Goal: Communication & Community: Answer question/provide support

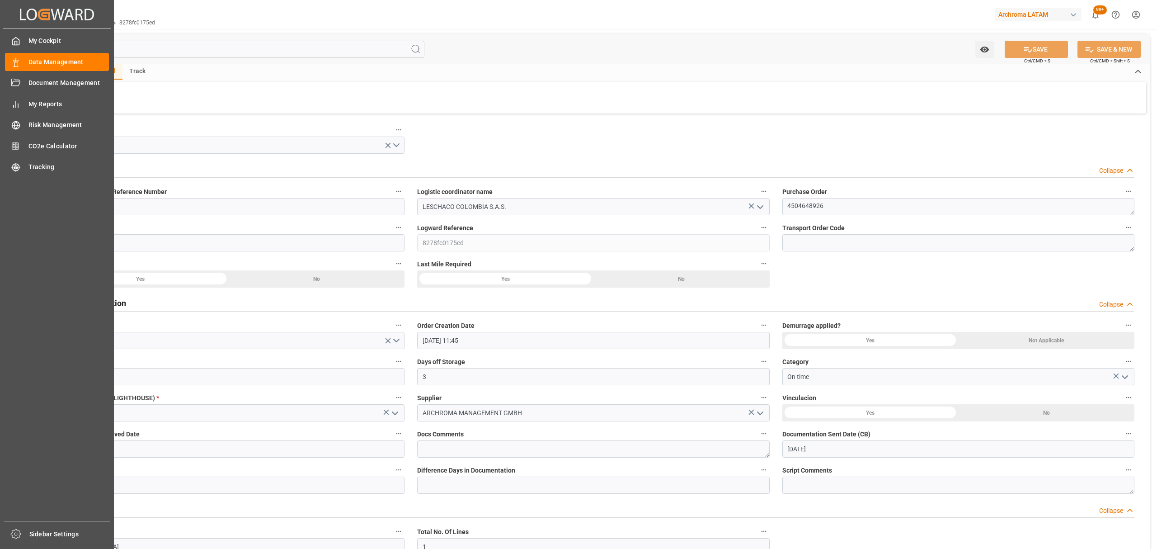
click at [83, 26] on div "Created by potrace 1.15, written by [PERSON_NAME] [DATE]-[DATE] Created by potr…" at bounding box center [57, 14] width 108 height 28
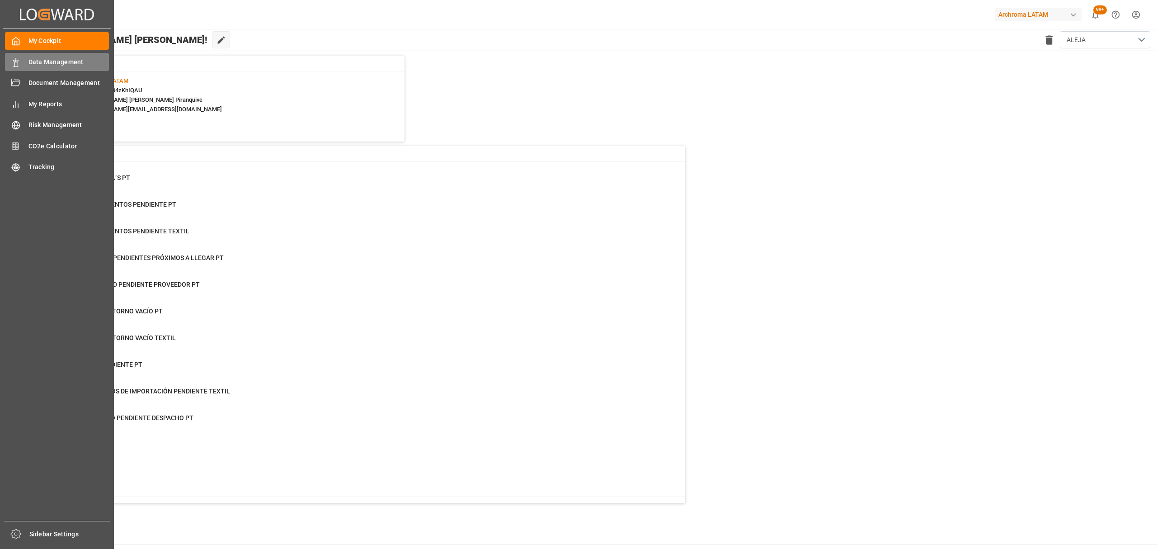
click at [26, 61] on div "Data Management Data Management" at bounding box center [57, 62] width 104 height 18
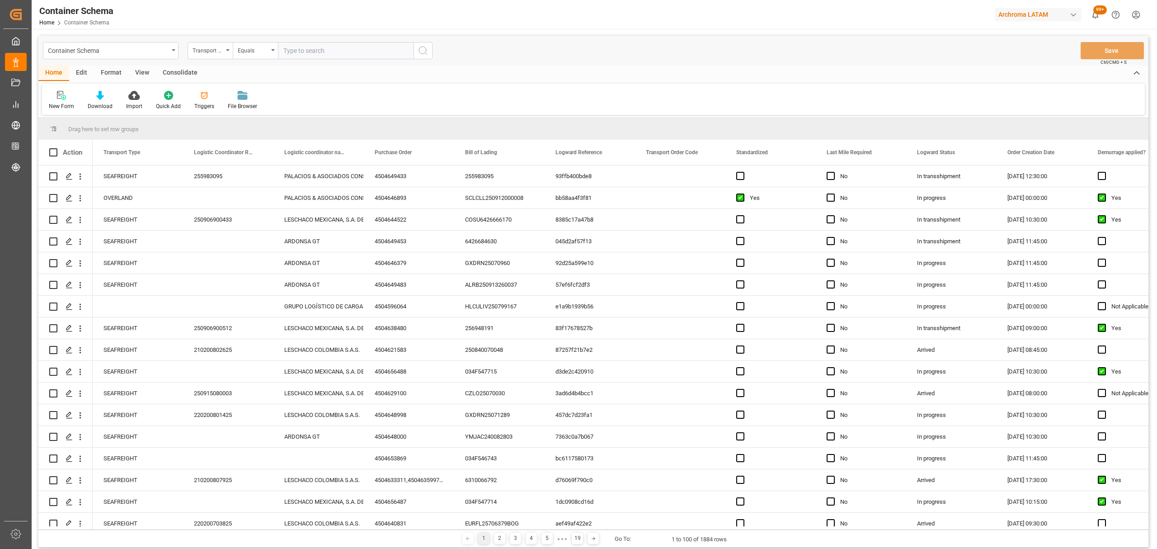
click at [216, 53] on div "Transport Type" at bounding box center [208, 49] width 31 height 10
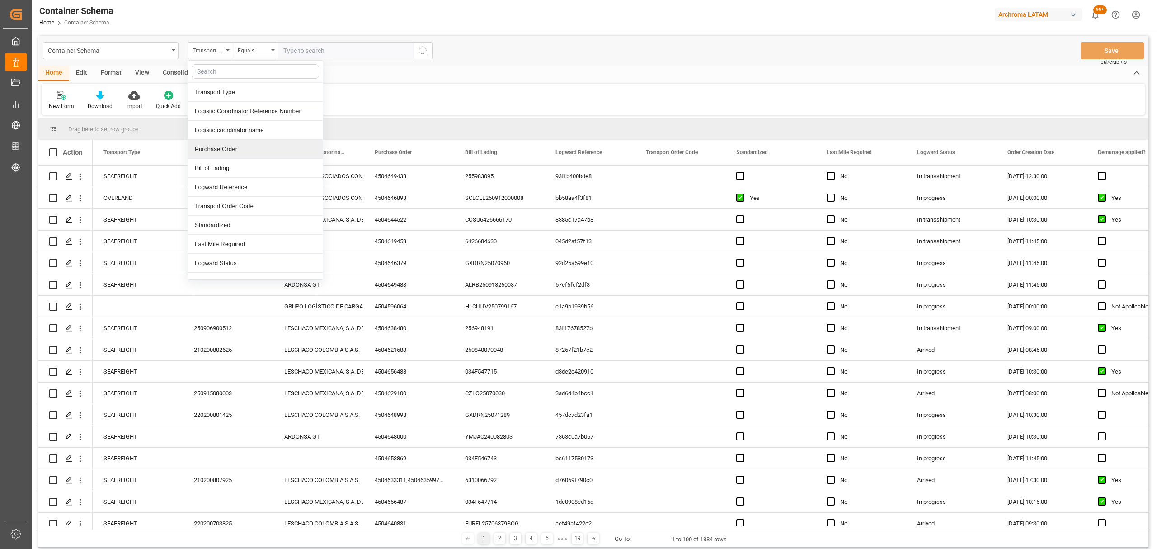
click at [234, 143] on div "Purchase Order" at bounding box center [255, 149] width 135 height 19
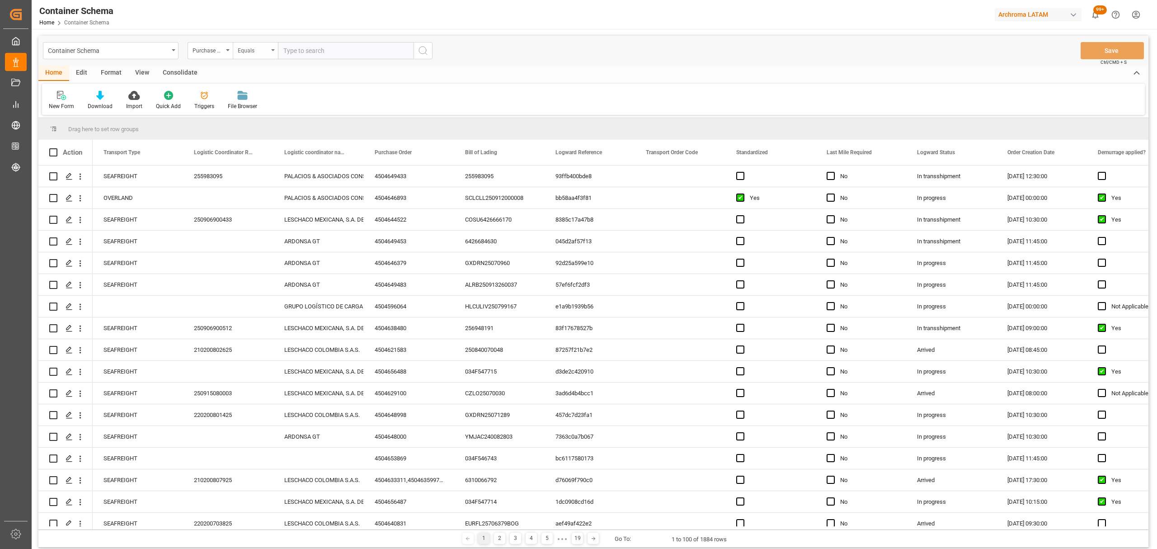
click at [241, 46] on div "Equals" at bounding box center [253, 49] width 31 height 10
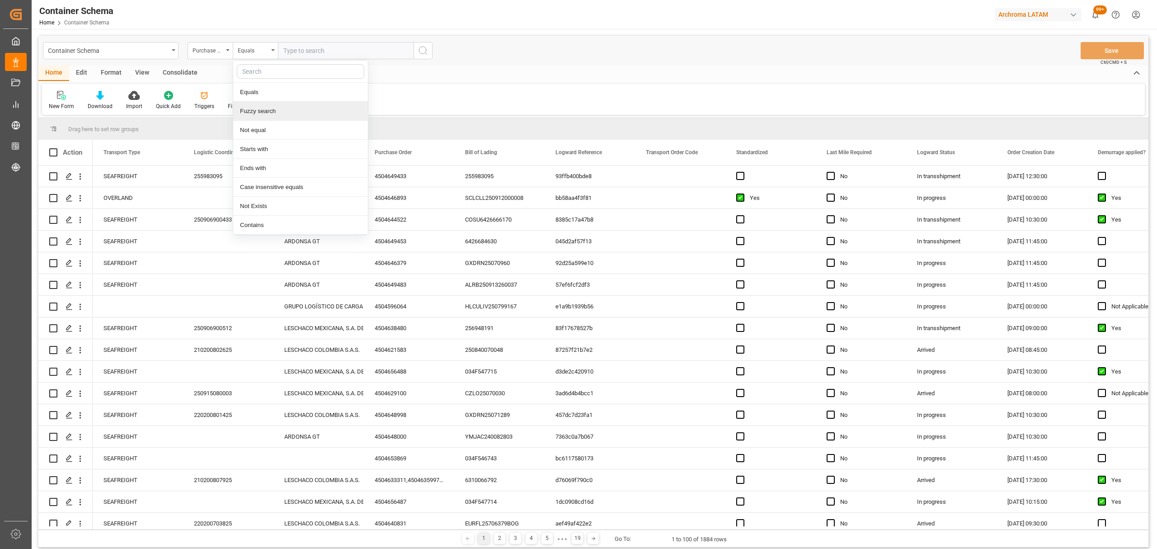
click at [277, 105] on div "Fuzzy search" at bounding box center [300, 111] width 135 height 19
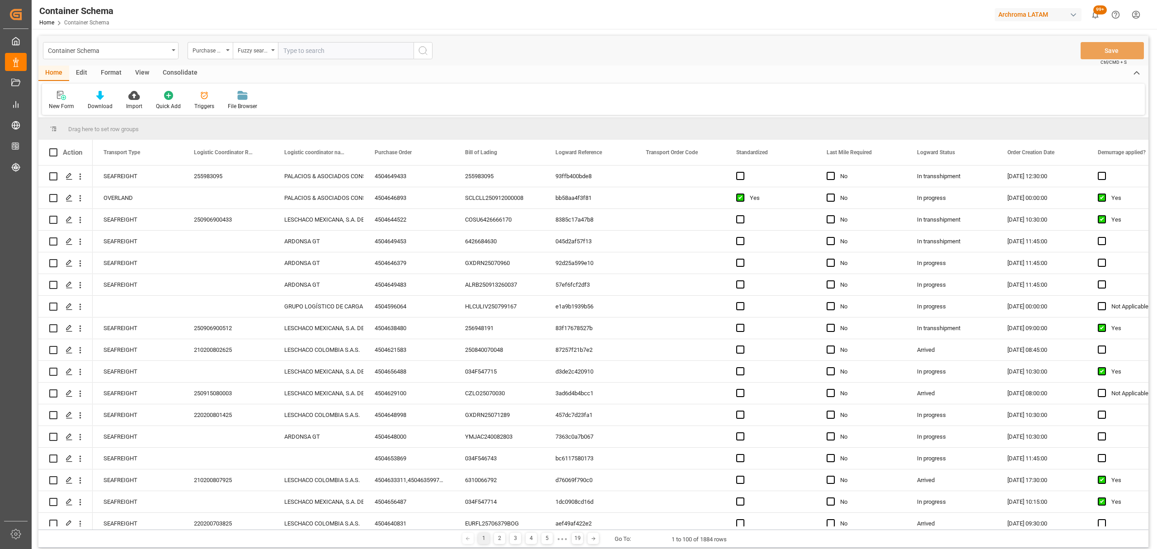
click at [344, 52] on input "text" at bounding box center [346, 50] width 136 height 17
paste input "4504648998"
type input "4504648998"
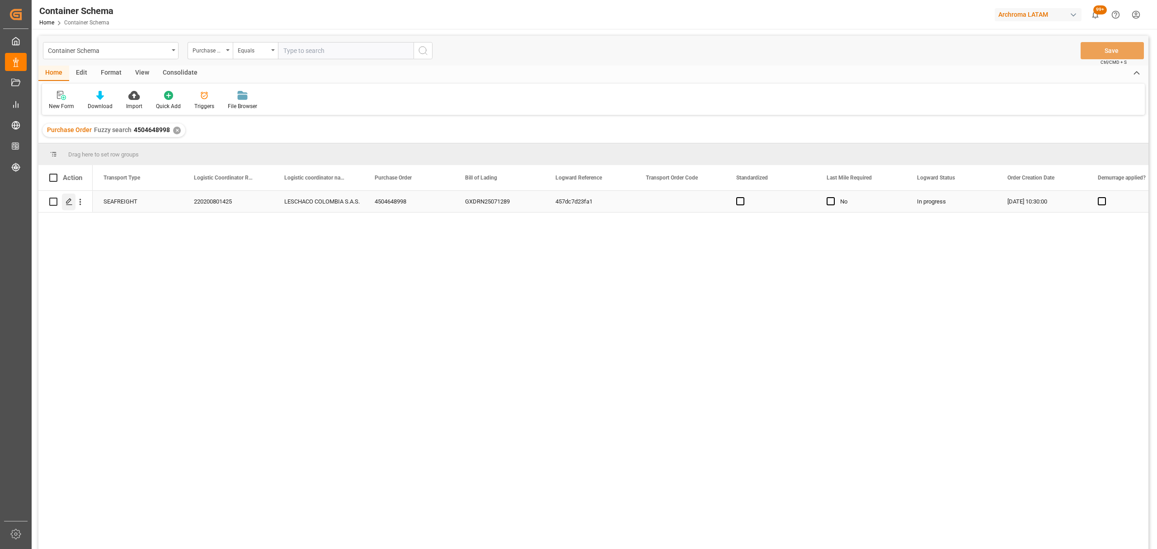
click at [69, 202] on polygon "Press SPACE to select this row." at bounding box center [68, 201] width 5 height 5
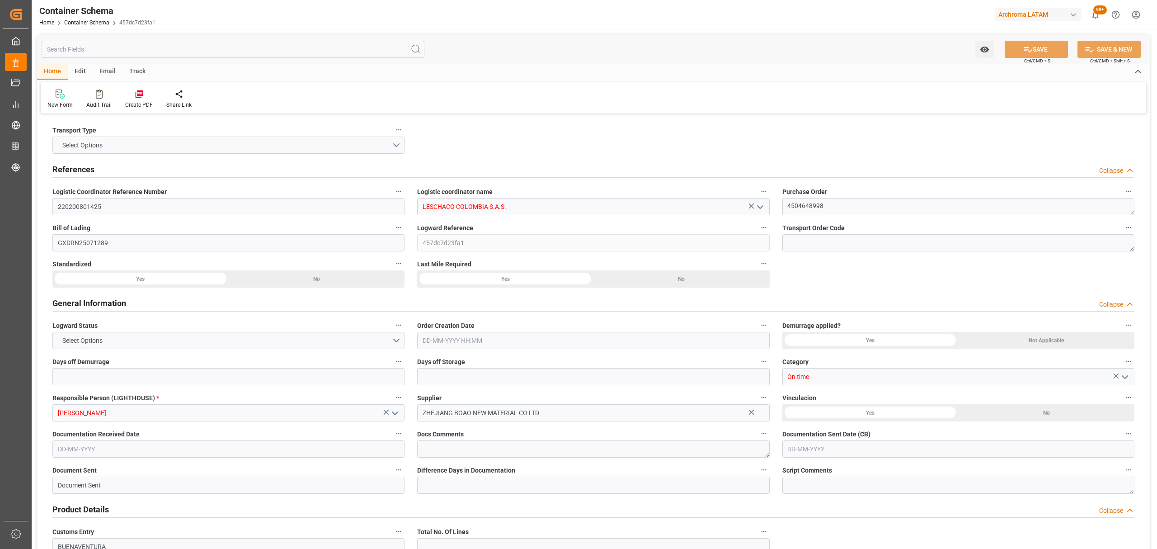
type input "0"
type input "3"
type input "1"
type input "450"
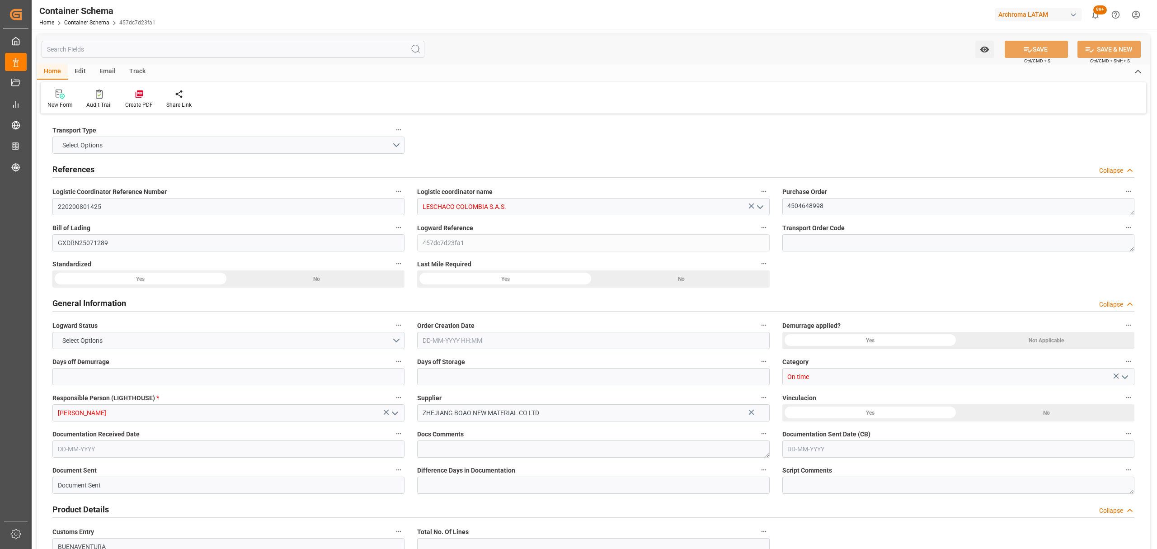
type input "490"
type input "Maersk"
type input "Maersk Line AS"
type input "CNSGH"
type input "CNSHA"
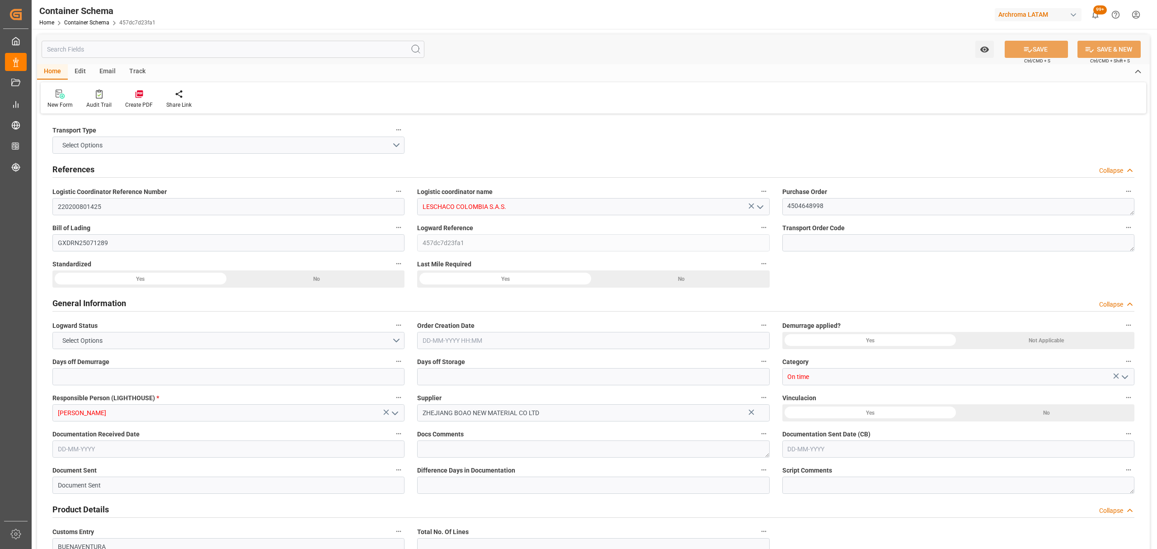
type input "COBUN"
type input "9627916"
type input "[DATE] 10:30"
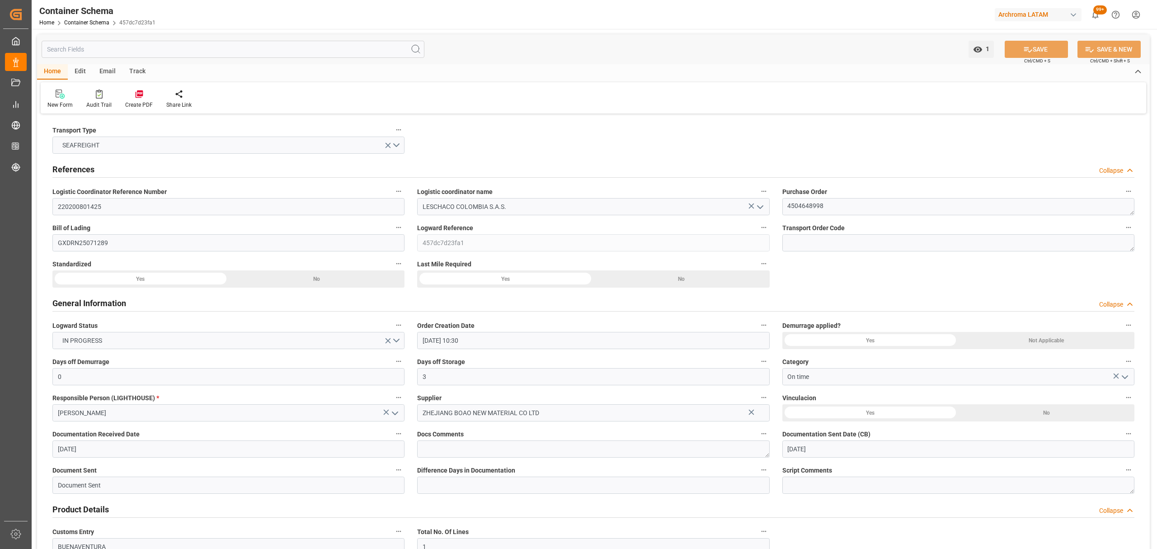
type input "[DATE]"
type input "[DATE] 00:00"
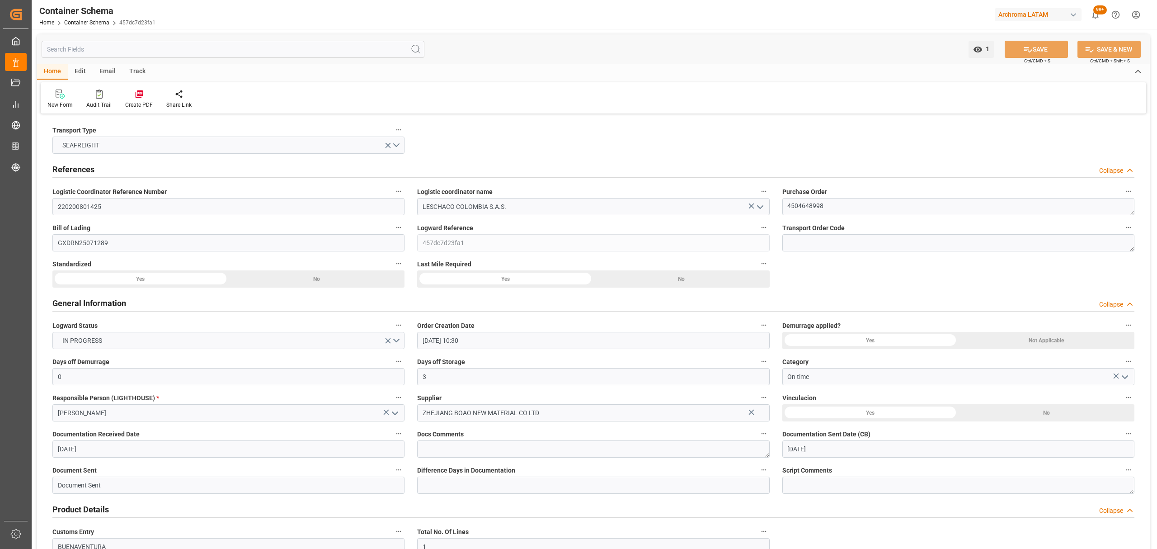
type input "[DATE] 00:00"
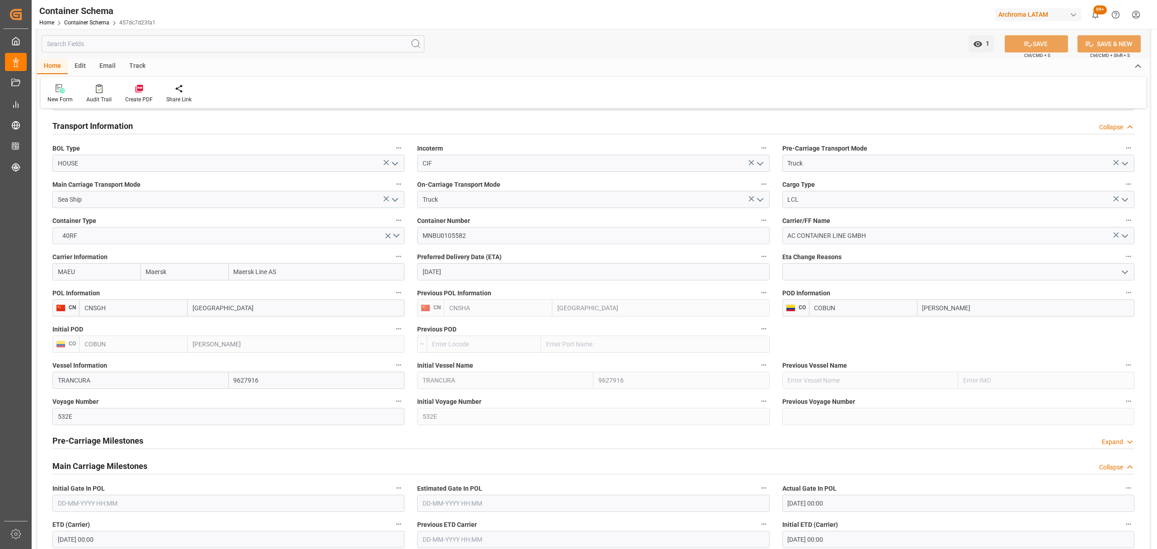
scroll to position [783, 0]
click at [470, 239] on input "MNBU0105582" at bounding box center [593, 234] width 352 height 17
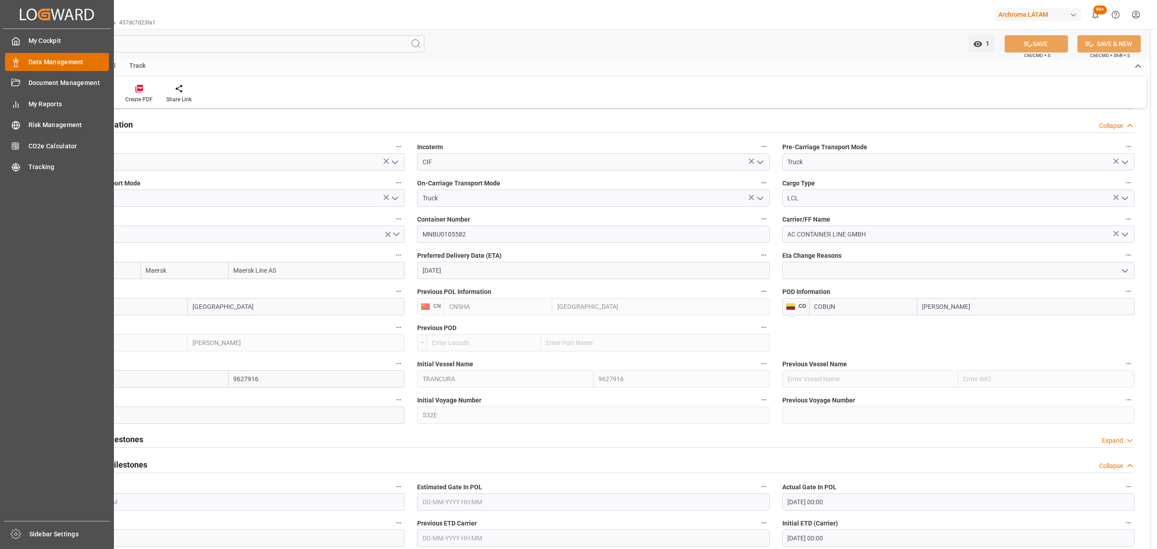
click at [20, 57] on div "Data Management Data Management" at bounding box center [57, 62] width 104 height 18
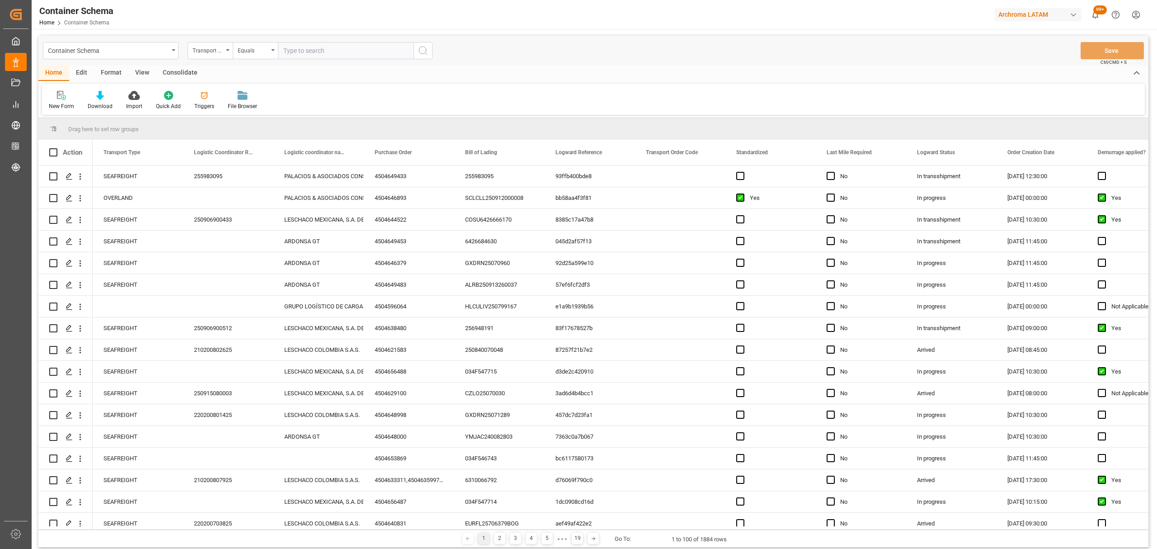
click at [137, 53] on div "Container Schema" at bounding box center [108, 49] width 121 height 11
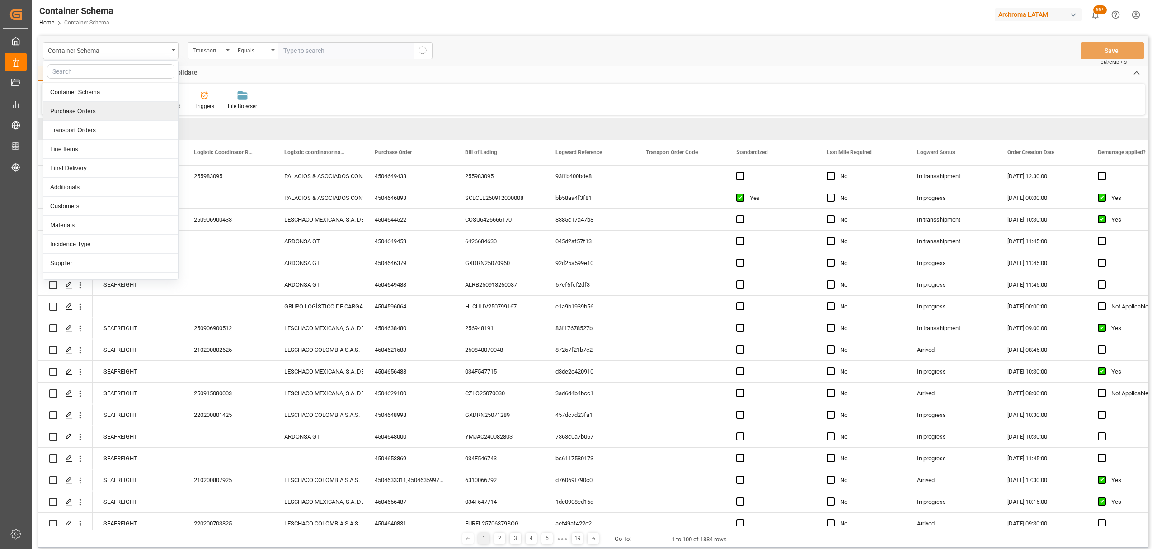
click at [106, 116] on div "Purchase Orders" at bounding box center [110, 111] width 135 height 19
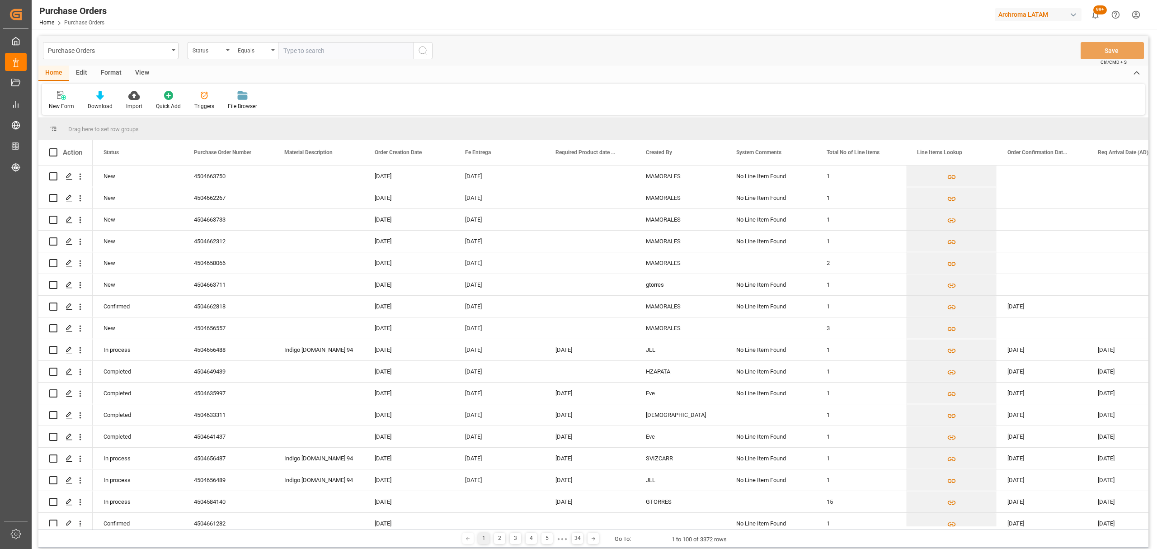
click at [205, 53] on div "Status" at bounding box center [208, 49] width 31 height 10
drag, startPoint x: 239, startPoint y: 128, endPoint x: 241, endPoint y: 122, distance: 7.0
click at [240, 128] on div "Material Description" at bounding box center [255, 130] width 135 height 19
drag, startPoint x: 235, startPoint y: 38, endPoint x: 207, endPoint y: 57, distance: 34.0
click at [232, 43] on div "Purchase Orders Material Description Equals Save Ctrl/CMD + S" at bounding box center [593, 51] width 1110 height 30
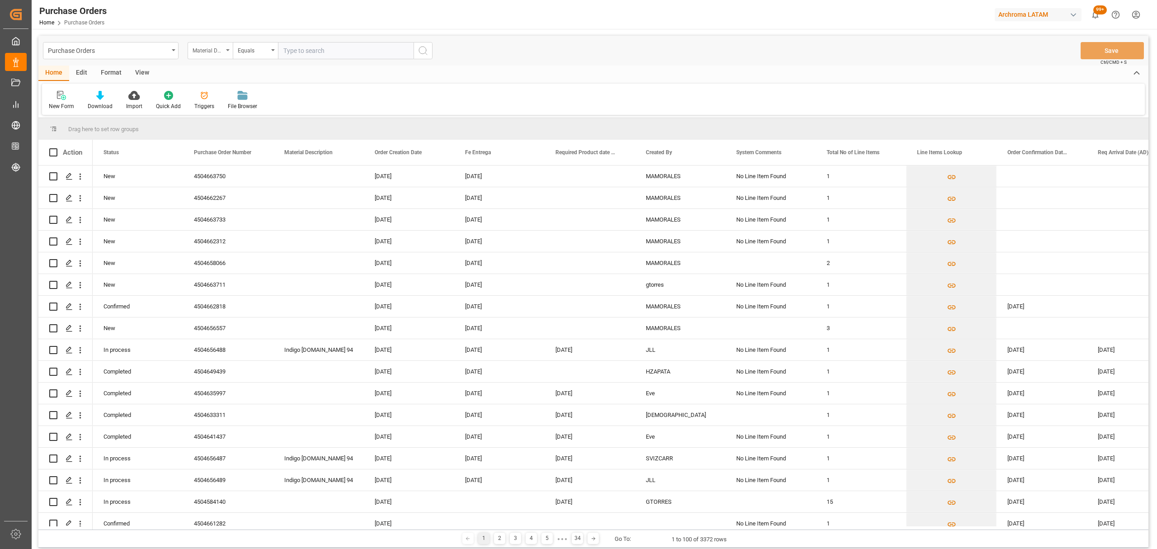
click at [205, 54] on div "Material Description" at bounding box center [208, 49] width 31 height 10
click at [258, 114] on div "Purchase Order Number" at bounding box center [255, 111] width 135 height 19
click at [244, 59] on div "Equals" at bounding box center [255, 50] width 45 height 17
click at [269, 113] on div "Fuzzy search" at bounding box center [300, 111] width 135 height 19
click at [313, 42] on input "text" at bounding box center [346, 50] width 136 height 17
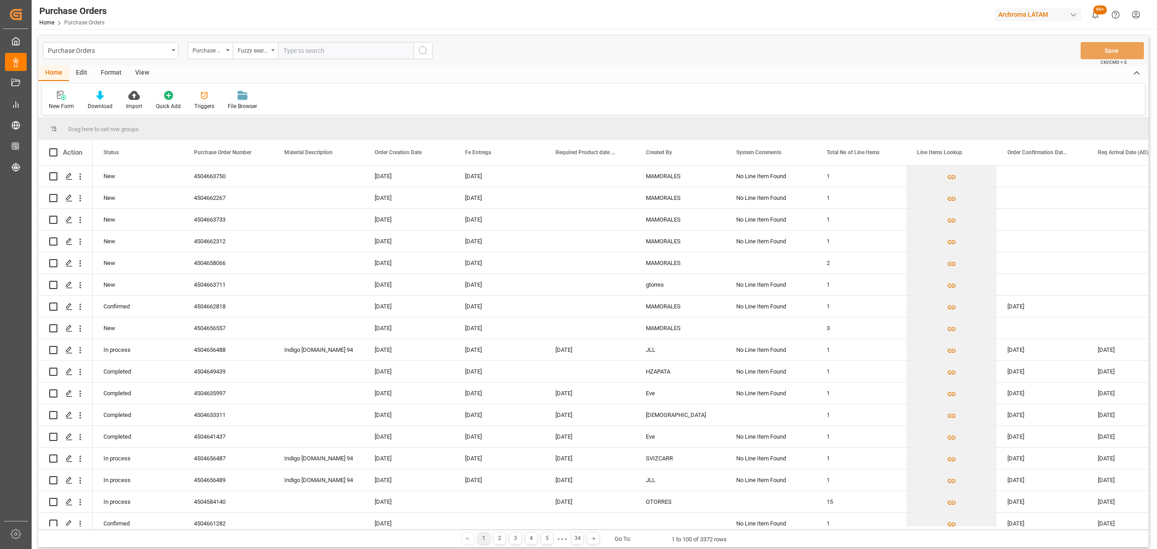
paste input "4504620737"
type input "4504620737"
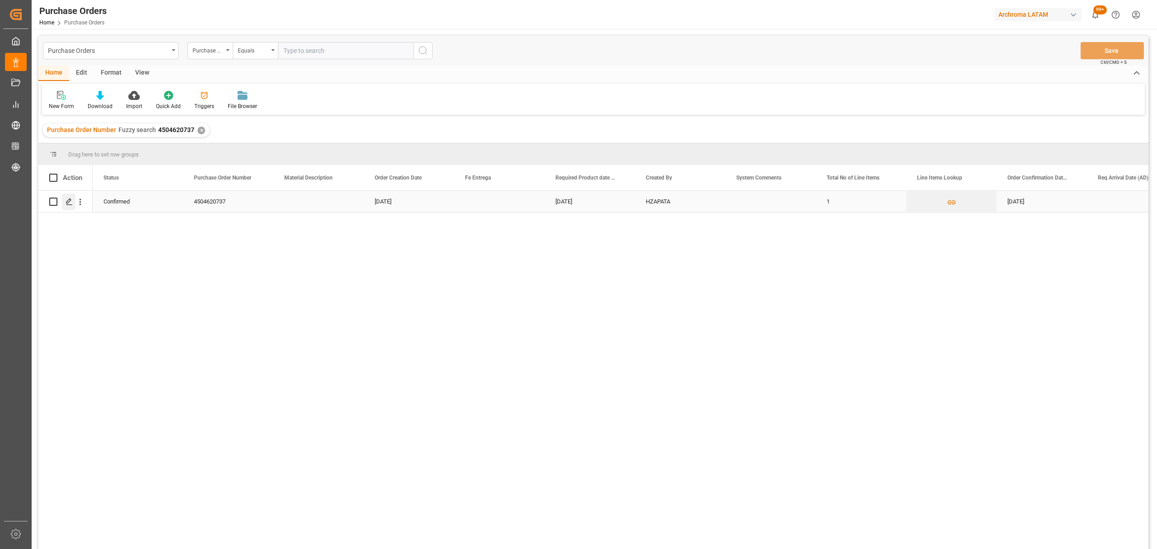
click at [66, 204] on div "Press SPACE to select this row." at bounding box center [69, 201] width 14 height 17
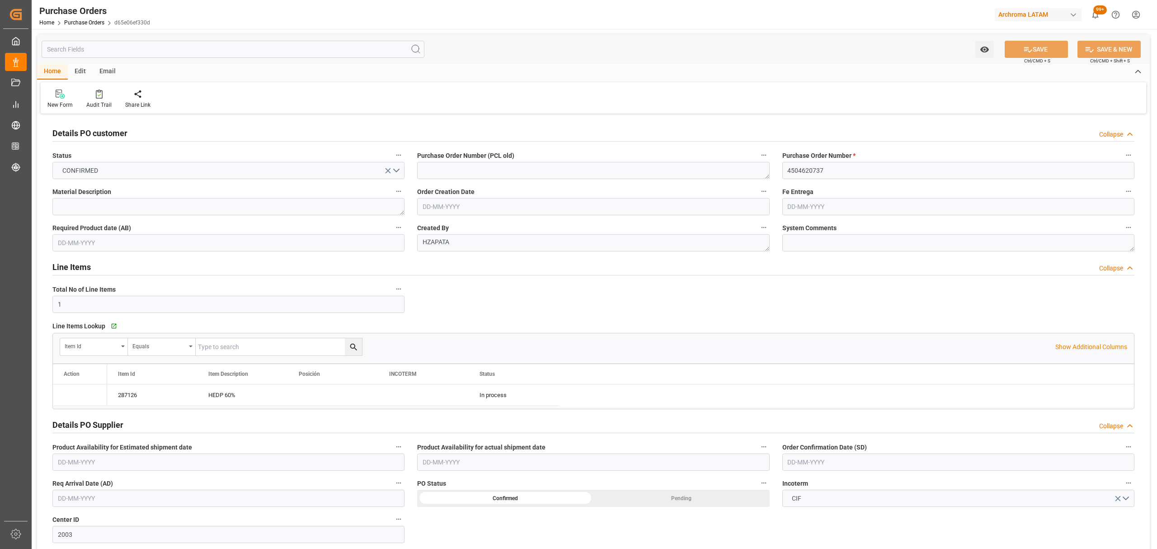
type input "[DATE]"
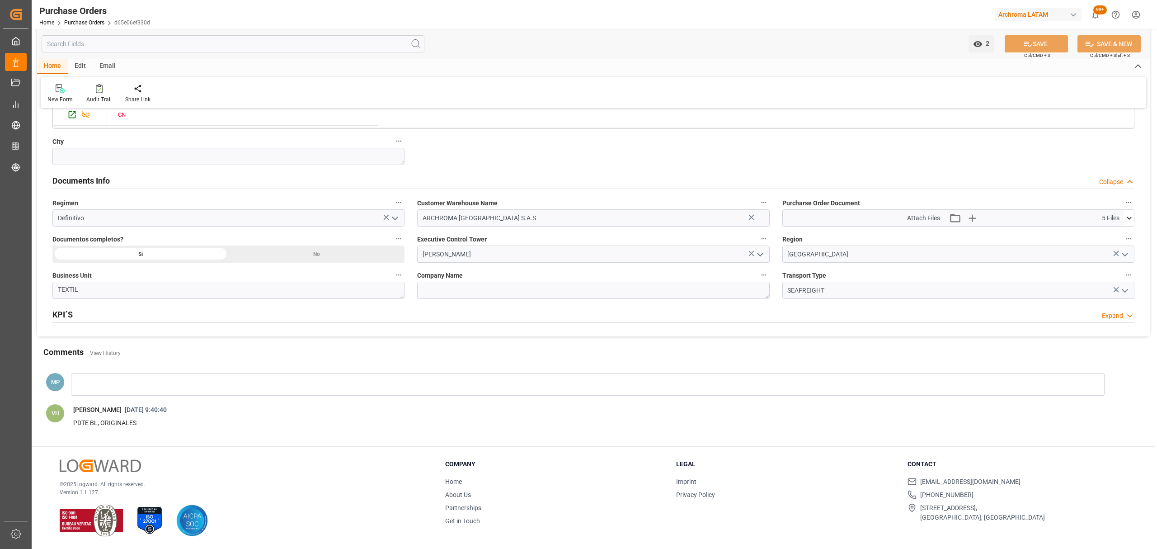
scroll to position [574, 0]
click at [1128, 215] on icon at bounding box center [1128, 217] width 9 height 9
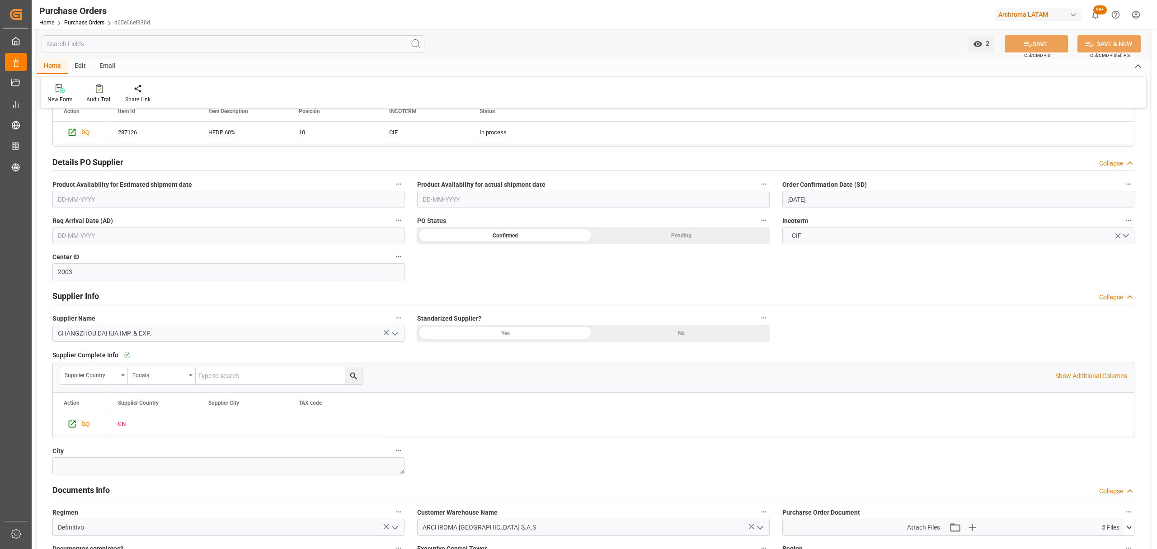
scroll to position [152, 0]
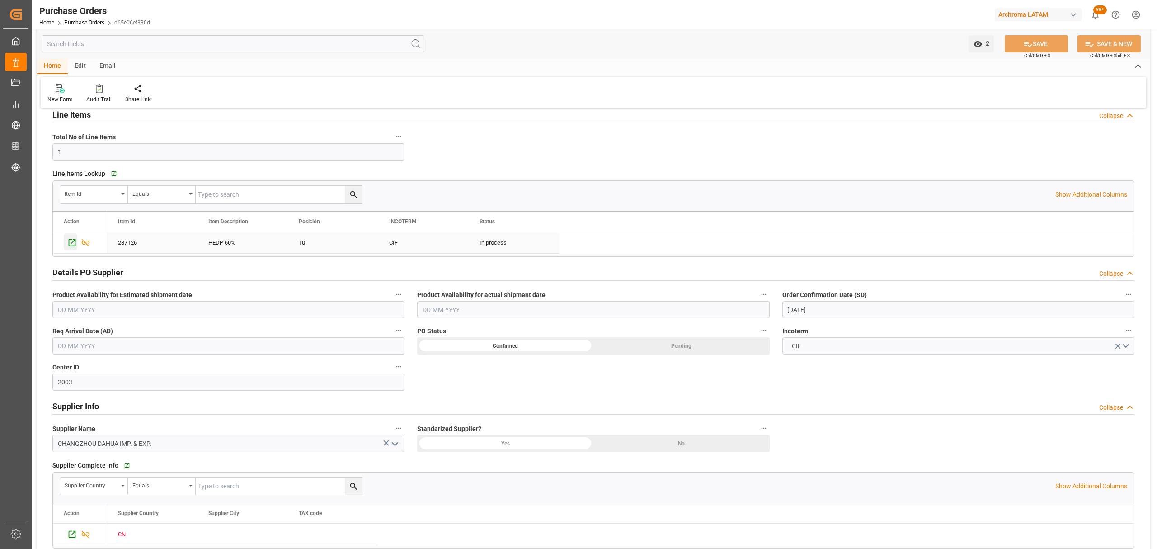
click at [70, 245] on icon "Press SPACE to select this row." at bounding box center [71, 242] width 9 height 9
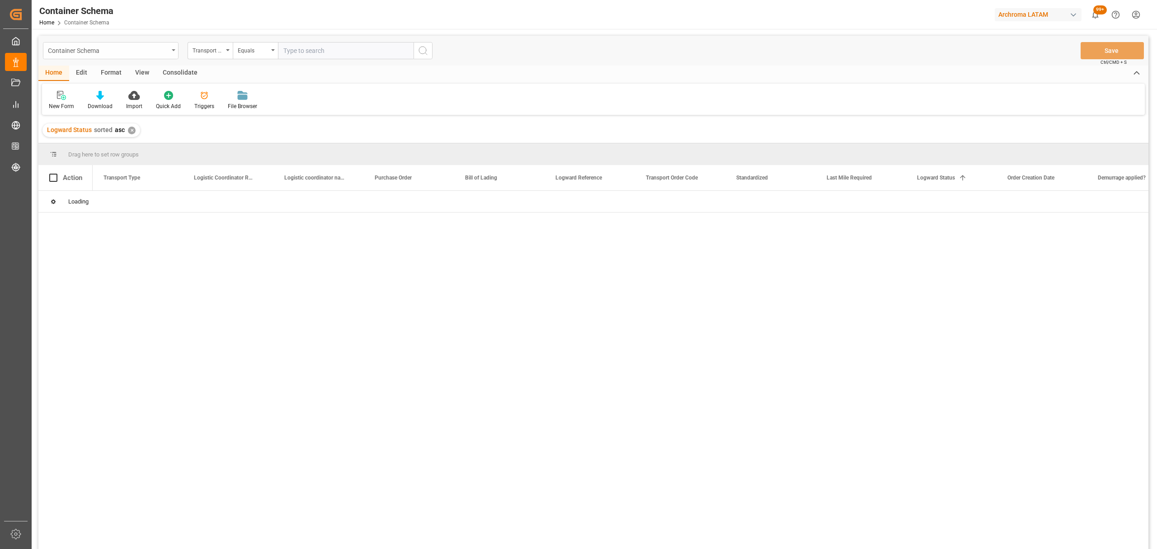
click at [158, 52] on div "Container Schema" at bounding box center [108, 49] width 121 height 11
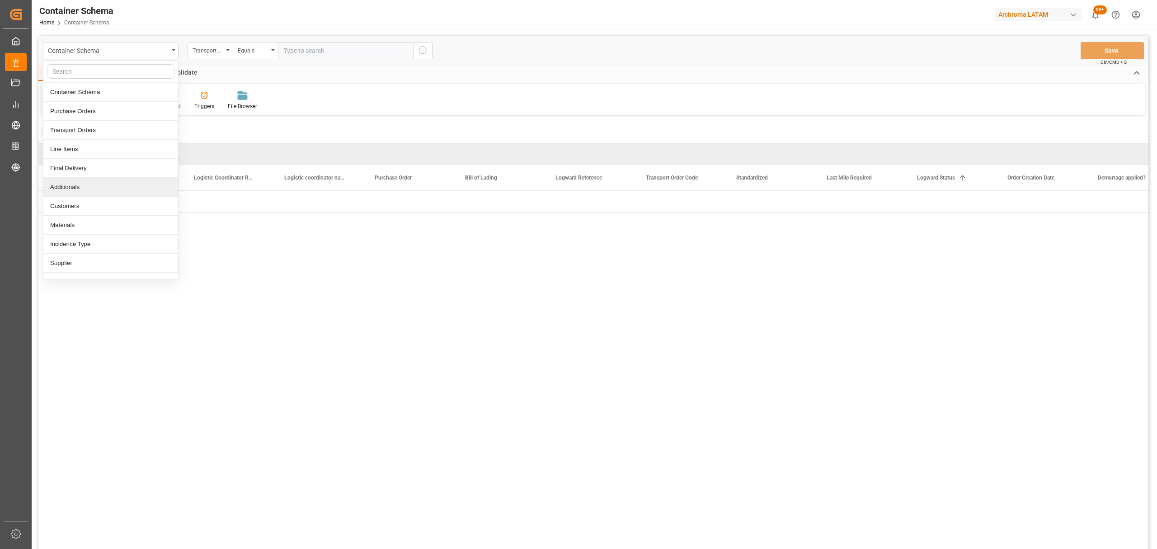
click at [71, 190] on div "Additionals" at bounding box center [110, 187] width 135 height 19
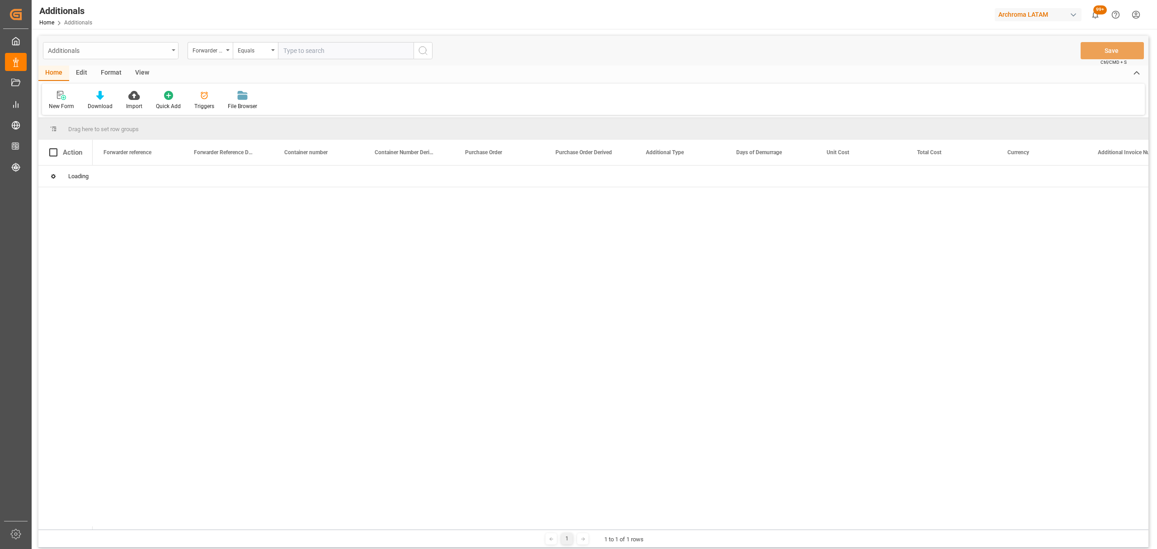
click at [139, 53] on div "Additionals" at bounding box center [108, 49] width 121 height 11
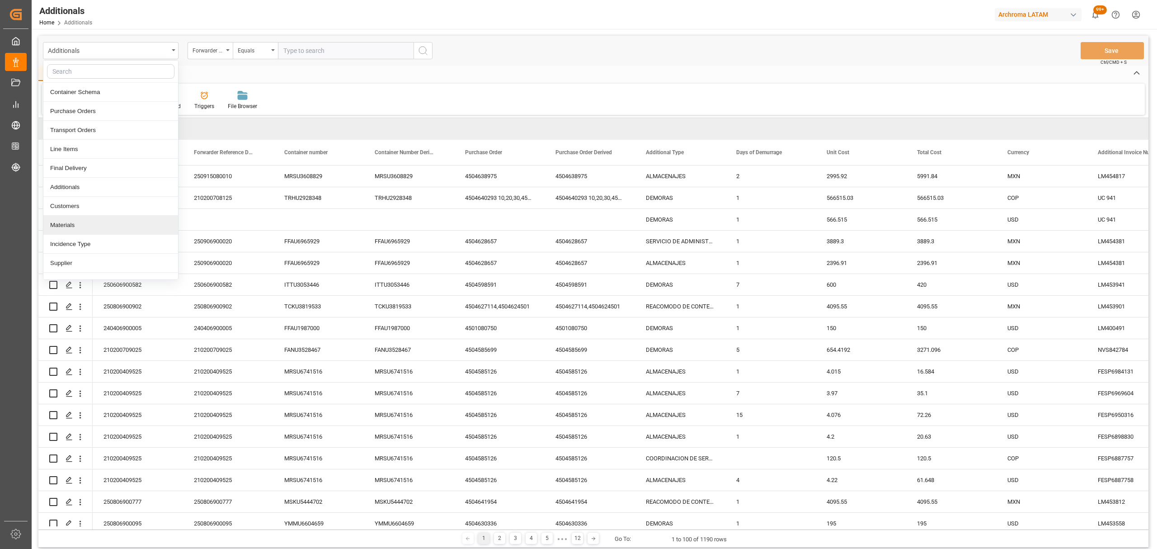
click at [79, 226] on div "Materials" at bounding box center [110, 225] width 135 height 19
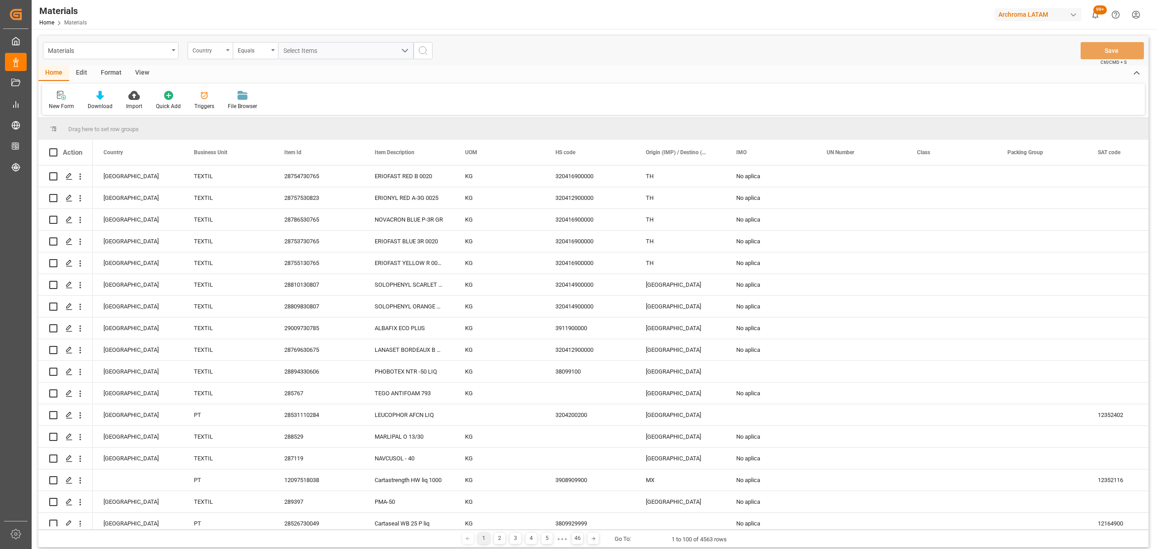
click at [207, 52] on div "Country" at bounding box center [208, 49] width 31 height 10
click at [230, 114] on div "Business Unit" at bounding box center [255, 111] width 135 height 19
click at [217, 47] on div "Business Unit" at bounding box center [208, 49] width 31 height 10
click at [223, 133] on div "Item Id" at bounding box center [255, 130] width 135 height 19
click at [251, 49] on div "Equals" at bounding box center [253, 49] width 31 height 10
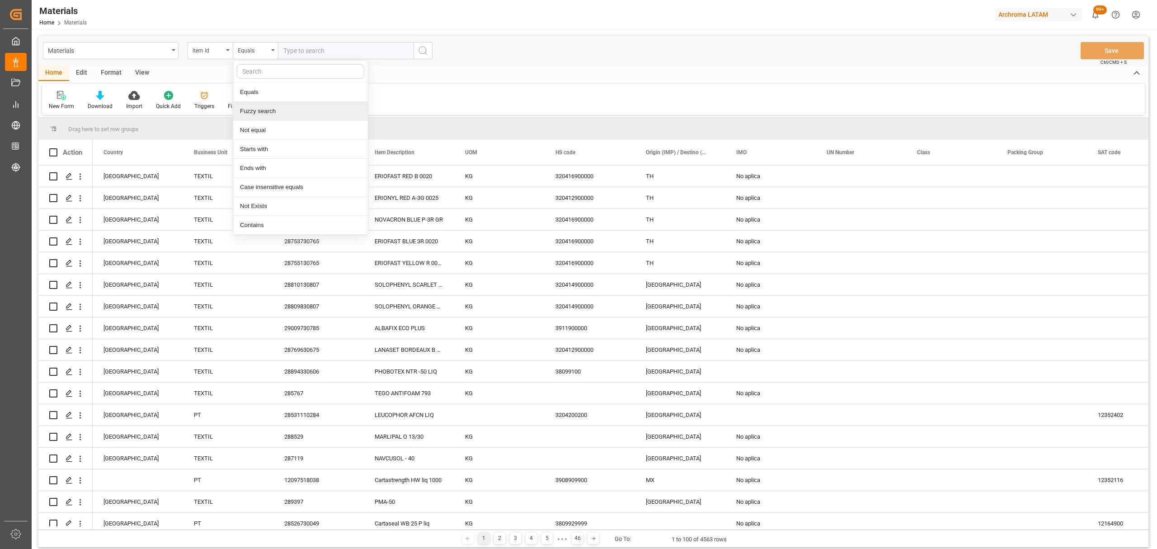
drag, startPoint x: 266, startPoint y: 108, endPoint x: 293, endPoint y: 69, distance: 48.1
click at [266, 108] on div "Fuzzy search" at bounding box center [300, 111] width 135 height 19
click at [308, 47] on input "text" at bounding box center [346, 50] width 136 height 17
type input "287126"
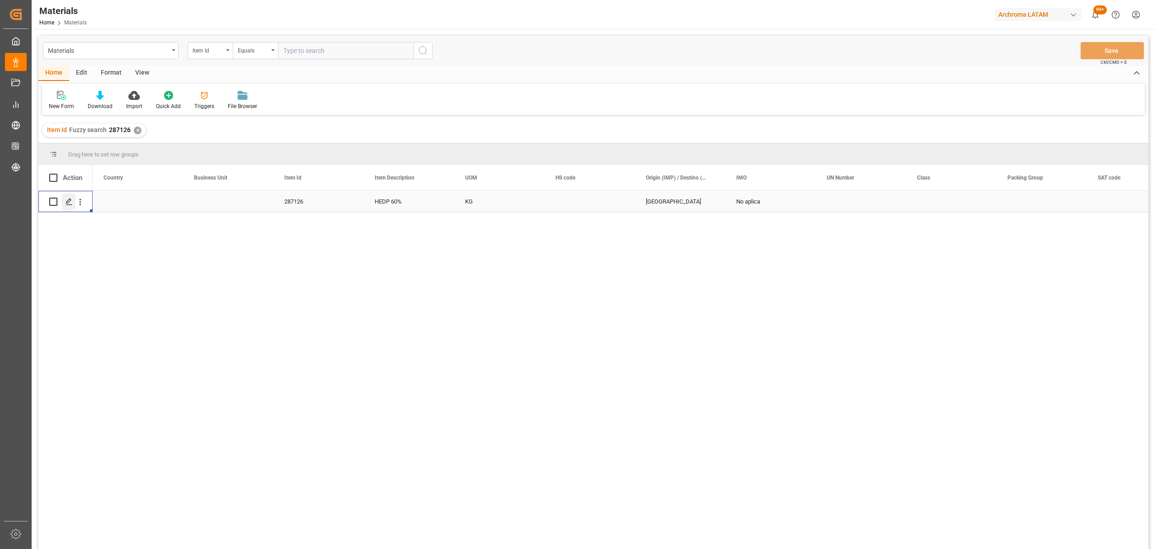
click at [70, 206] on div "Press SPACE to select this row." at bounding box center [69, 201] width 14 height 17
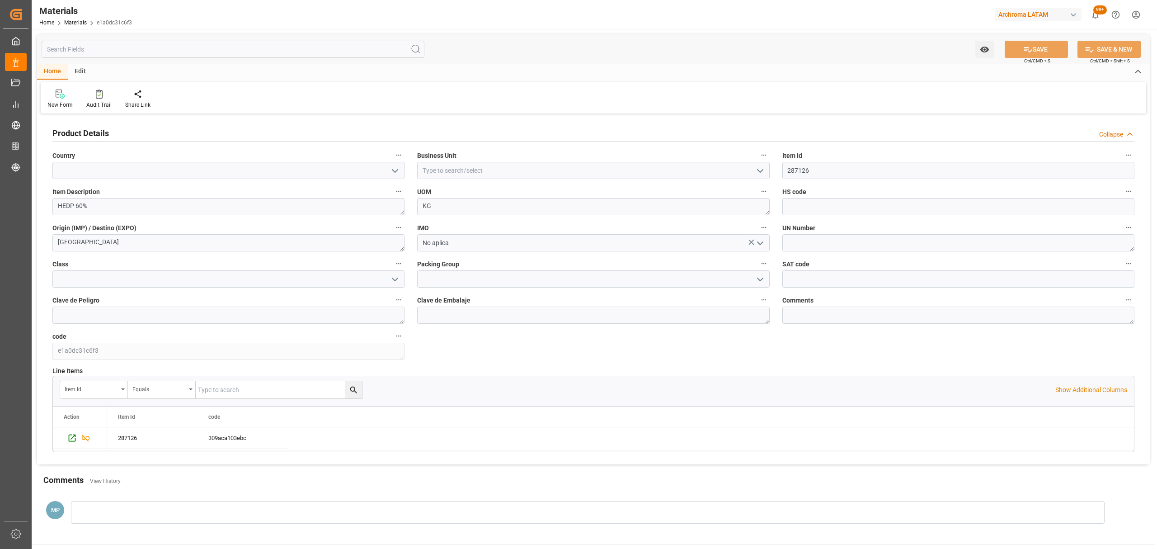
click at [394, 169] on icon "open menu" at bounding box center [395, 170] width 11 height 11
click at [242, 210] on div "Colombia" at bounding box center [228, 211] width 351 height 20
type input "Colombia"
click at [757, 172] on icon "open menu" at bounding box center [760, 170] width 11 height 11
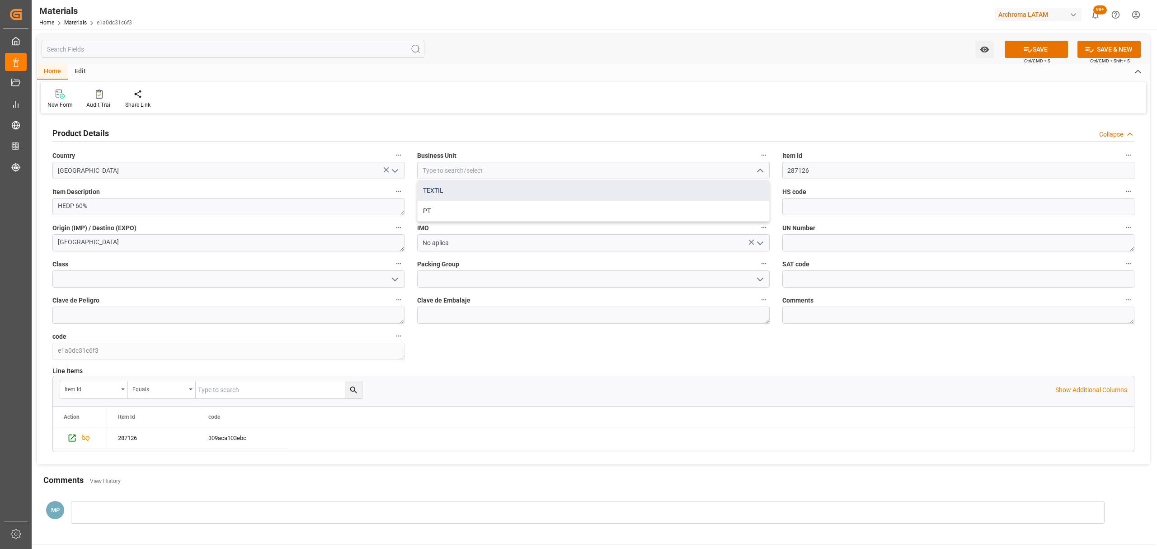
click at [541, 195] on div "TEXTIL" at bounding box center [593, 190] width 351 height 20
type input "TEXTIL"
click at [1028, 48] on icon at bounding box center [1027, 49] width 9 height 9
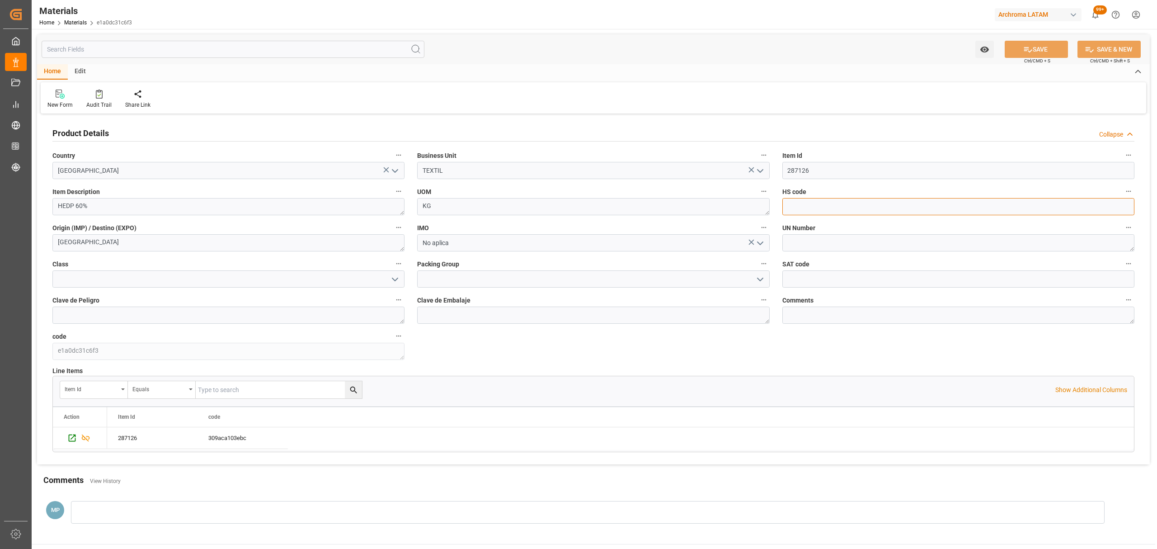
click at [816, 205] on input at bounding box center [958, 206] width 352 height 17
type input "293139"
click at [1034, 45] on button "SAVE" at bounding box center [1036, 49] width 63 height 17
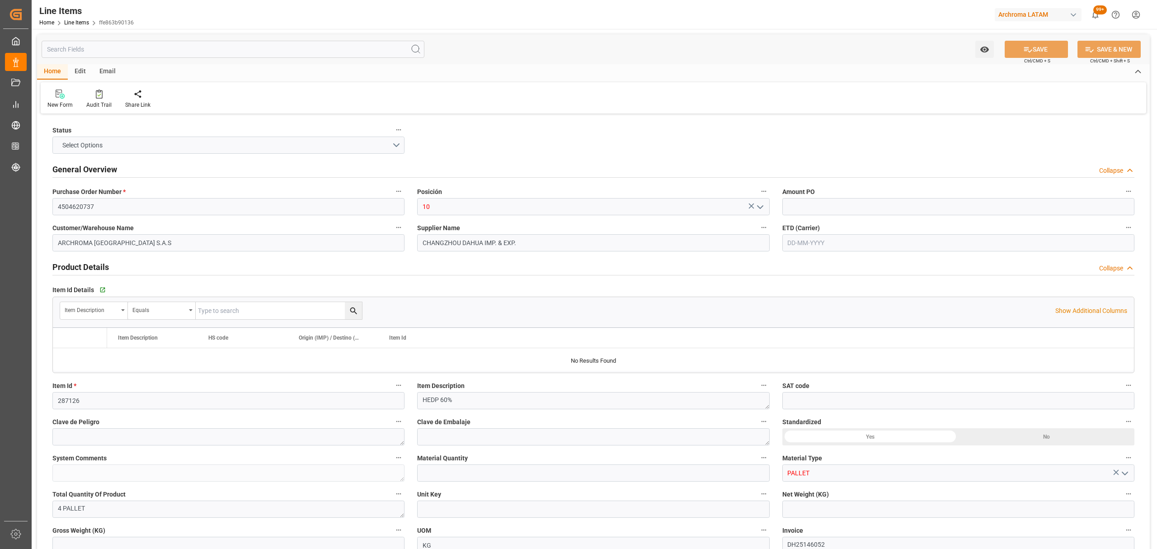
type input "1"
type input "4"
type input "4000"
type input "4160"
type input "6320"
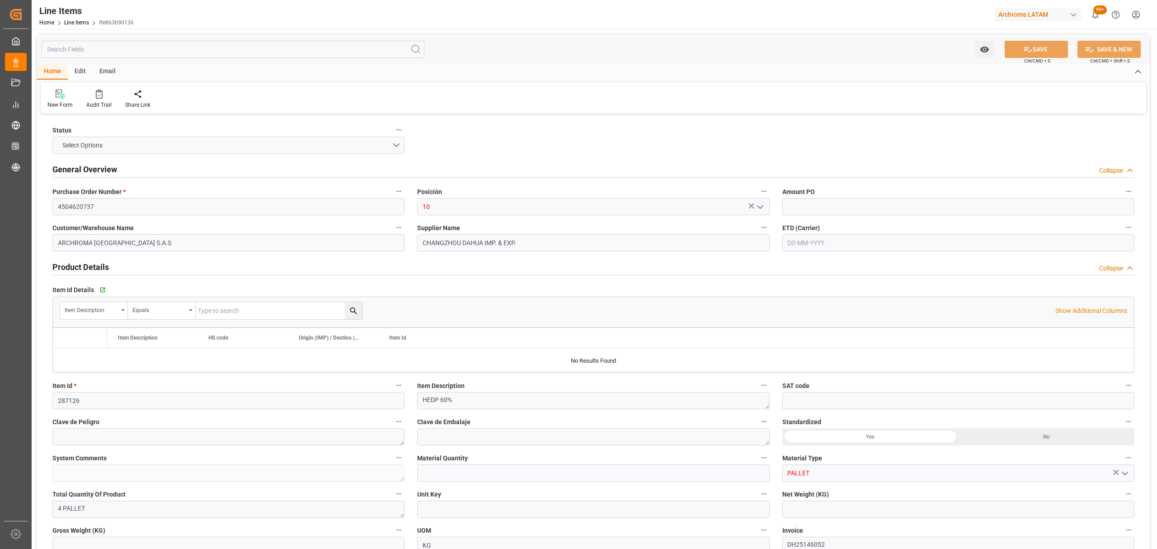
type input "293139"
type input "[DATE]"
type input "09-09-2025 18:28"
type input "20-05-2025 14:50"
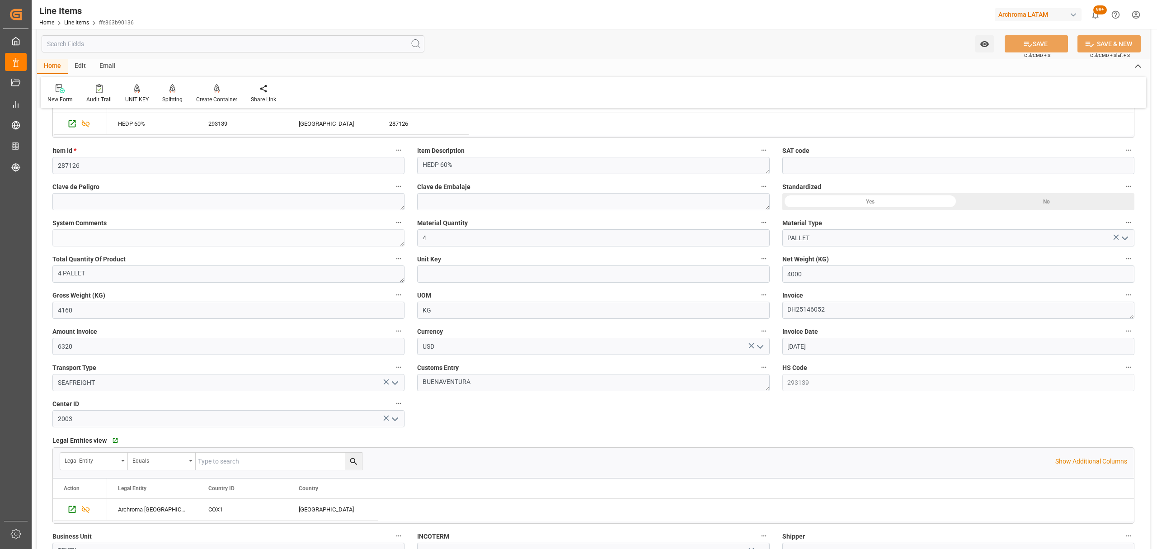
scroll to position [241, 0]
click at [532, 267] on input at bounding box center [593, 267] width 352 height 17
type input "KGM"
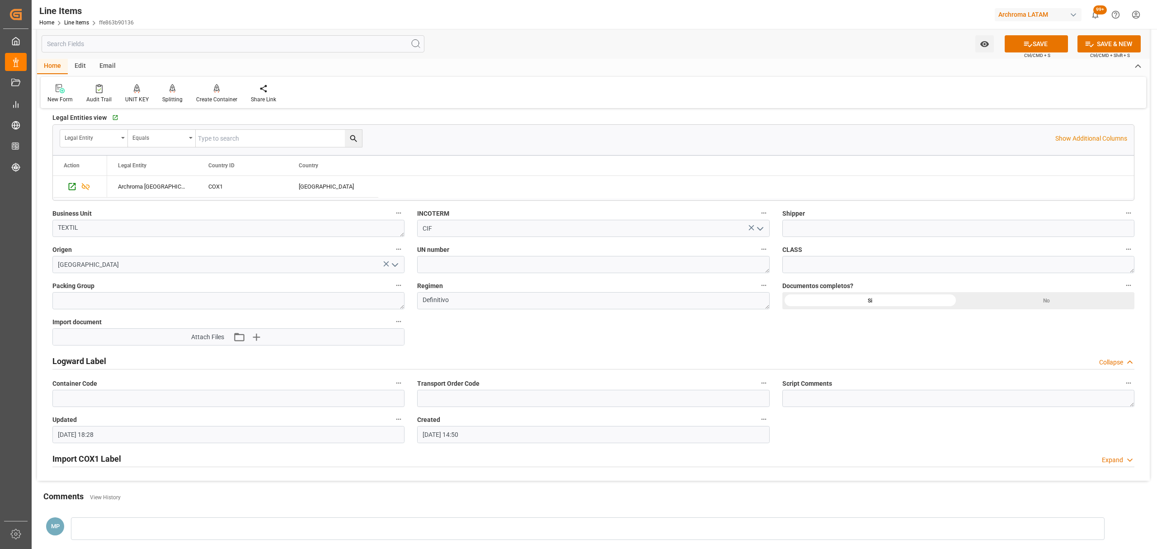
scroll to position [552, 0]
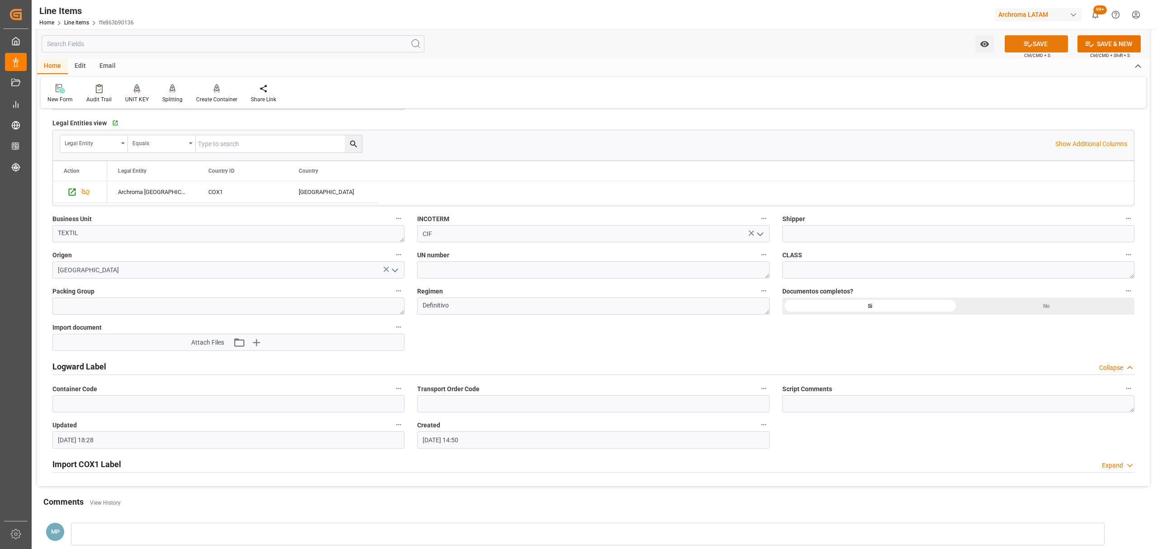
click at [1047, 44] on button "SAVE" at bounding box center [1036, 43] width 63 height 17
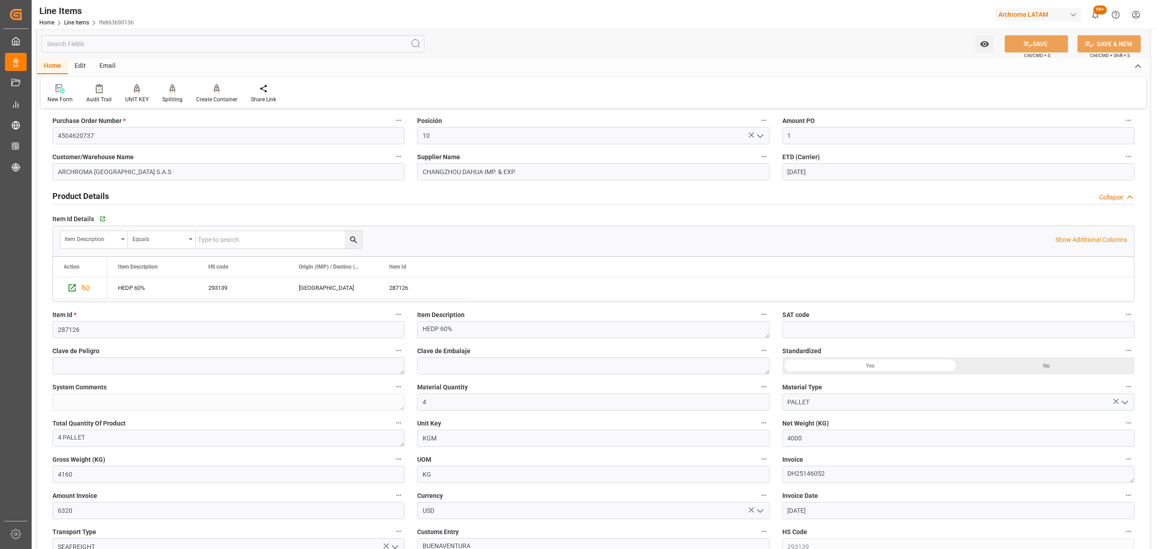
scroll to position [0, 0]
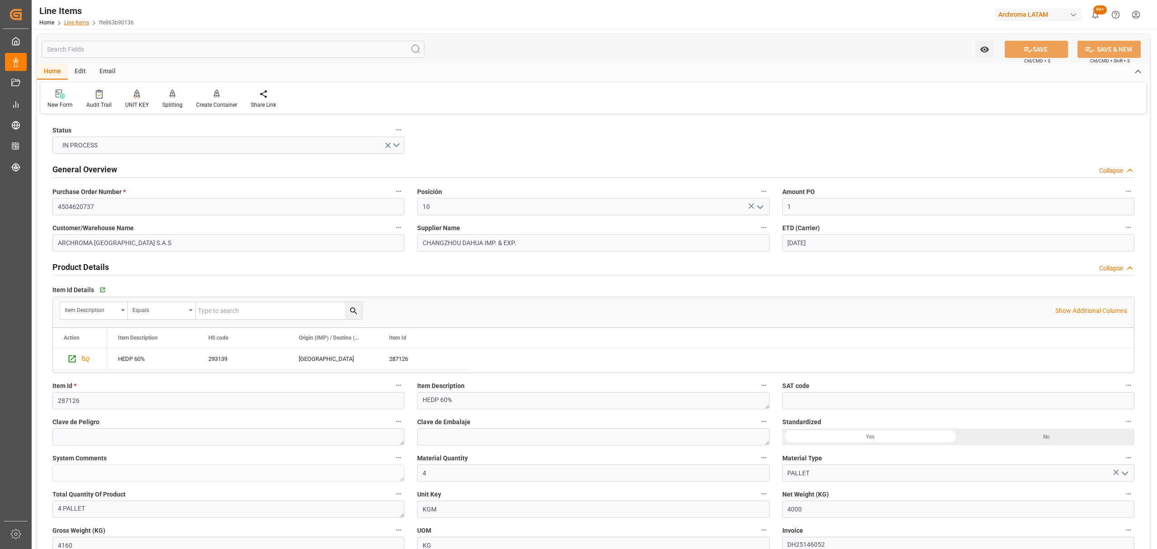
click at [66, 20] on link "Line Items" at bounding box center [76, 22] width 25 height 6
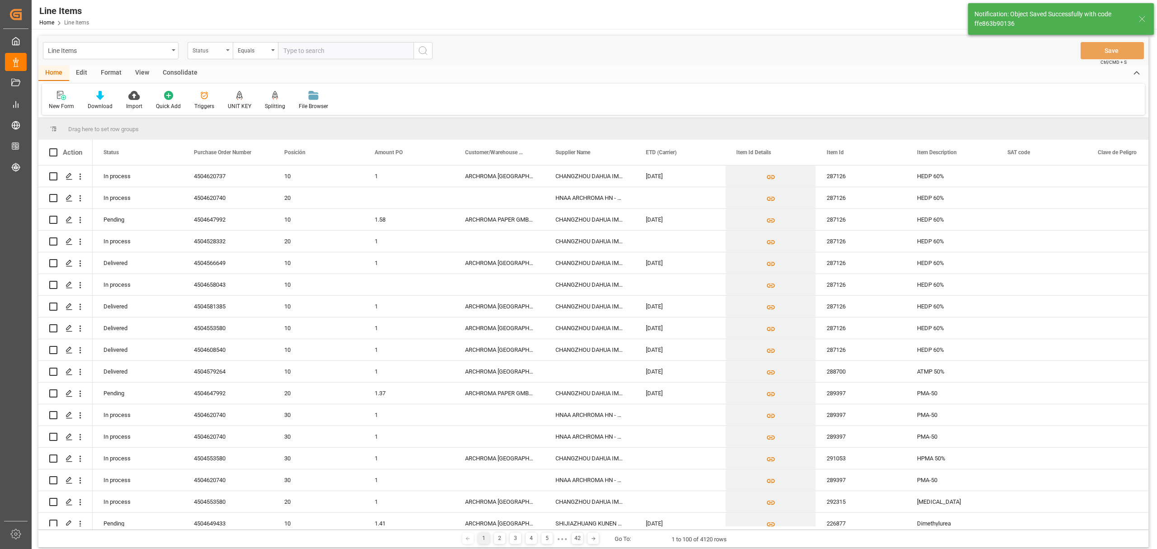
click at [210, 47] on div "Status" at bounding box center [208, 49] width 31 height 10
click at [226, 134] on div "Posición" at bounding box center [255, 130] width 135 height 19
click at [223, 55] on div "Posición" at bounding box center [210, 50] width 45 height 17
click at [245, 114] on div "Purchase Order Number" at bounding box center [255, 111] width 135 height 19
click at [259, 51] on div "Equals" at bounding box center [253, 49] width 31 height 10
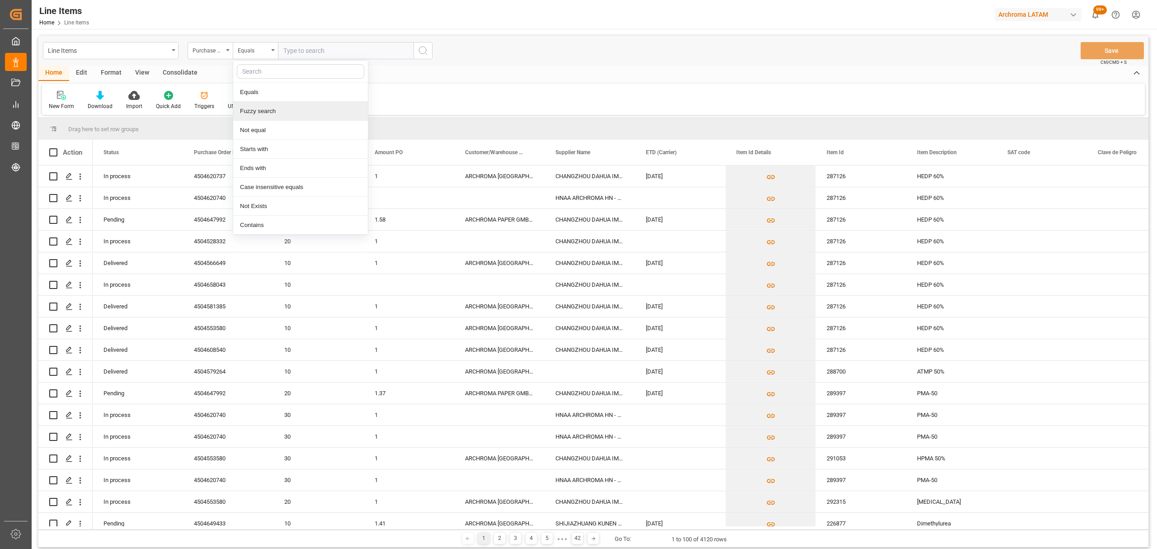
click at [290, 109] on div "Fuzzy search" at bounding box center [300, 111] width 135 height 19
click at [304, 46] on input "text" at bounding box center [346, 50] width 136 height 17
paste input "4504620737"
type input "4504620737"
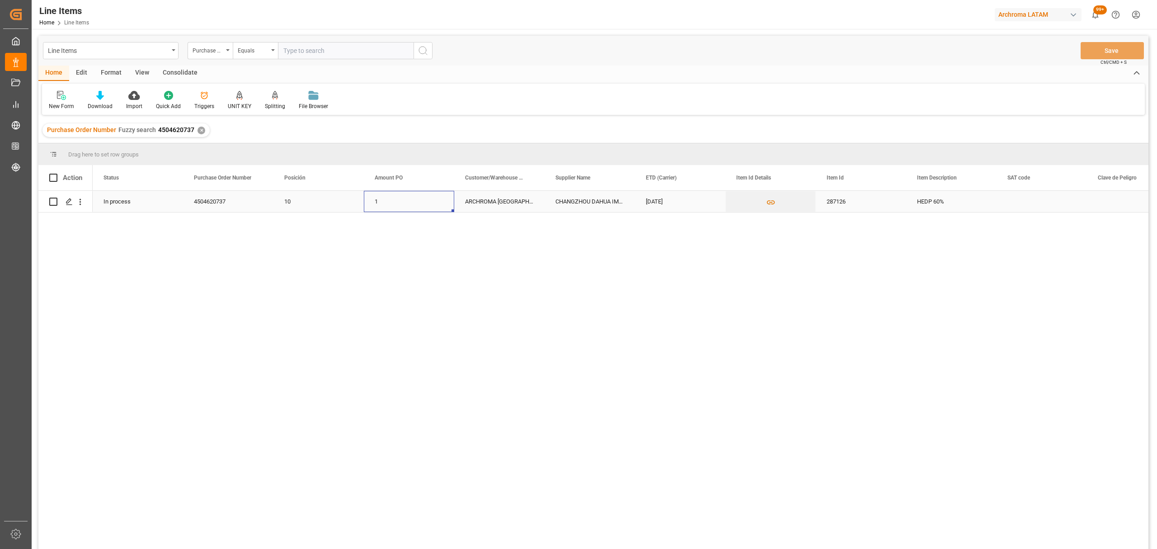
click at [400, 206] on div "1" at bounding box center [409, 201] width 90 height 21
click at [400, 205] on div "1" at bounding box center [409, 201] width 90 height 21
click at [400, 205] on input "1" at bounding box center [409, 206] width 76 height 17
type input "0"
click at [410, 208] on input "0" at bounding box center [409, 206] width 76 height 17
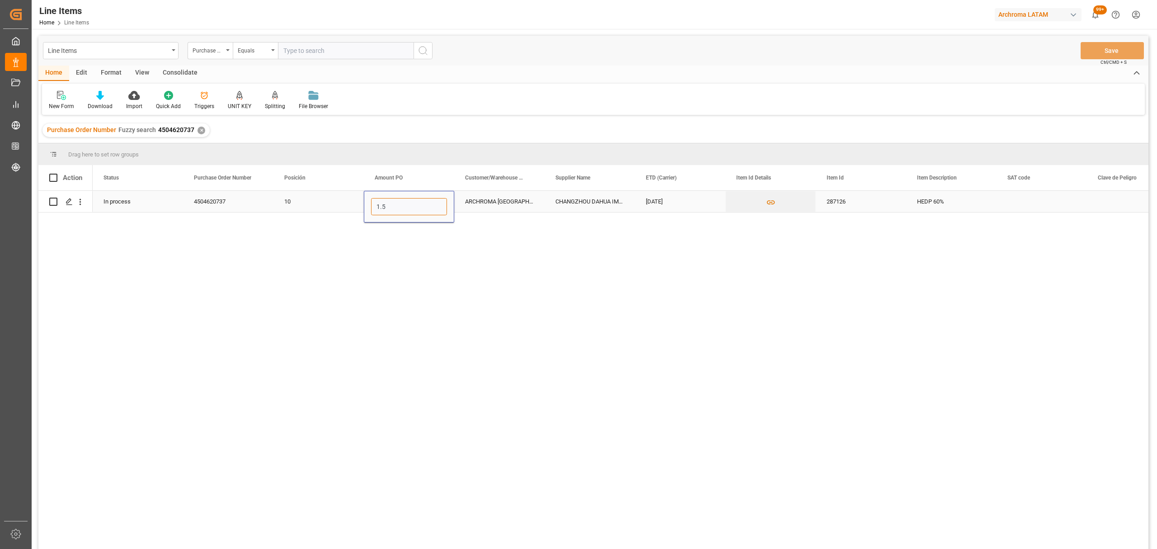
type input "1.58"
click at [1100, 48] on button "Save" at bounding box center [1112, 50] width 63 height 17
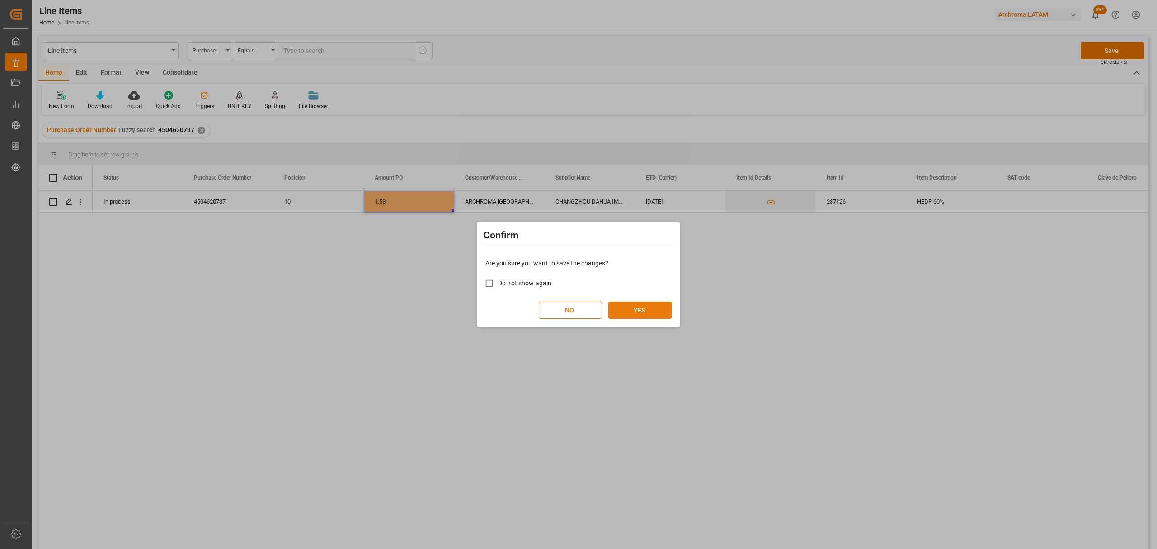
click at [637, 310] on button "YES" at bounding box center [639, 309] width 63 height 17
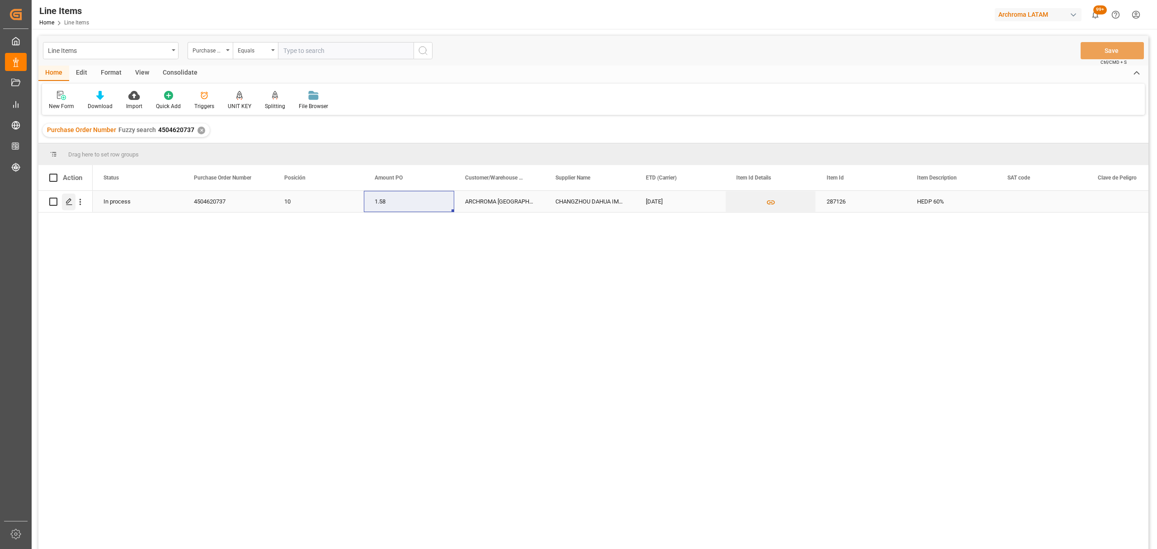
click at [72, 202] on icon "Press SPACE to select this row." at bounding box center [69, 201] width 7 height 7
click at [57, 202] on input "Press Space to toggle row selection (unchecked)" at bounding box center [53, 201] width 8 height 8
checkbox input "true"
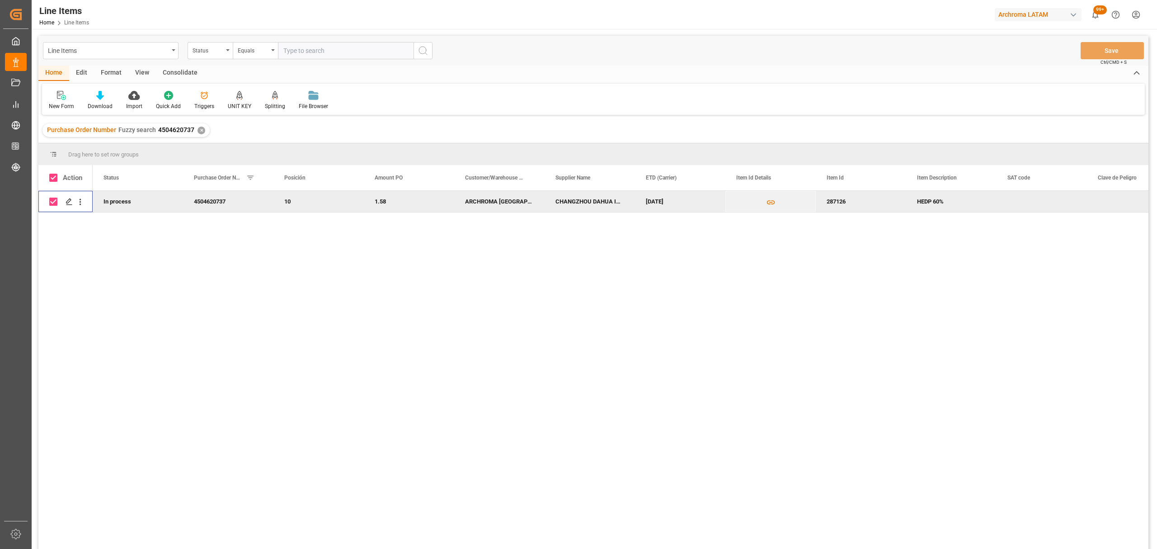
click at [171, 80] on div "Consolidate" at bounding box center [180, 73] width 48 height 15
click at [70, 96] on icon at bounding box center [70, 95] width 9 height 9
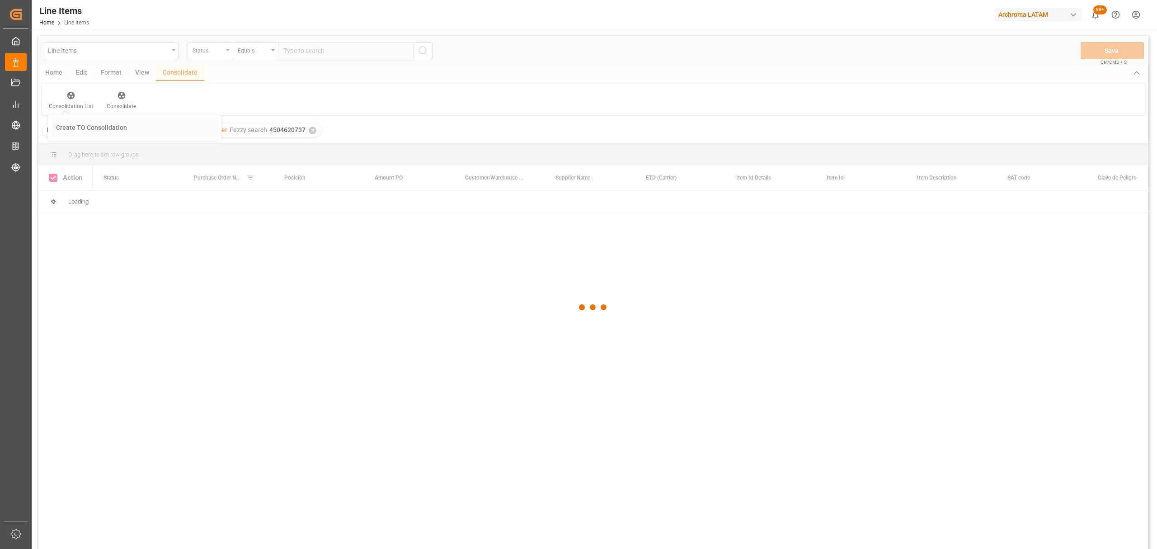
click at [96, 135] on div "Line Items Status Equals Save Ctrl/CMD + S Home Edit Format View Consolidate Co…" at bounding box center [593, 304] width 1110 height 537
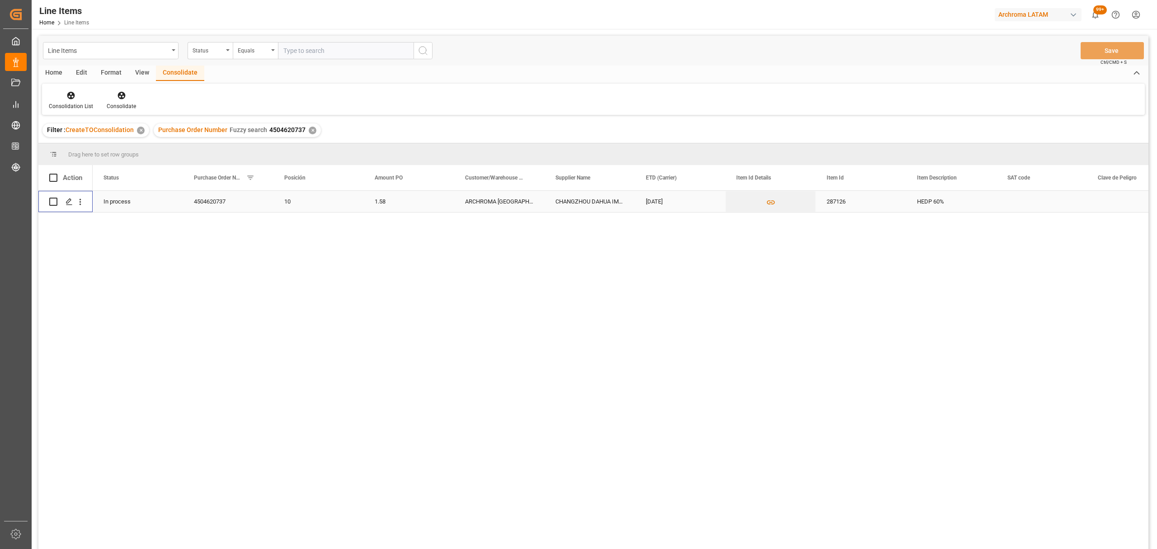
click at [52, 203] on input "Press Space to toggle row selection (unchecked)" at bounding box center [53, 201] width 8 height 8
checkbox input "true"
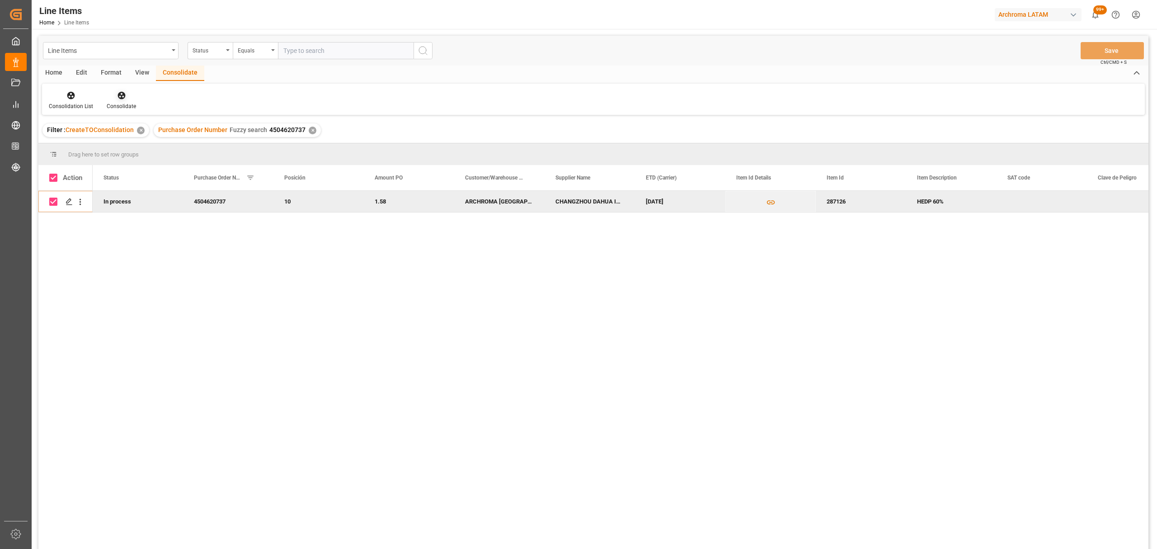
click at [118, 100] on div "Consolidate" at bounding box center [121, 100] width 43 height 20
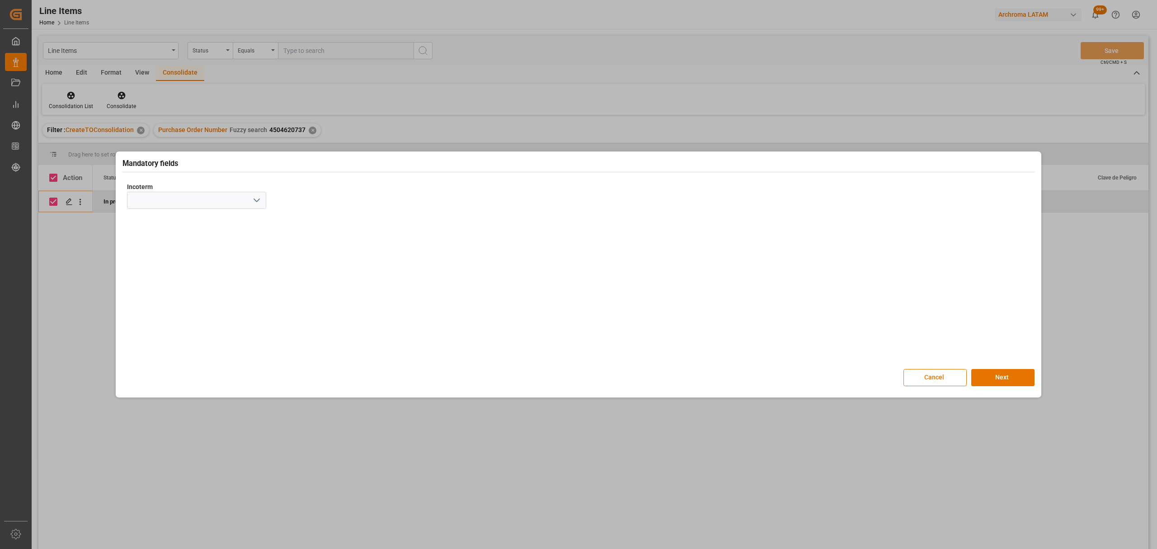
click at [255, 195] on icon "open menu" at bounding box center [256, 200] width 11 height 11
click at [174, 326] on div "CIF" at bounding box center [196, 322] width 138 height 20
type input "CIF"
click at [1013, 370] on button "Next" at bounding box center [1002, 377] width 63 height 17
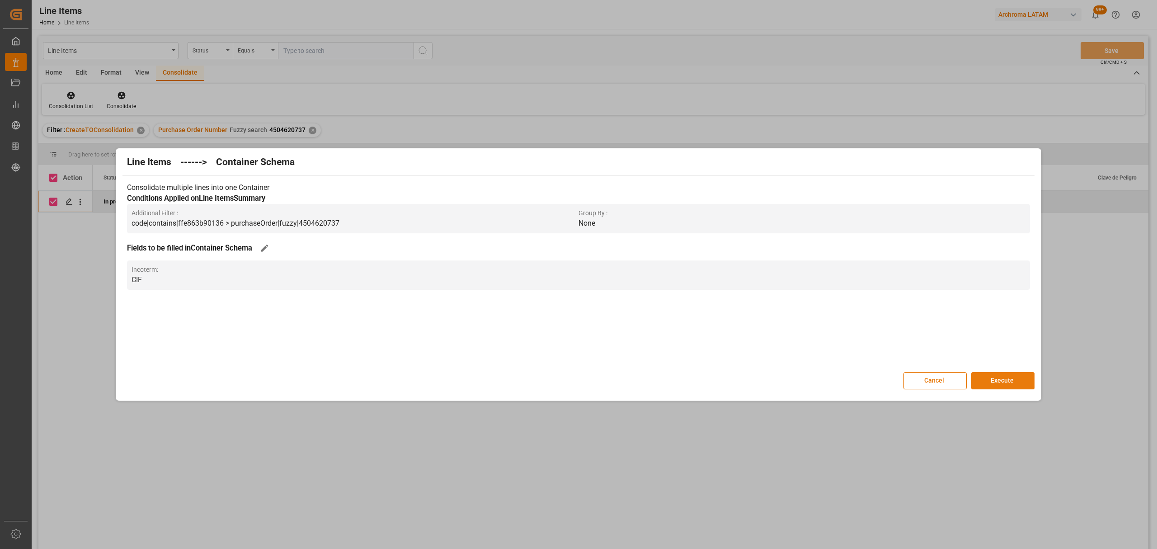
click at [1006, 384] on button "Execute" at bounding box center [1002, 380] width 63 height 17
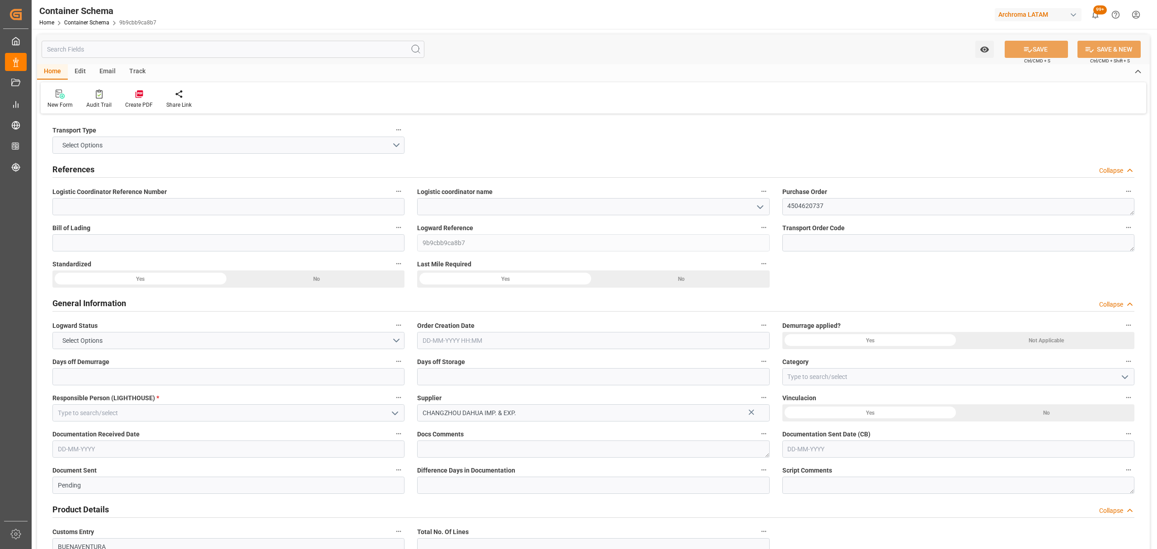
type input "0"
type input "1"
type input "4"
type input "4000"
type input "4160"
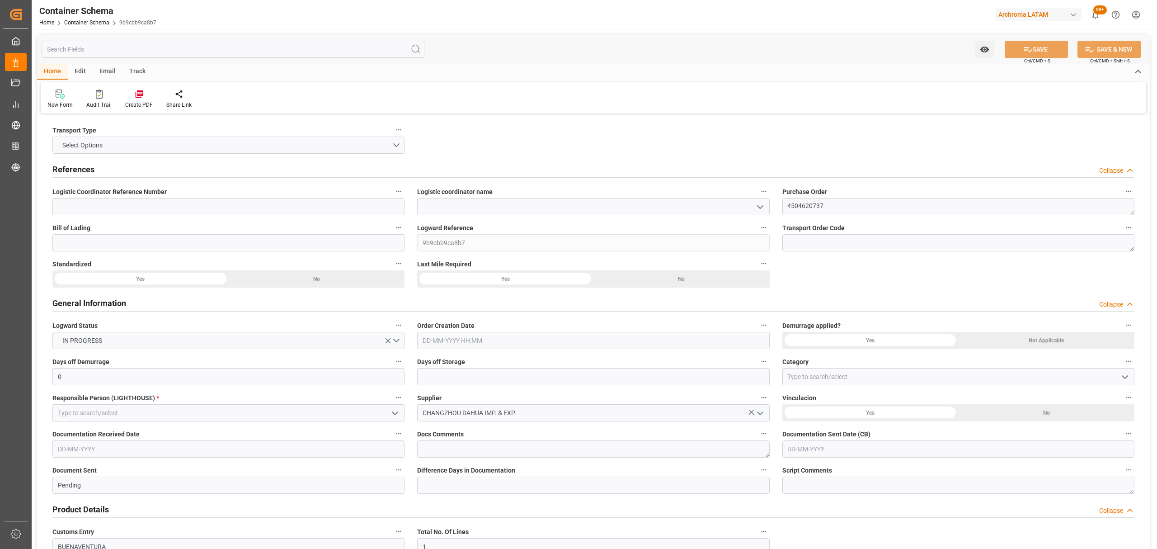
click at [763, 205] on icon "open menu" at bounding box center [760, 207] width 11 height 11
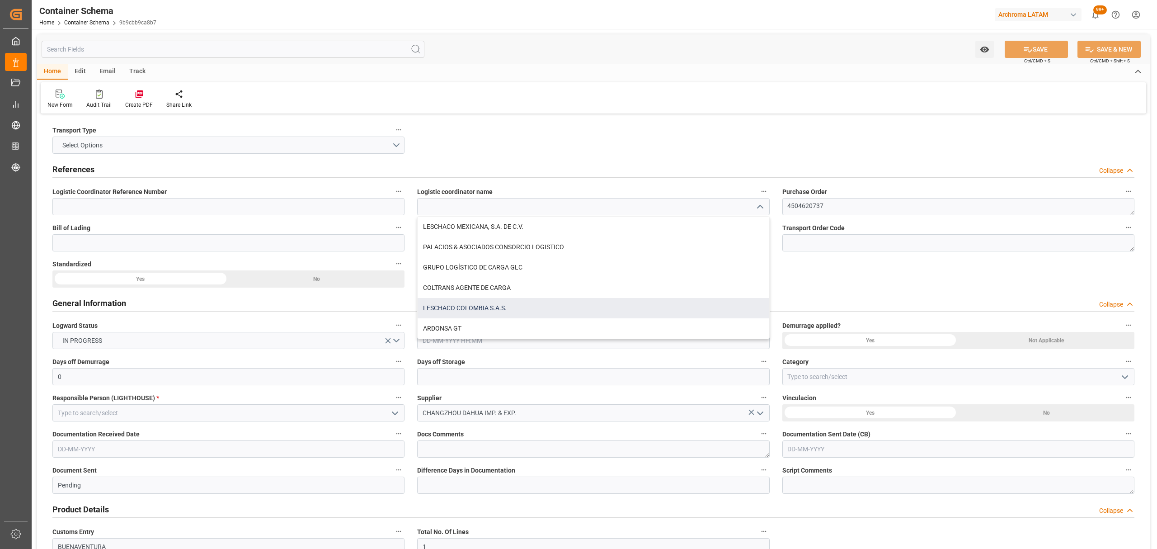
click at [504, 303] on div "LESCHACO COLOMBIA S.A.S." at bounding box center [593, 308] width 351 height 20
type input "LESCHACO COLOMBIA S.A.S."
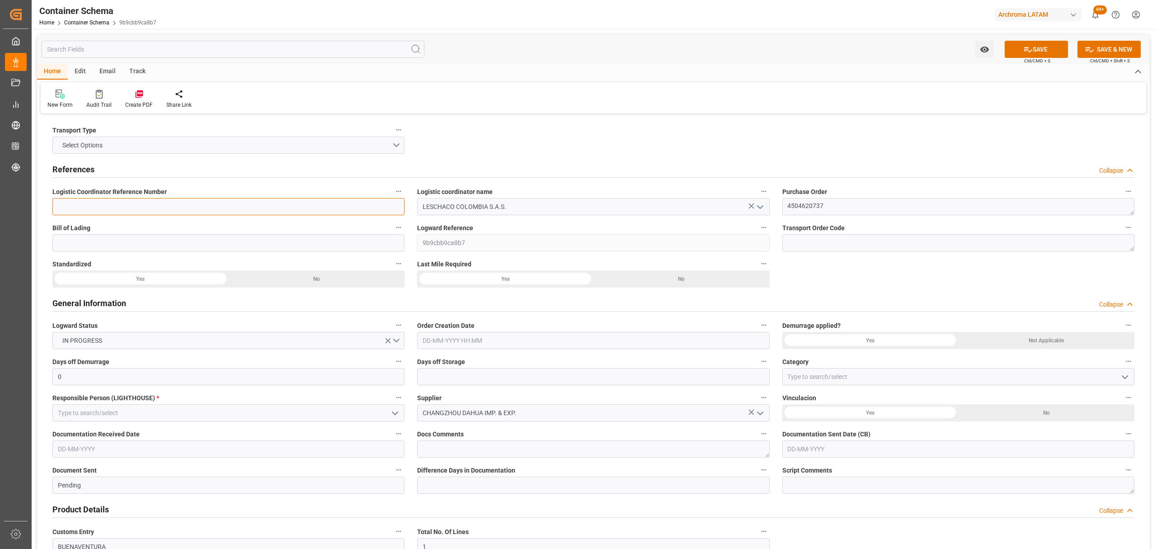
click at [373, 209] on input at bounding box center [228, 206] width 352 height 17
paste input "210200807725"
drag, startPoint x: 143, startPoint y: 214, endPoint x: 22, endPoint y: 221, distance: 120.9
click at [22, 221] on div "Created by potrace 1.15, written by Peter Selinger 2001-2017 Created by potrace…" at bounding box center [578, 274] width 1157 height 549
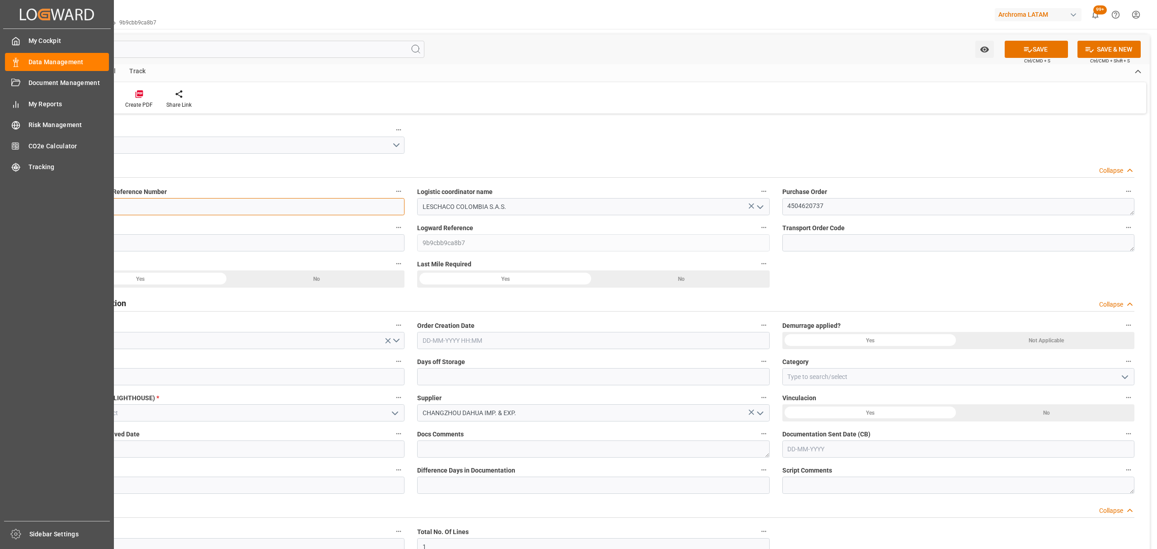
paste input "20200802125"
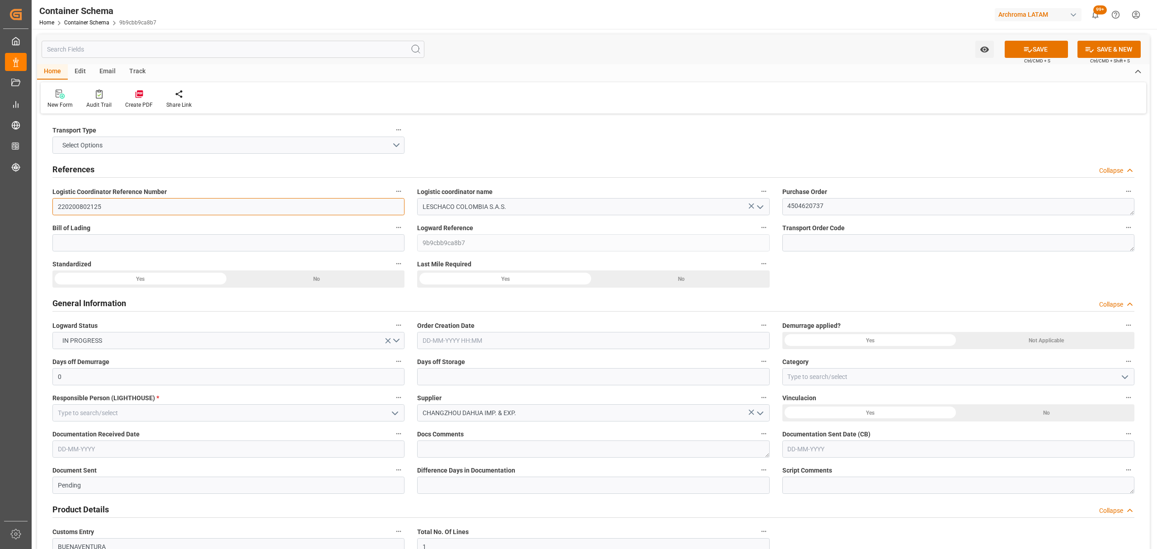
click at [150, 204] on input "220200802125" at bounding box center [228, 206] width 352 height 17
type input "220200802125"
click at [251, 244] on input at bounding box center [228, 242] width 352 height 17
paste input "YKL250805885"
type input "YKL250805885"
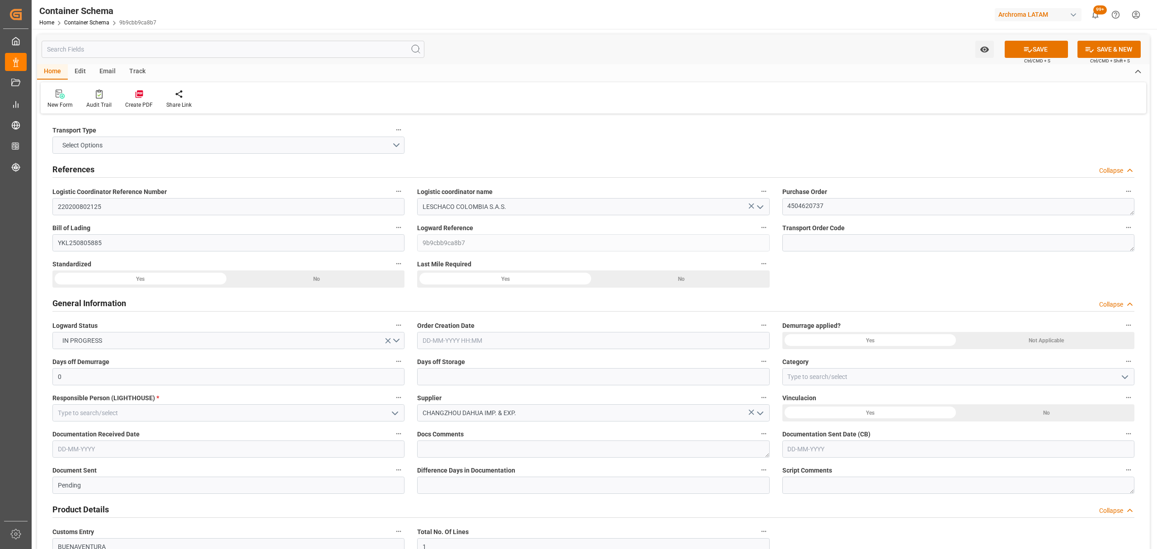
click at [493, 335] on input "text" at bounding box center [593, 340] width 352 height 17
click at [449, 418] on div "9" at bounding box center [446, 413] width 11 height 11
click at [571, 407] on li "13:00" at bounding box center [565, 401] width 38 height 23
type input "09-09-2025 13:00"
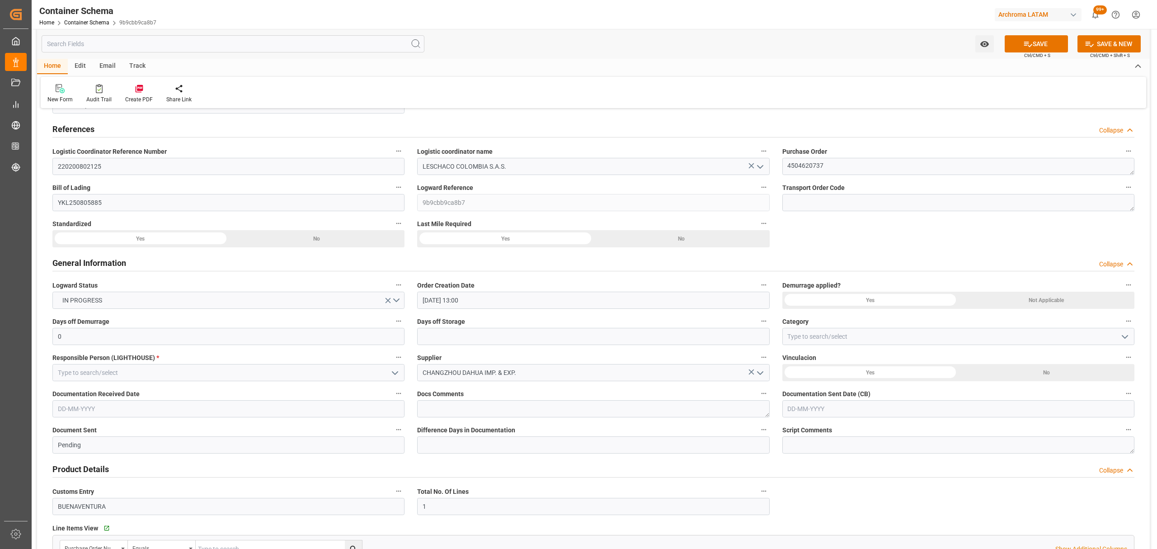
scroll to position [60, 0]
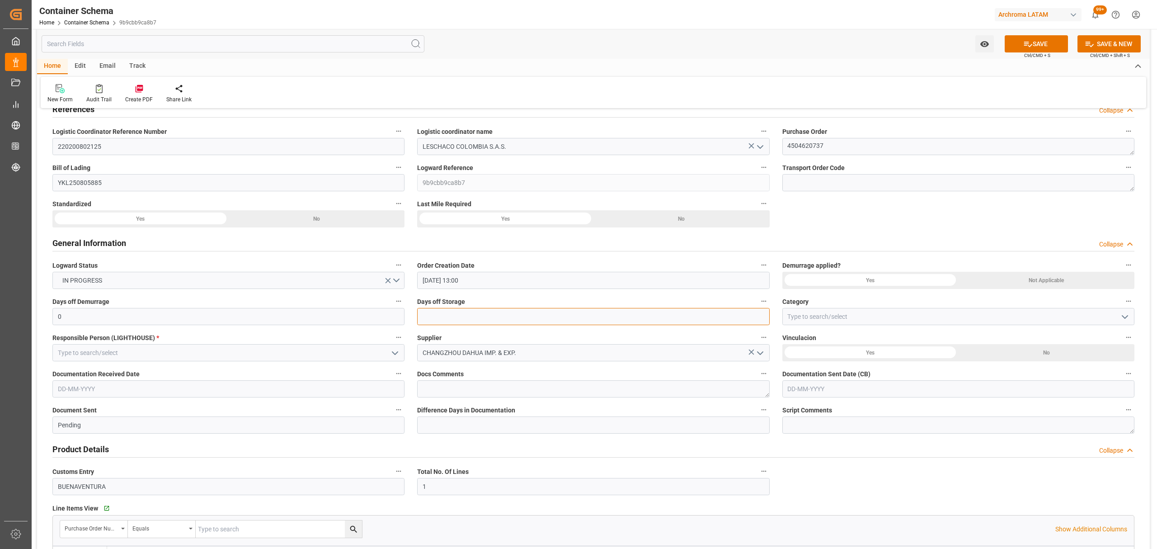
click at [516, 319] on input "text" at bounding box center [593, 316] width 352 height 17
type input "3"
click at [1127, 315] on icon "open menu" at bounding box center [1124, 316] width 11 height 11
click at [895, 356] on div "On time" at bounding box center [958, 357] width 351 height 20
type input "On time"
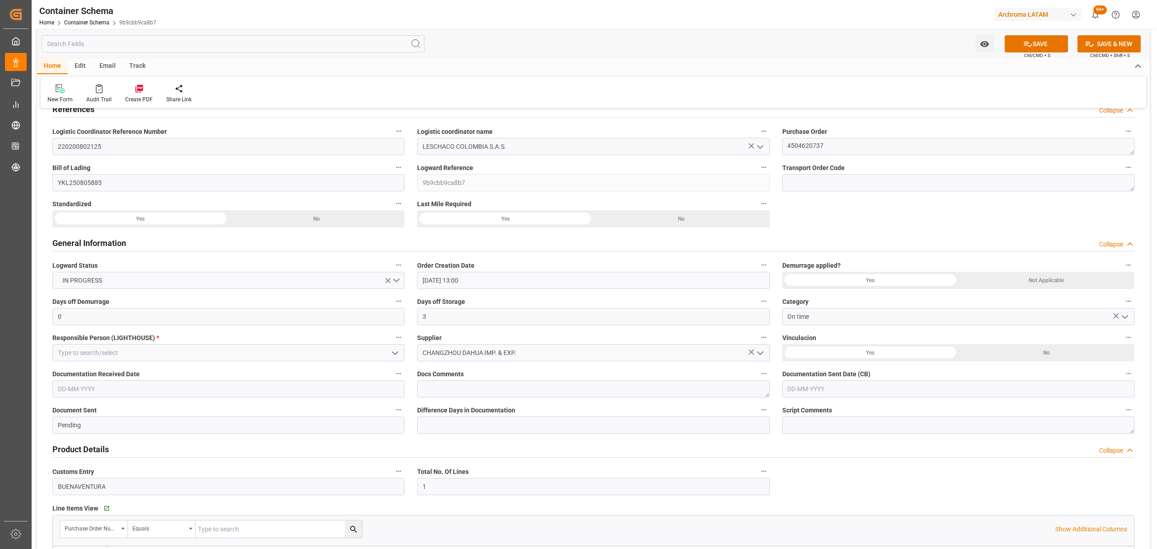
click at [396, 353] on icon "open menu" at bounding box center [395, 353] width 11 height 11
click at [125, 416] on div "[PERSON_NAME]" at bounding box center [228, 413] width 351 height 20
type input "[PERSON_NAME]"
click at [168, 385] on input "text" at bounding box center [228, 388] width 352 height 17
click at [62, 409] on div "Previous Month Next Month September 2025 Mo Tu We Th Fr Sa Su 1 2 3 4 5 6 7 8 9…" at bounding box center [117, 464] width 130 height 124
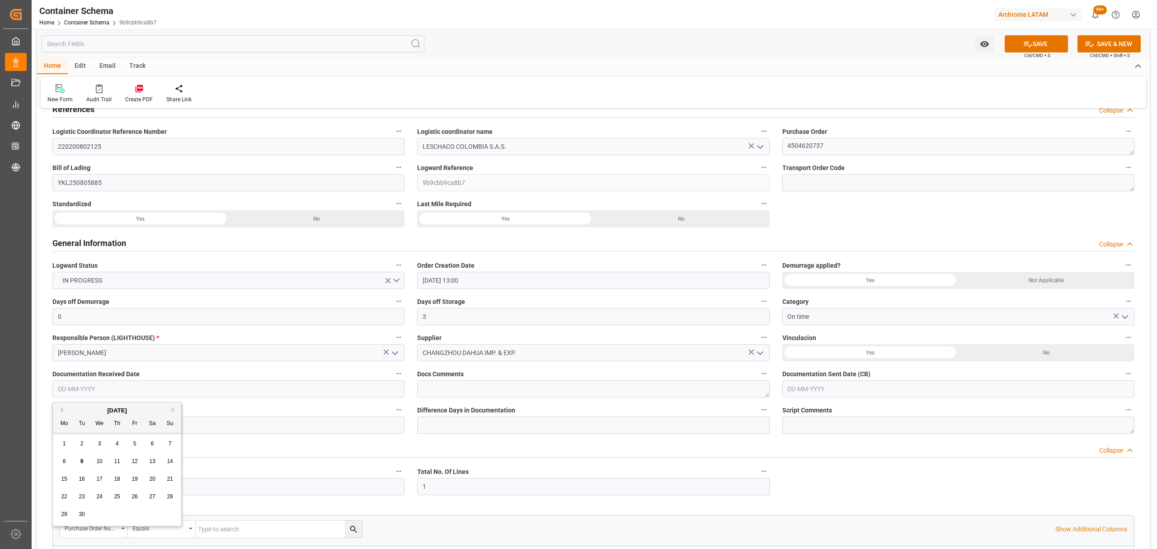
click at [60, 411] on button "Previous Month" at bounding box center [59, 409] width 5 height 5
click at [133, 499] on span "22" at bounding box center [135, 496] width 6 height 6
type input "[DATE]"
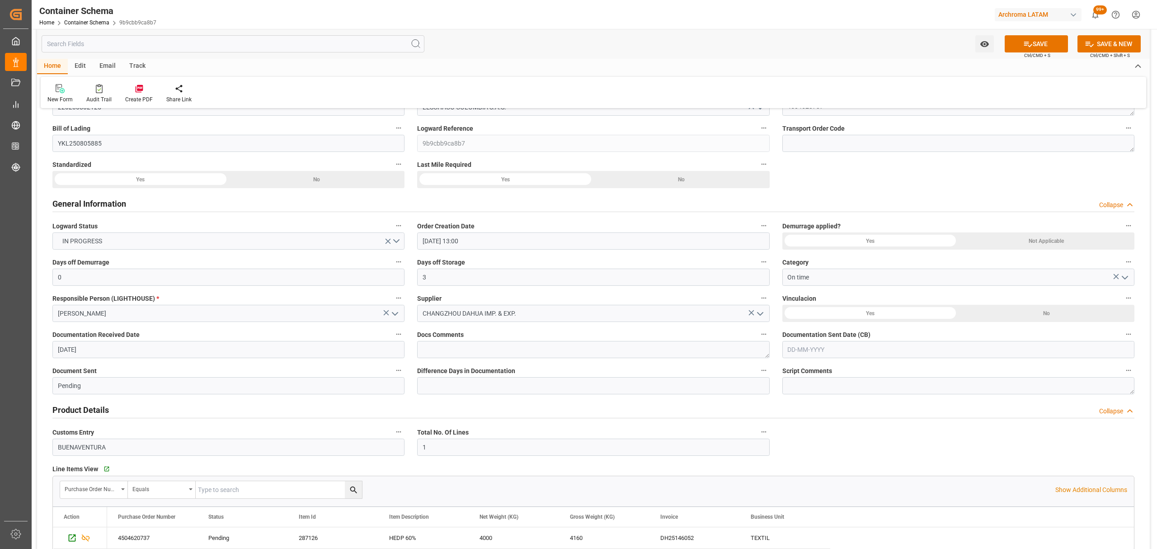
scroll to position [120, 0]
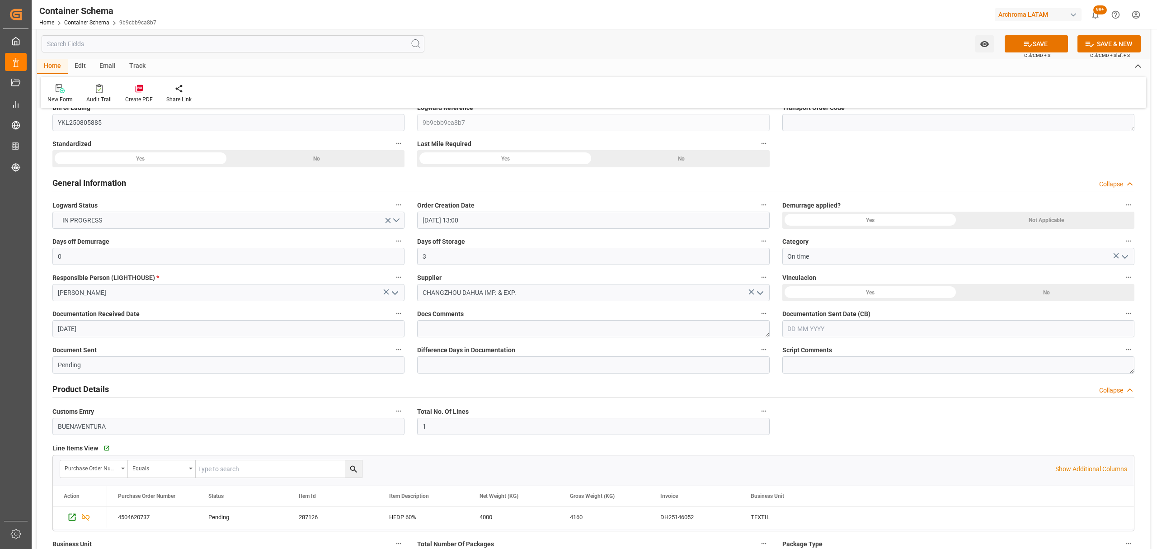
click at [832, 328] on input "text" at bounding box center [958, 328] width 352 height 17
click at [790, 351] on button "Previous Month" at bounding box center [789, 349] width 5 height 5
click at [865, 434] on span "22" at bounding box center [864, 436] width 6 height 6
type input "[DATE]"
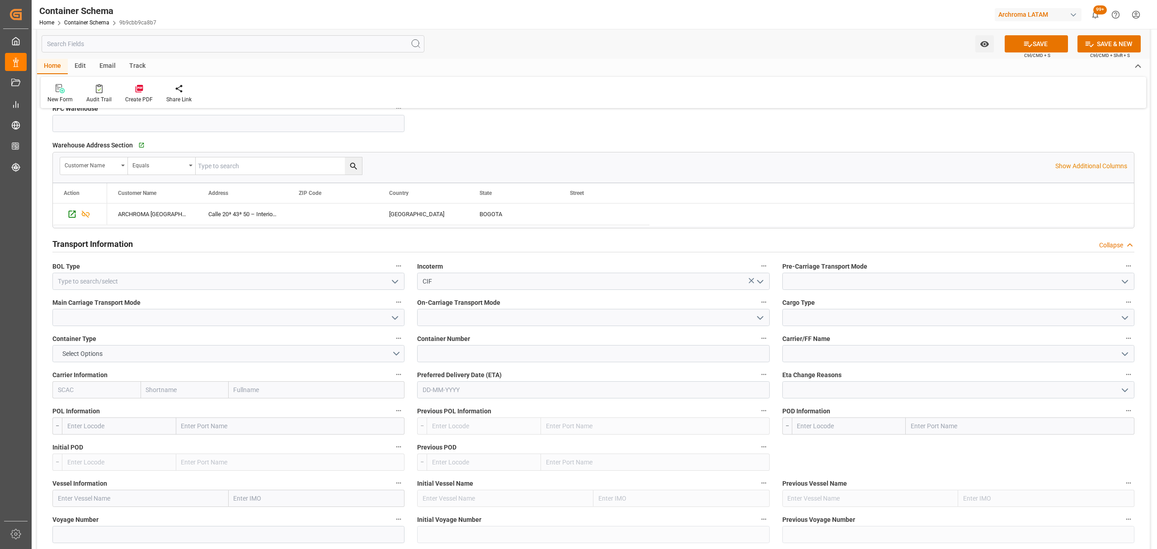
scroll to position [723, 0]
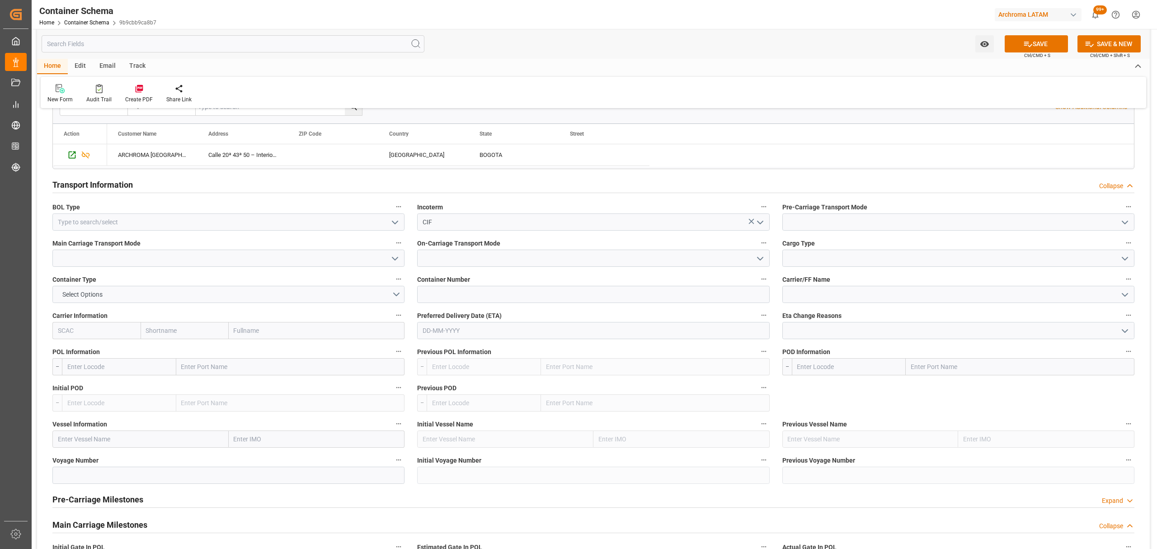
click at [397, 223] on polyline "open menu" at bounding box center [394, 222] width 5 height 3
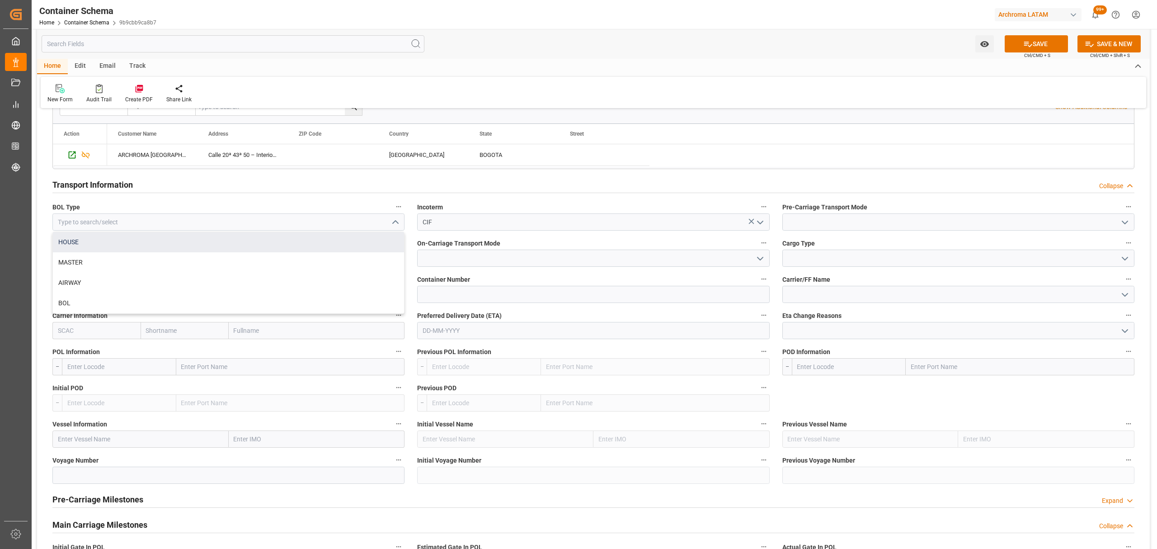
click at [234, 242] on div "HOUSE" at bounding box center [228, 242] width 351 height 20
type input "HOUSE"
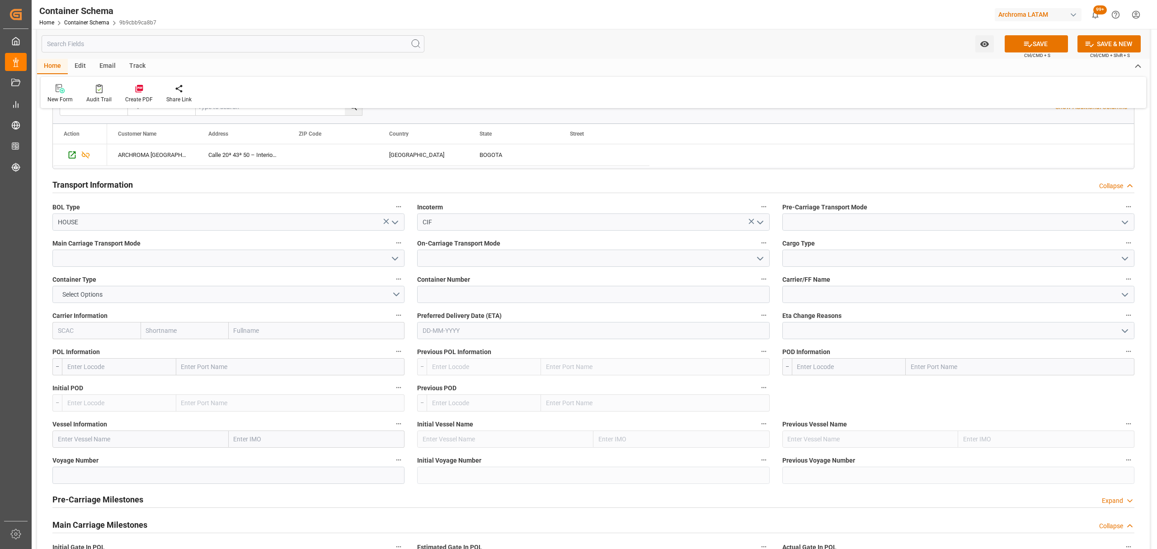
click at [1122, 223] on polyline "open menu" at bounding box center [1124, 222] width 5 height 3
click at [823, 300] on div "Sea Ship" at bounding box center [958, 303] width 351 height 20
type input "Sea Ship"
click at [404, 261] on input at bounding box center [228, 257] width 352 height 17
click at [395, 259] on icon "open menu" at bounding box center [395, 258] width 11 height 11
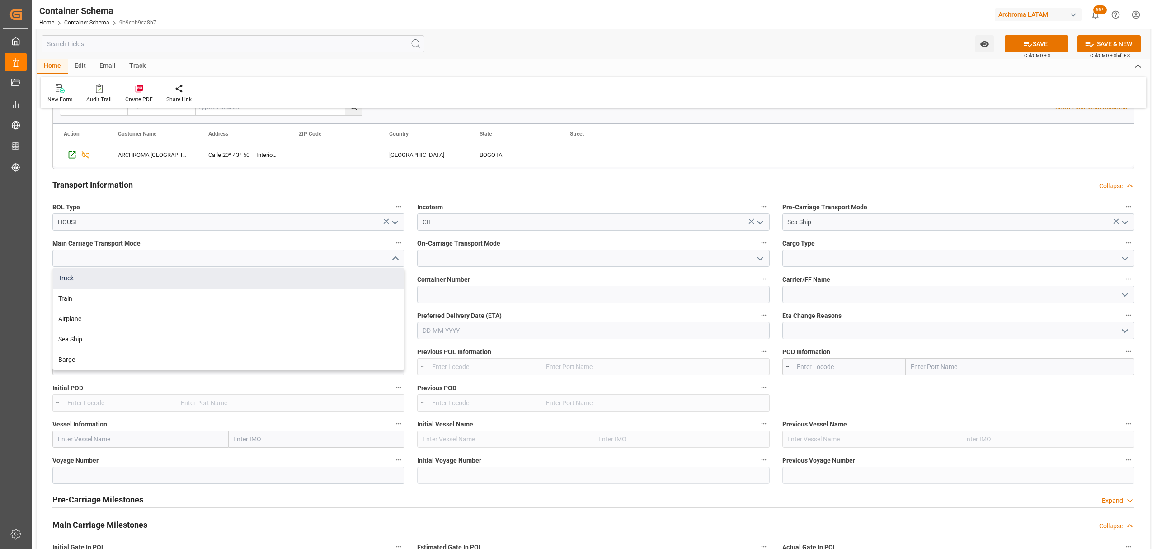
click at [172, 281] on div "Truck" at bounding box center [228, 278] width 351 height 20
type input "Truck"
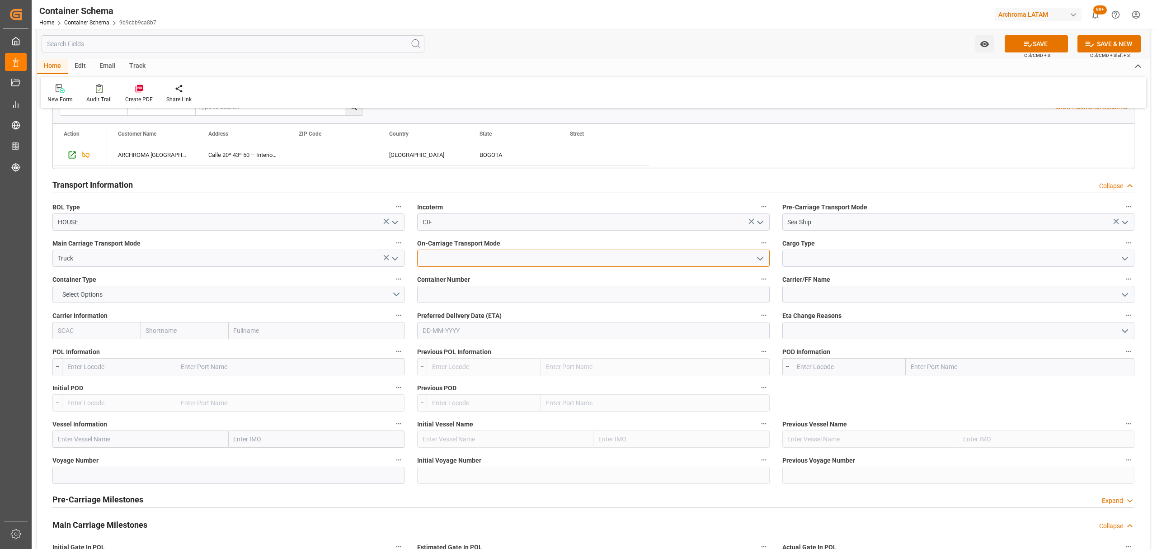
drag, startPoint x: 740, startPoint y: 260, endPoint x: 745, endPoint y: 261, distance: 5.0
click at [745, 261] on input at bounding box center [593, 257] width 352 height 17
click at [747, 260] on input at bounding box center [593, 257] width 352 height 17
click at [756, 257] on icon "open menu" at bounding box center [760, 258] width 11 height 11
drag, startPoint x: 526, startPoint y: 338, endPoint x: 571, endPoint y: 324, distance: 47.5
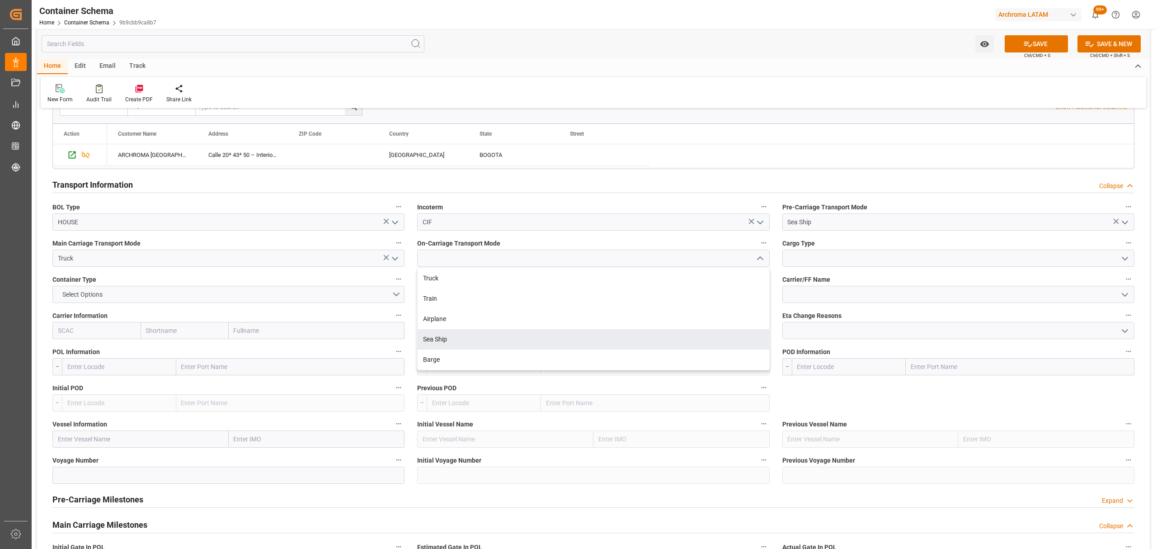
click at [529, 337] on div "Sea Ship" at bounding box center [593, 339] width 351 height 20
type input "Sea Ship"
click at [1131, 259] on input at bounding box center [958, 257] width 352 height 17
click at [1124, 259] on icon "open menu" at bounding box center [1124, 258] width 11 height 11
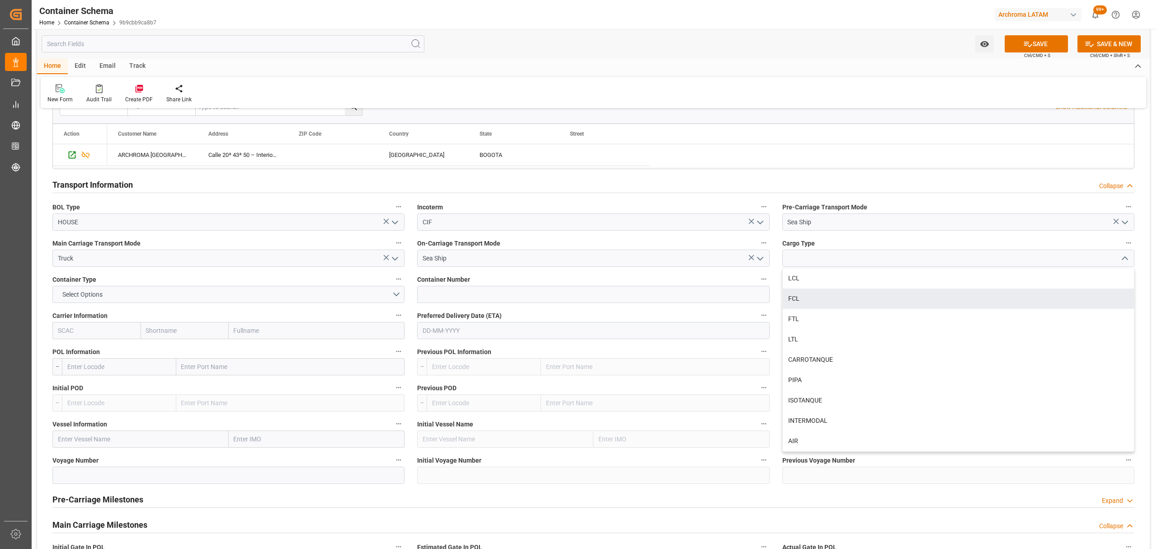
click at [884, 280] on div "LCL" at bounding box center [958, 278] width 351 height 20
type input "LCL"
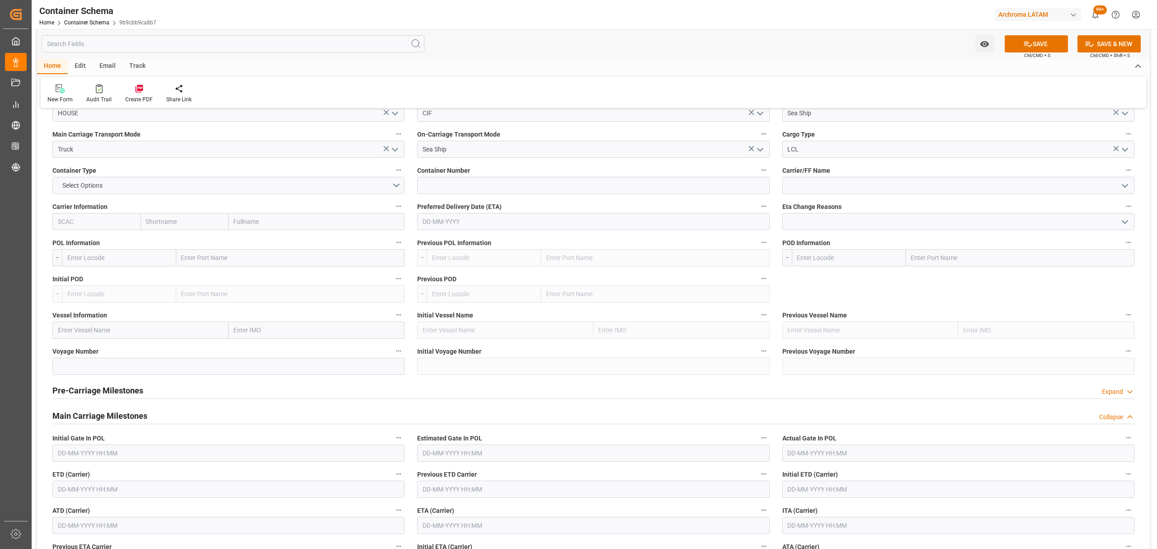
scroll to position [843, 0]
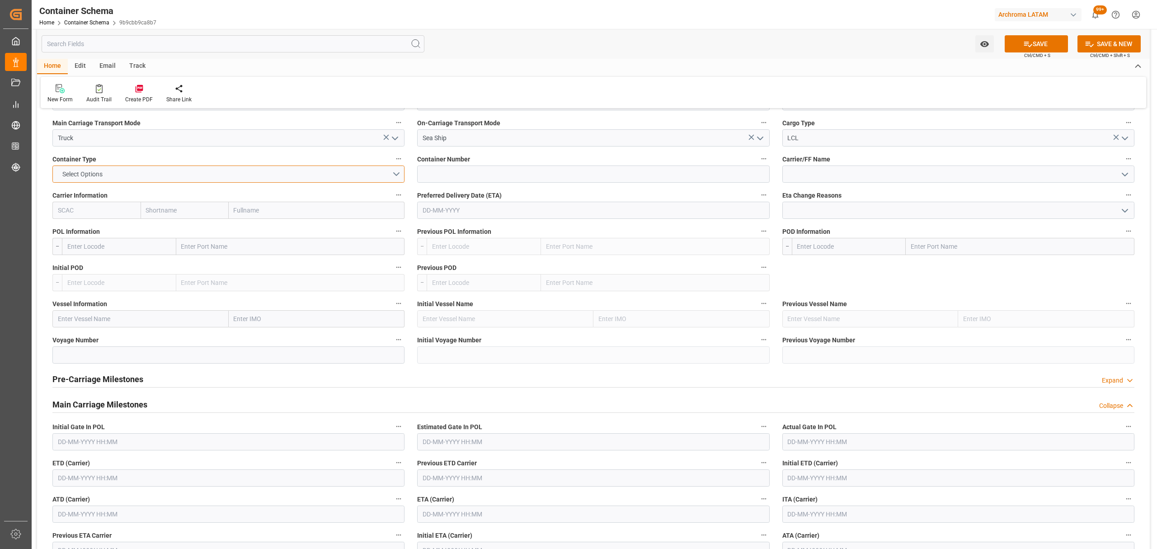
click at [181, 174] on button "Select Options" at bounding box center [228, 173] width 352 height 17
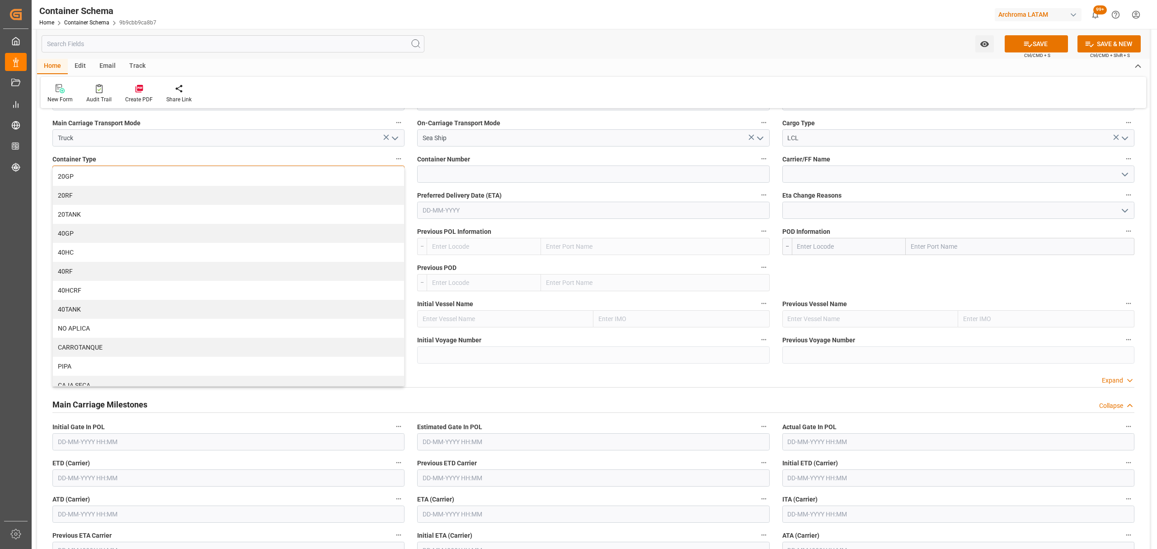
click at [162, 177] on div "20GP" at bounding box center [228, 176] width 351 height 19
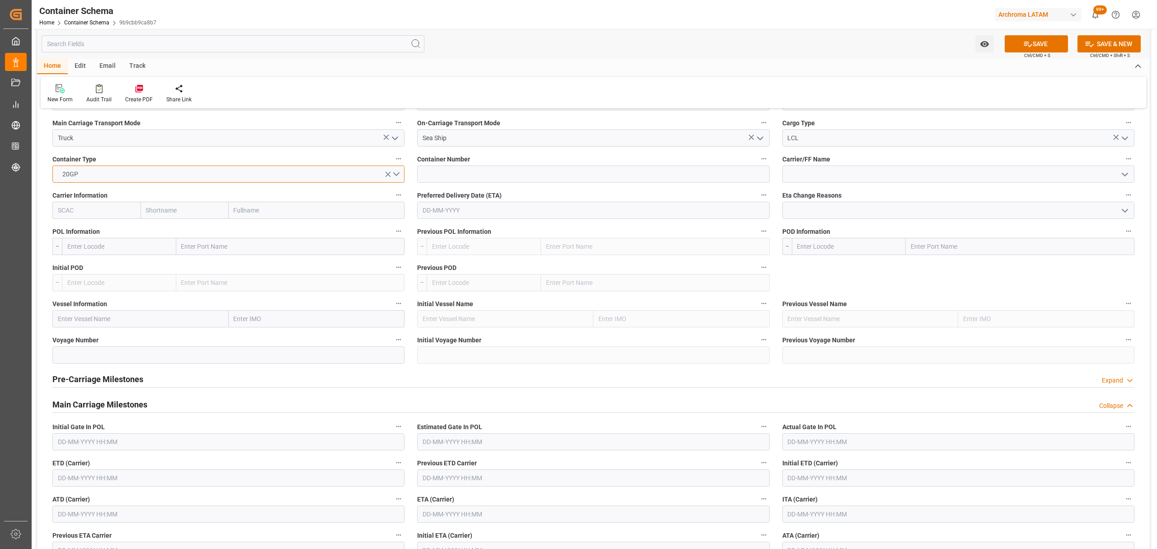
click at [157, 174] on button "20GP" at bounding box center [228, 173] width 352 height 17
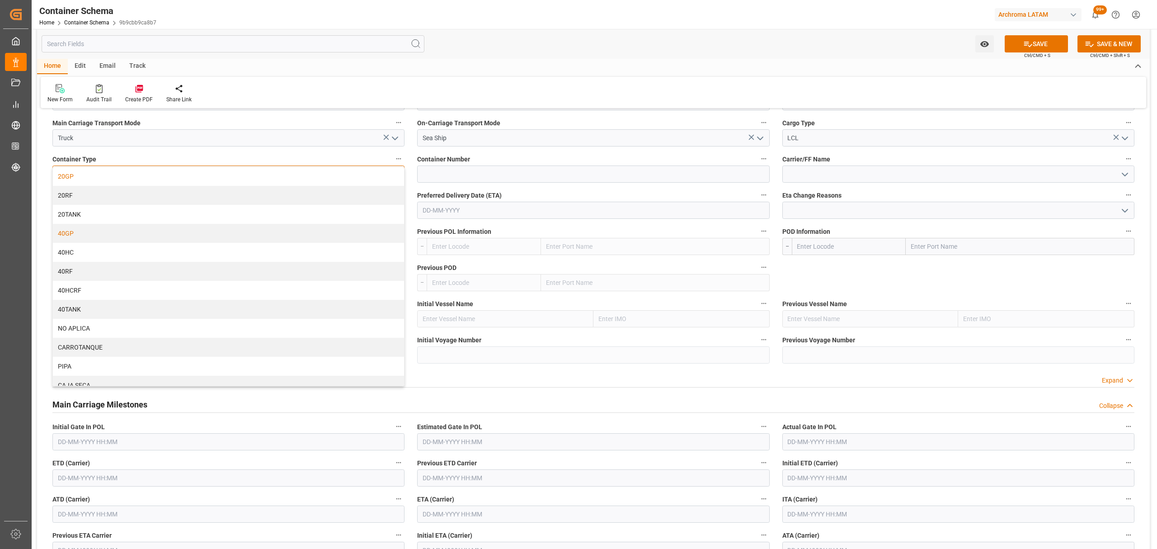
click at [102, 243] on div "40GP" at bounding box center [228, 233] width 351 height 19
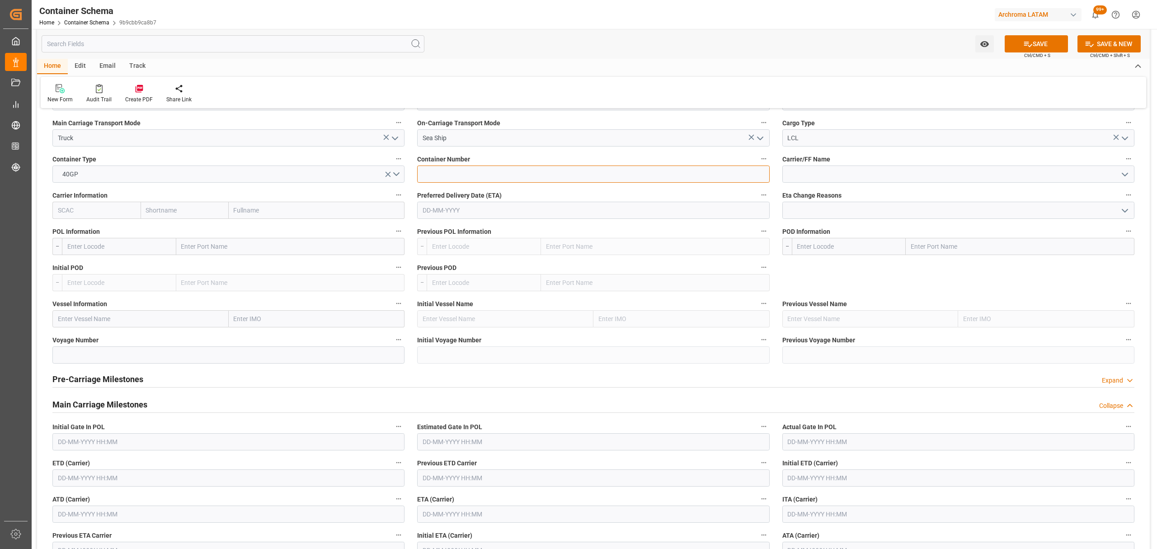
click at [511, 172] on input at bounding box center [593, 173] width 352 height 17
drag, startPoint x: 500, startPoint y: 178, endPoint x: 439, endPoint y: 174, distance: 60.6
click at [439, 174] on input "TCNU2967736" at bounding box center [593, 173] width 352 height 17
type input "TCNU2749400"
click at [847, 180] on input at bounding box center [958, 173] width 352 height 17
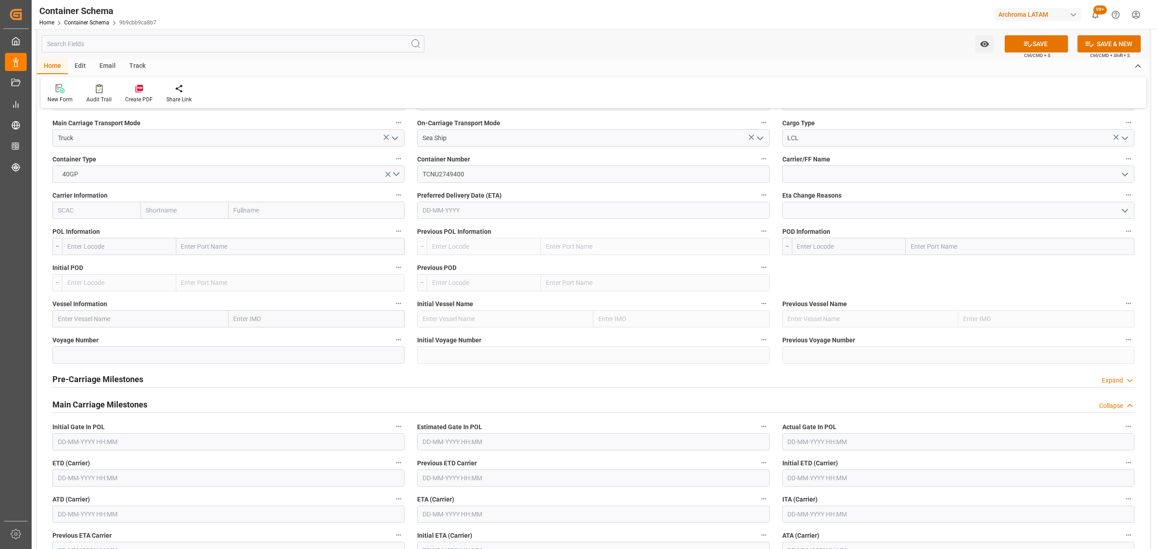
click at [1120, 174] on icon "open menu" at bounding box center [1124, 174] width 11 height 11
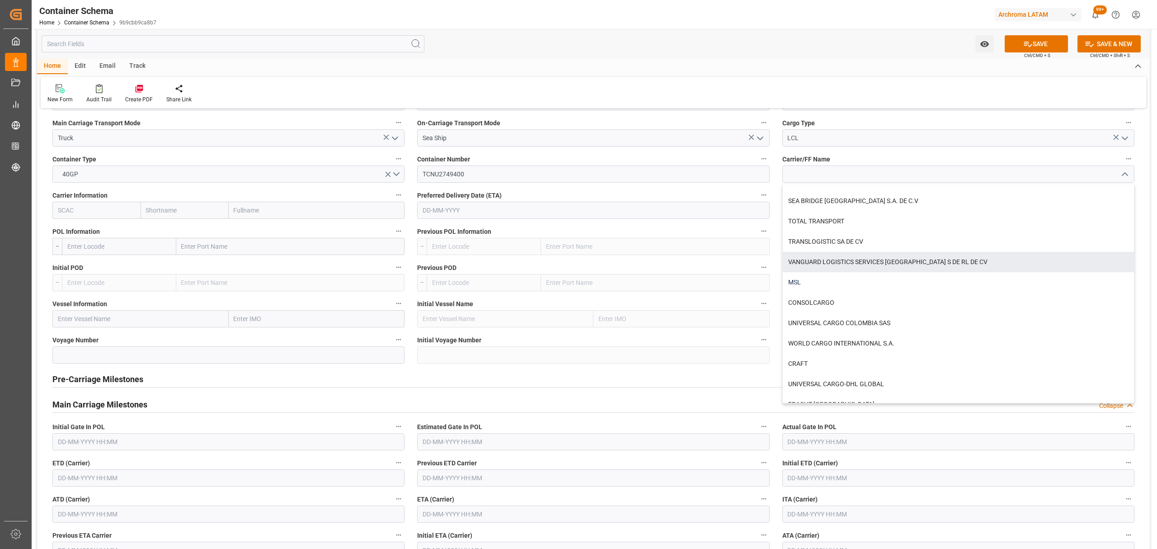
scroll to position [482, 0]
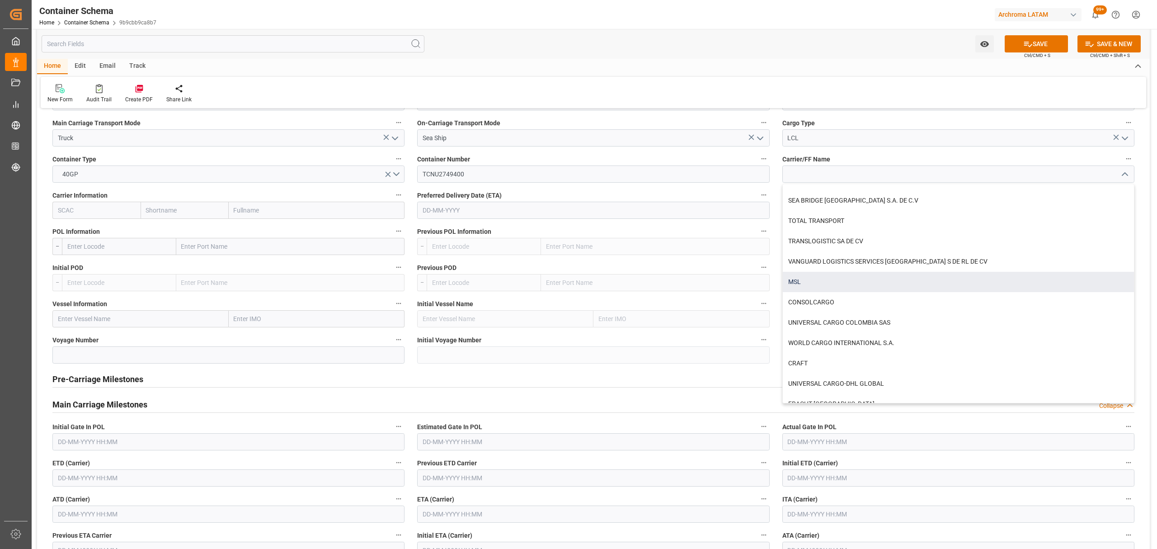
click at [823, 284] on div "MSL" at bounding box center [958, 282] width 351 height 20
type input "MSL"
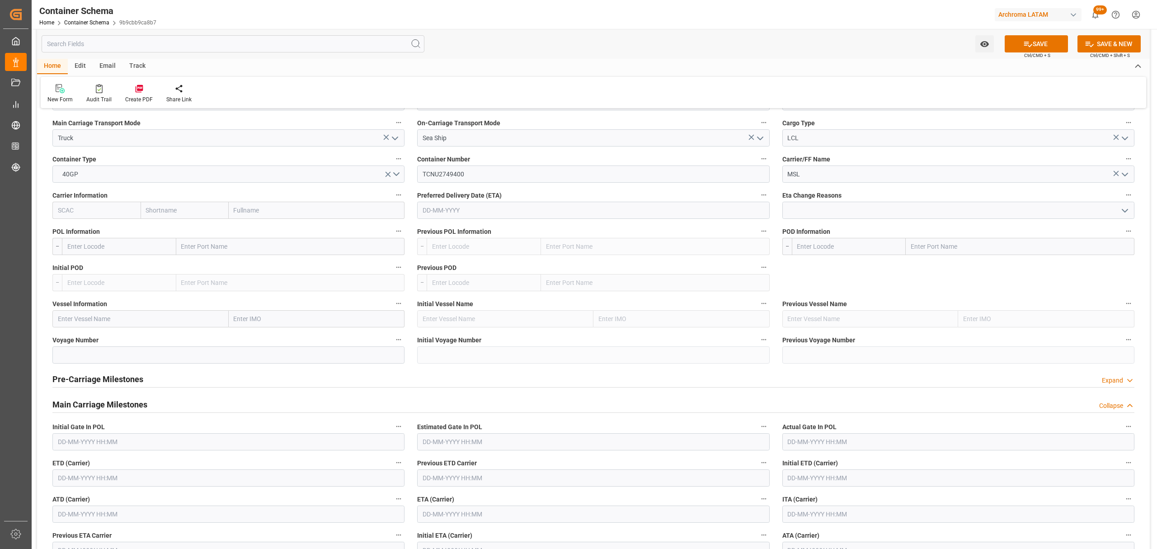
click at [145, 212] on input "text" at bounding box center [185, 210] width 88 height 17
click at [173, 208] on input "text" at bounding box center [185, 210] width 88 height 17
click at [443, 181] on input "TCNU2749400" at bounding box center [593, 173] width 352 height 17
click at [444, 180] on input "TCNU2749400" at bounding box center [593, 173] width 352 height 17
click at [581, 205] on input "text" at bounding box center [593, 210] width 352 height 17
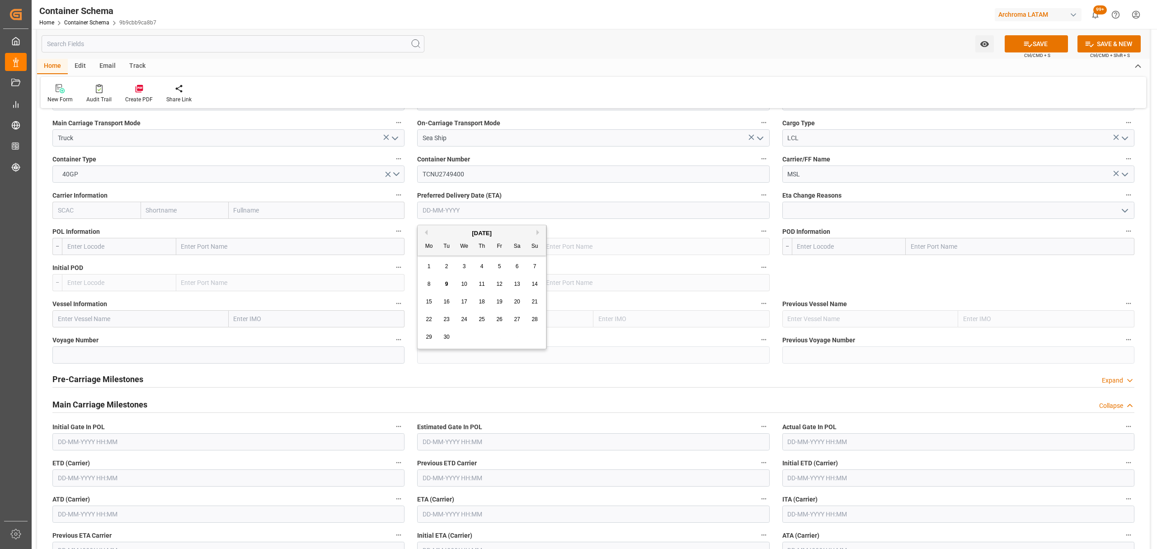
click at [466, 319] on span "24" at bounding box center [464, 319] width 6 height 6
type input "[DATE]"
click at [172, 210] on input "text" at bounding box center [185, 210] width 88 height 17
type input "maer"
click at [156, 225] on div "Maersk" at bounding box center [158, 230] width 35 height 20
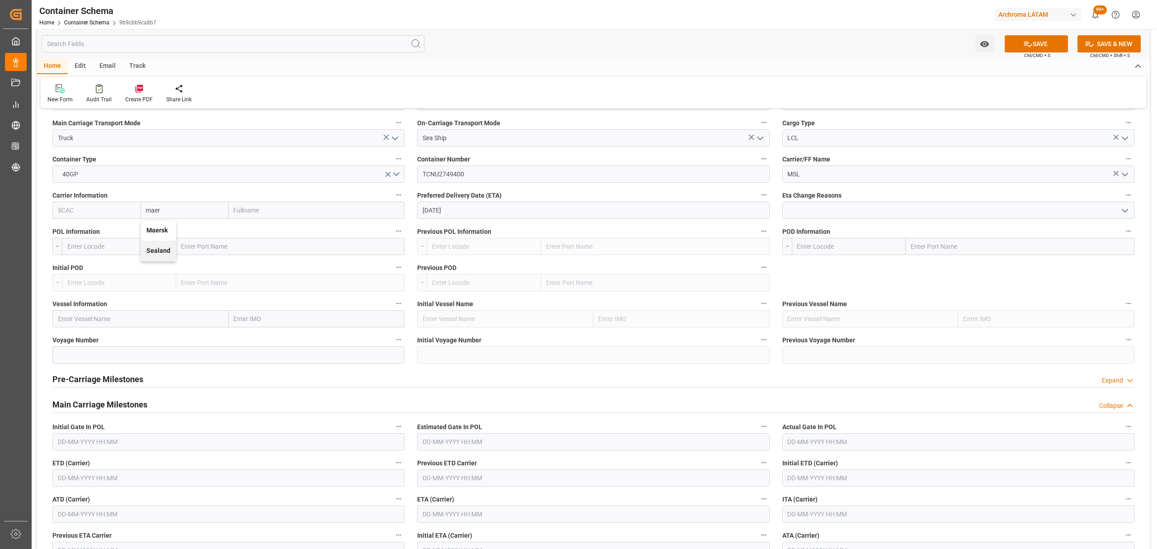
type input "MAEU"
type input "Maersk"
type input "Maersk Line AS"
type input "Maersk"
click at [103, 251] on input "text" at bounding box center [119, 246] width 114 height 17
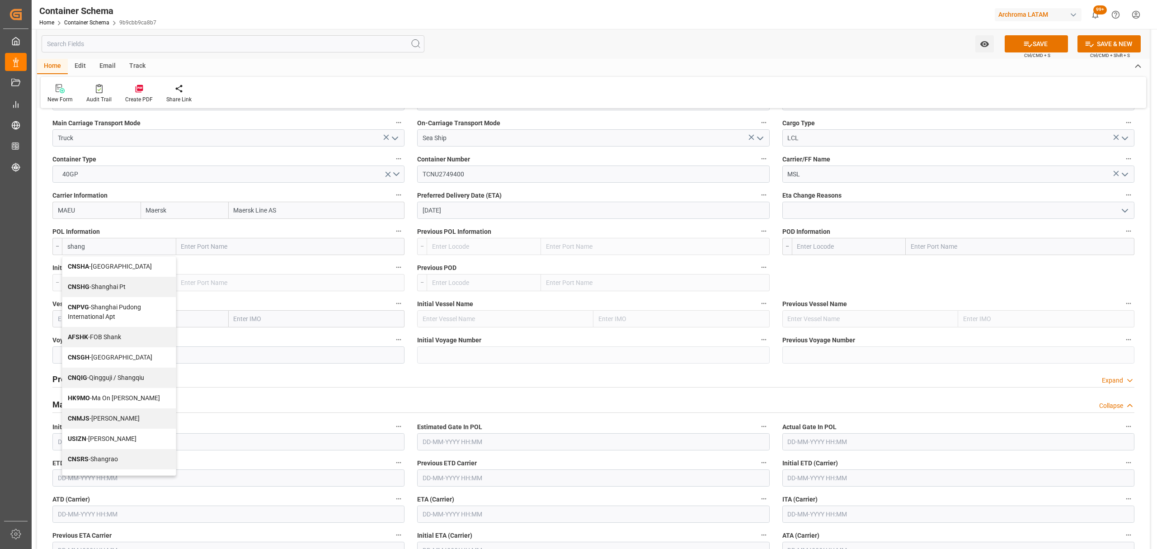
click at [105, 270] on span "CNSHA - Shanghai" at bounding box center [110, 266] width 84 height 7
type input "CNSHA"
type input "[GEOGRAPHIC_DATA]"
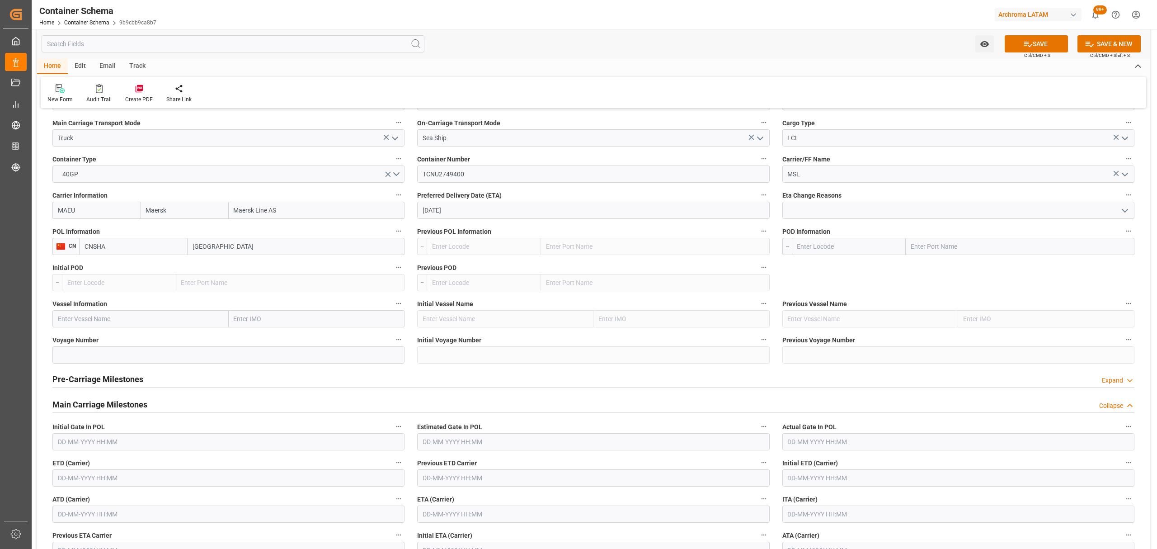
type input "CNSHA"
click at [816, 250] on input "text" at bounding box center [849, 246] width 114 height 17
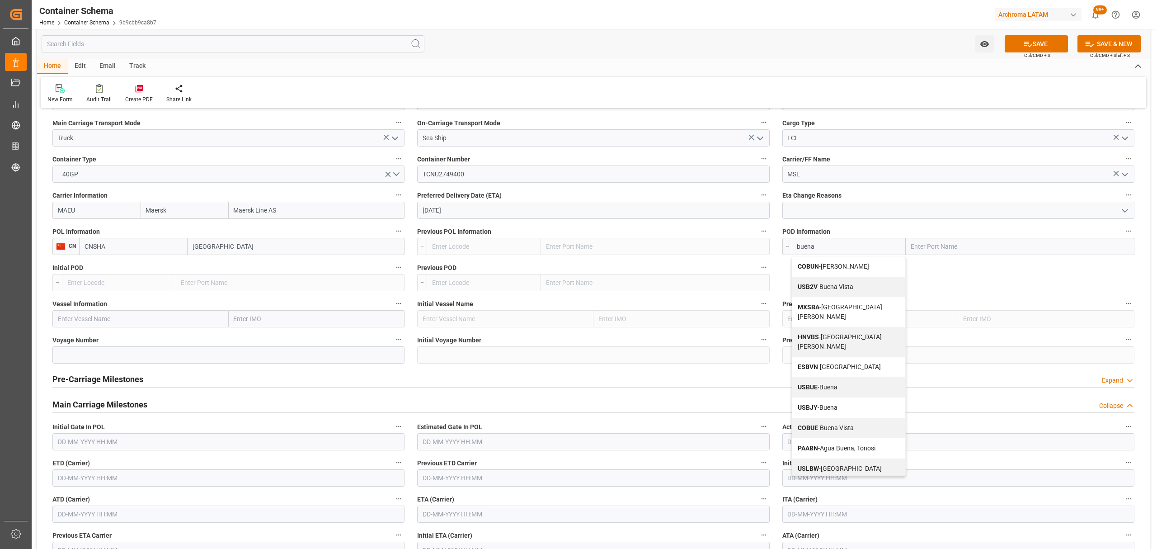
drag, startPoint x: 827, startPoint y: 268, endPoint x: 725, endPoint y: 271, distance: 101.7
click at [827, 268] on span "COBUN - Buenaventura" at bounding box center [833, 266] width 71 height 7
type input "COBUN"
type input "[PERSON_NAME]"
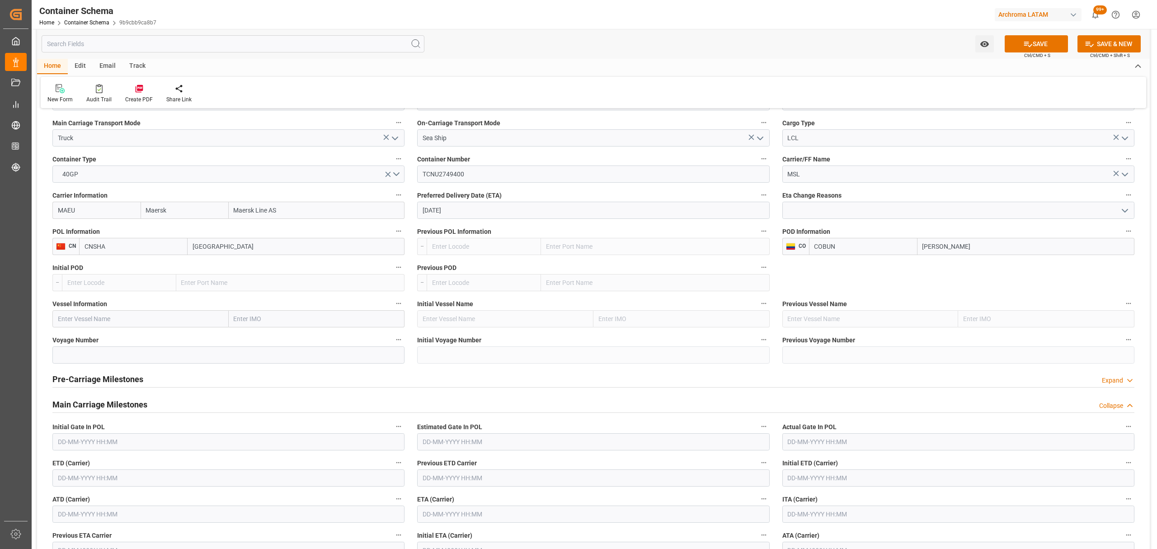
type input "COBUN"
click at [161, 313] on input "text" at bounding box center [140, 318] width 176 height 17
type input "s"
type input "SKAGEN MAERKS"
click at [330, 353] on input at bounding box center [228, 354] width 352 height 17
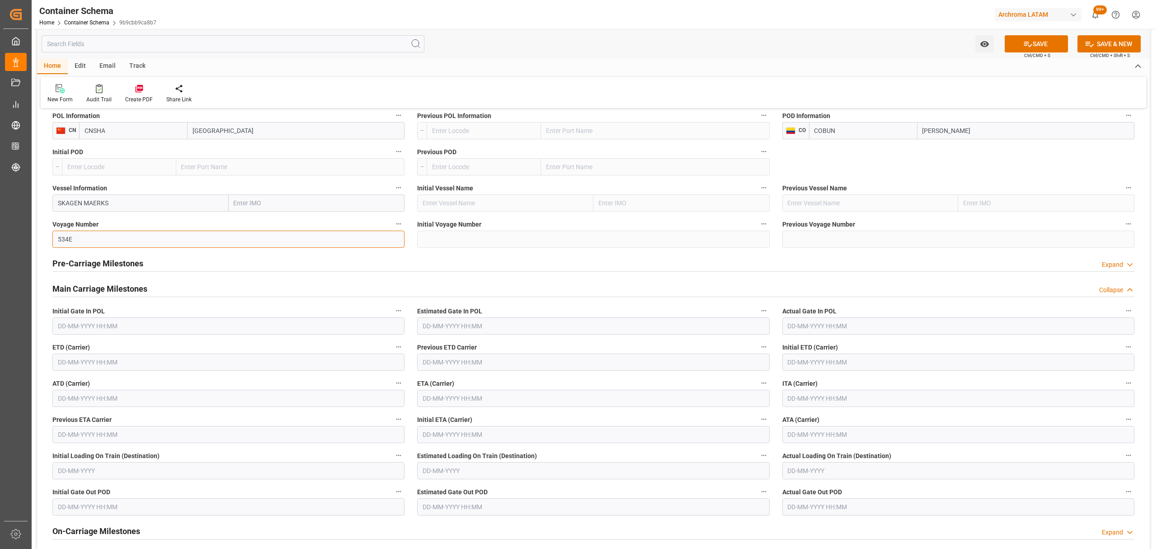
scroll to position [964, 0]
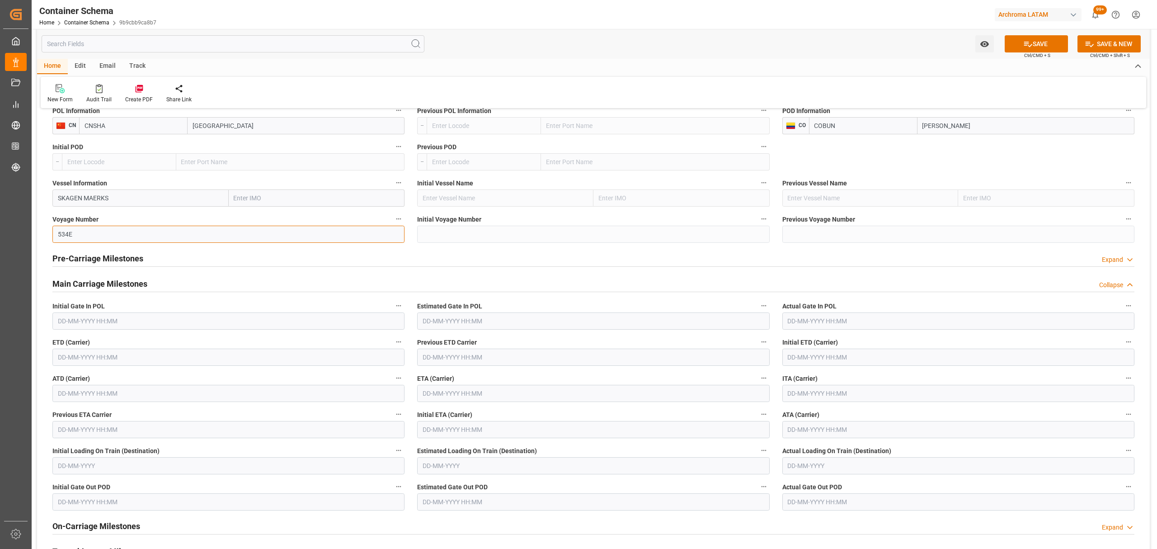
type input "534E"
click at [154, 354] on input "text" at bounding box center [228, 356] width 352 height 17
click at [63, 382] on div "Previous Month Next Month September 2025 Mo Tu We Th Fr Sa Su 1 2 3 4 5 6 7 8 9…" at bounding box center [136, 434] width 168 height 124
click at [62, 383] on div "September 2025" at bounding box center [117, 380] width 128 height 9
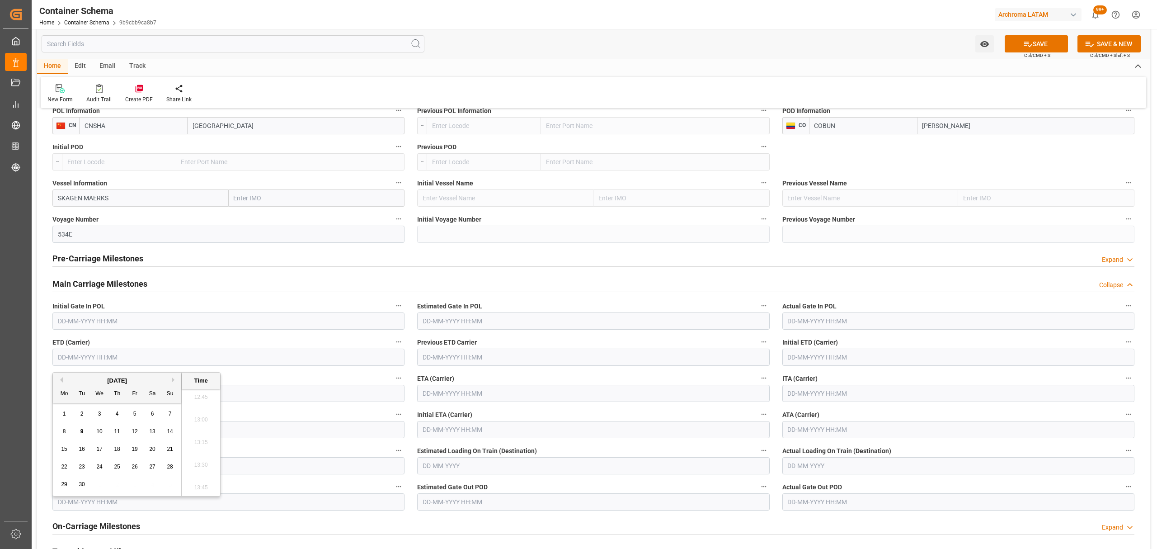
click at [61, 379] on button "Previous Month" at bounding box center [59, 379] width 5 height 5
click at [153, 489] on div "30" at bounding box center [152, 484] width 11 height 11
type input "30-08-2025 00:00"
click at [540, 391] on input "text" at bounding box center [593, 393] width 352 height 17
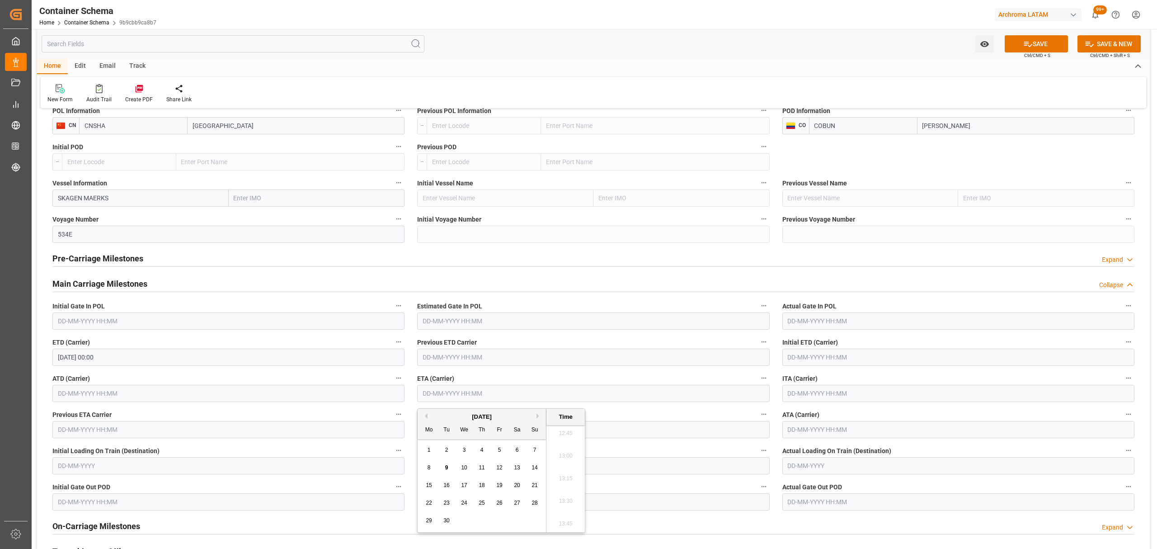
click at [465, 501] on span "24" at bounding box center [464, 502] width 6 height 6
type input "24-09-2025 00:00"
click at [1023, 42] on icon at bounding box center [1027, 43] width 9 height 9
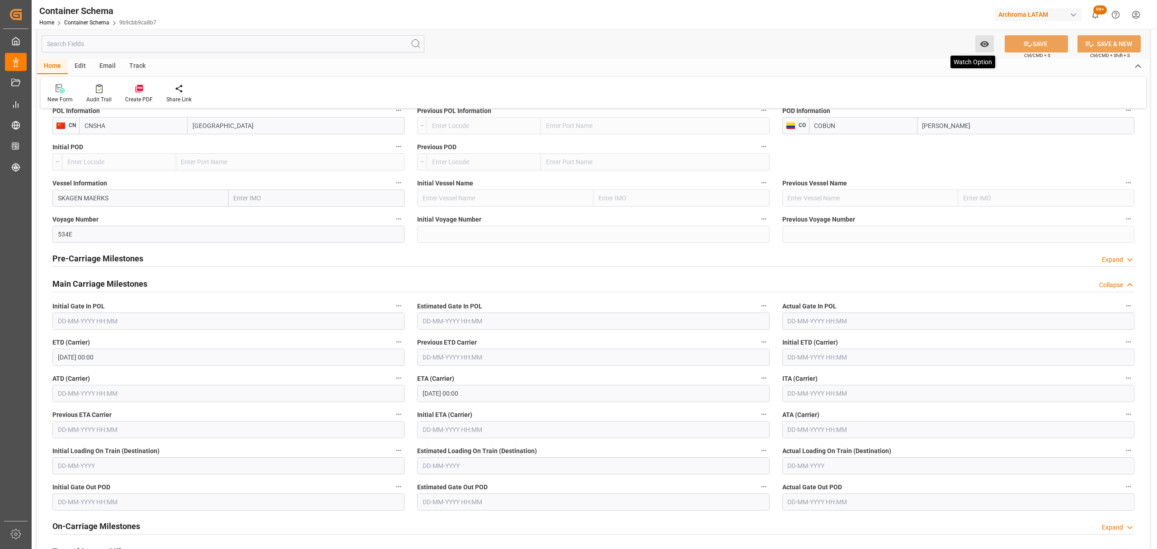
click at [983, 43] on icon "open menu" at bounding box center [984, 44] width 9 height 6
click at [936, 62] on span "Start Watching" at bounding box center [947, 63] width 82 height 9
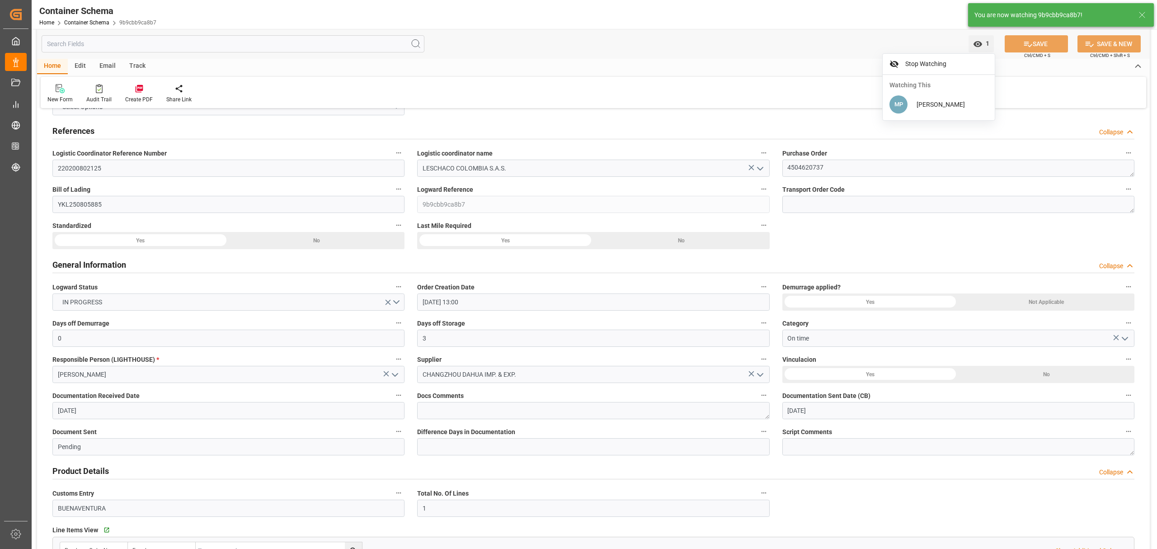
scroll to position [0, 0]
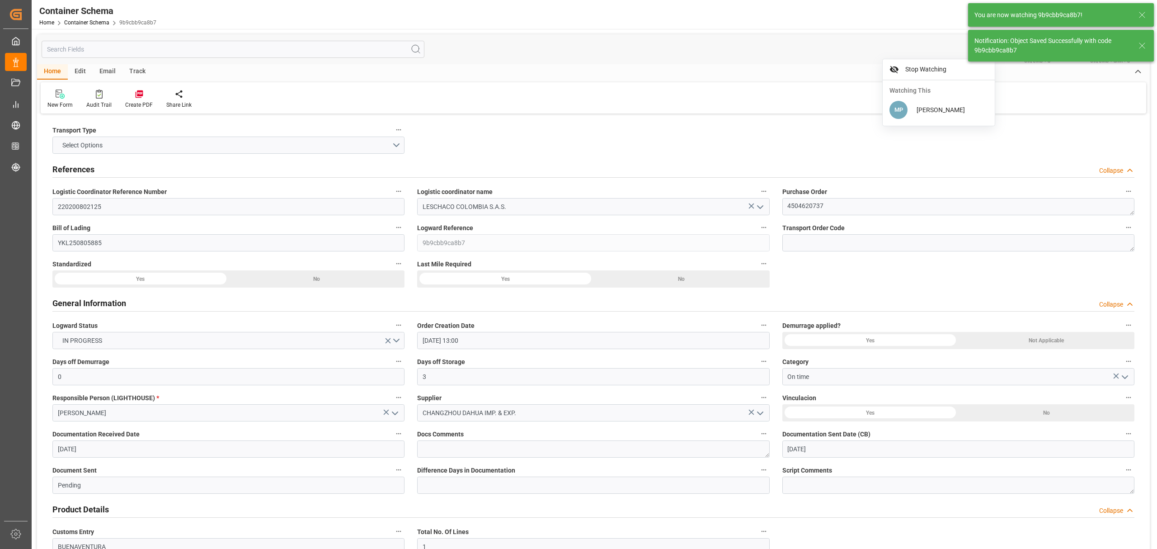
type input "Document Sent"
type input "COBUN"
type input "[PERSON_NAME]"
type input "534E"
type input "SKAGEN MAERKS"
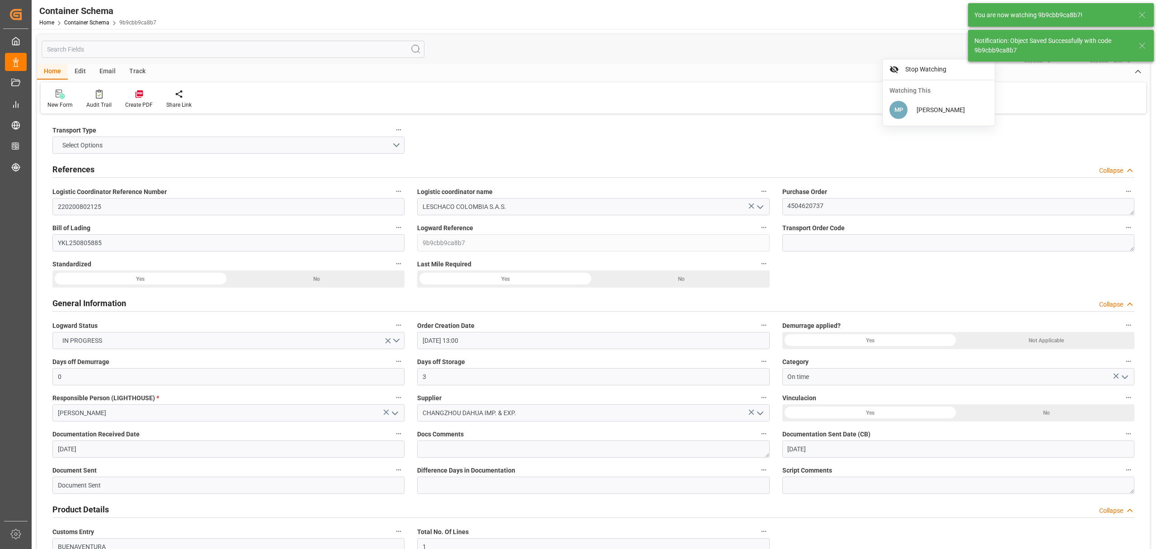
type input "SKAGEN MAERKS"
type input "24-09-2025 00:00"
click at [134, 70] on div "Track" at bounding box center [137, 71] width 30 height 15
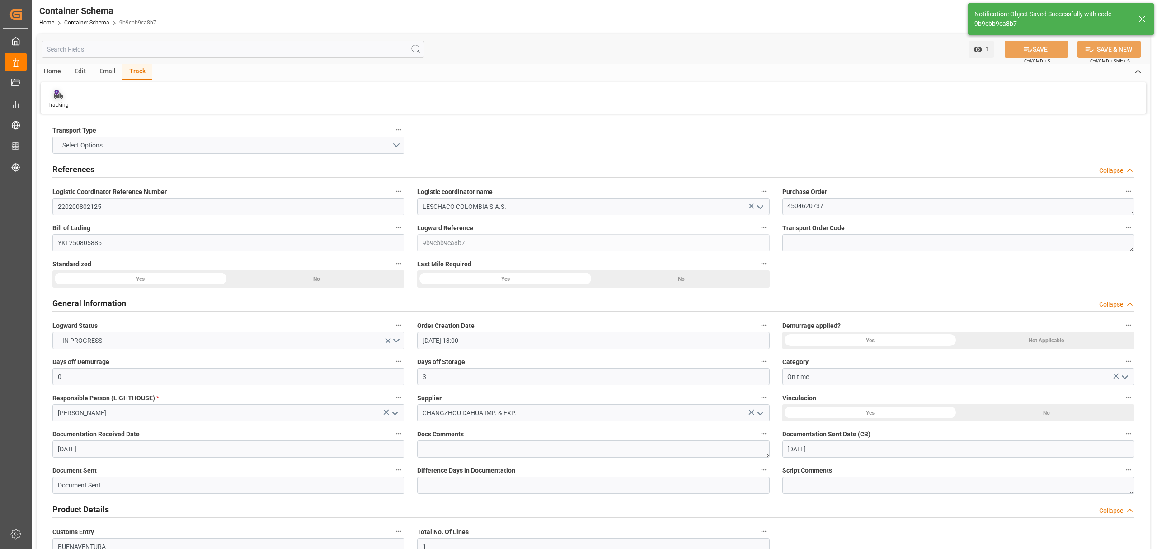
click at [60, 99] on div "Tracking" at bounding box center [58, 99] width 35 height 20
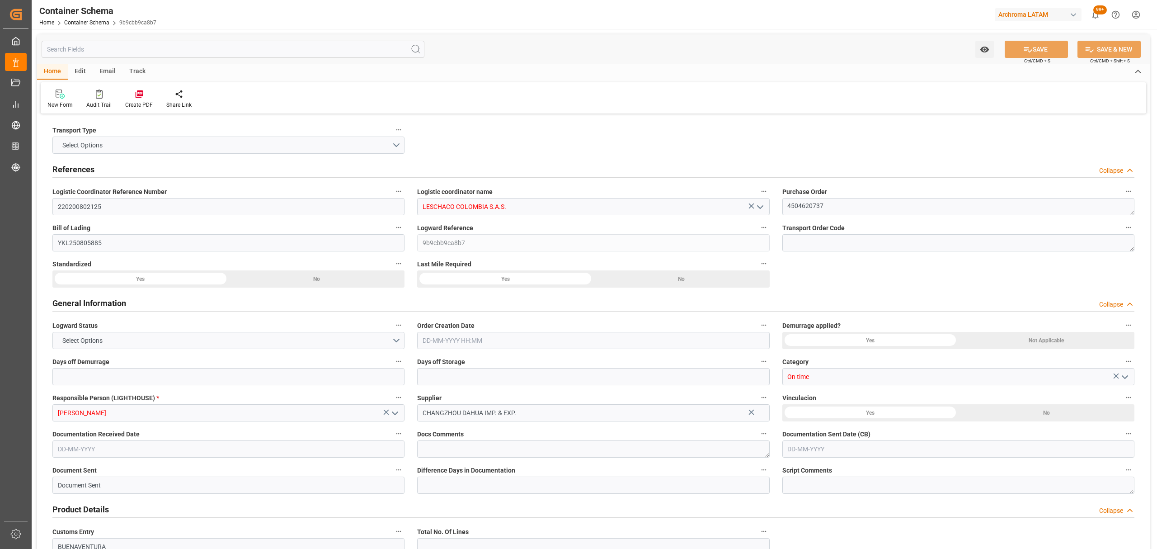
type input "0"
type input "3"
type input "1"
type input "4"
type input "4000"
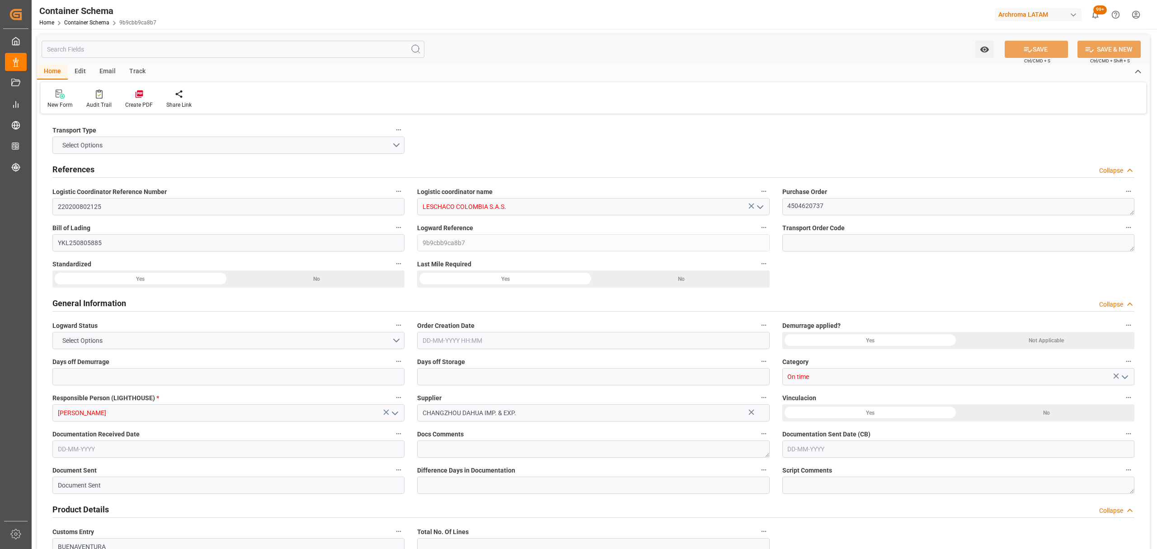
type input "4160"
type input "Maersk"
type input "Maersk Line AS"
type input "CNSHA"
type input "COBUN"
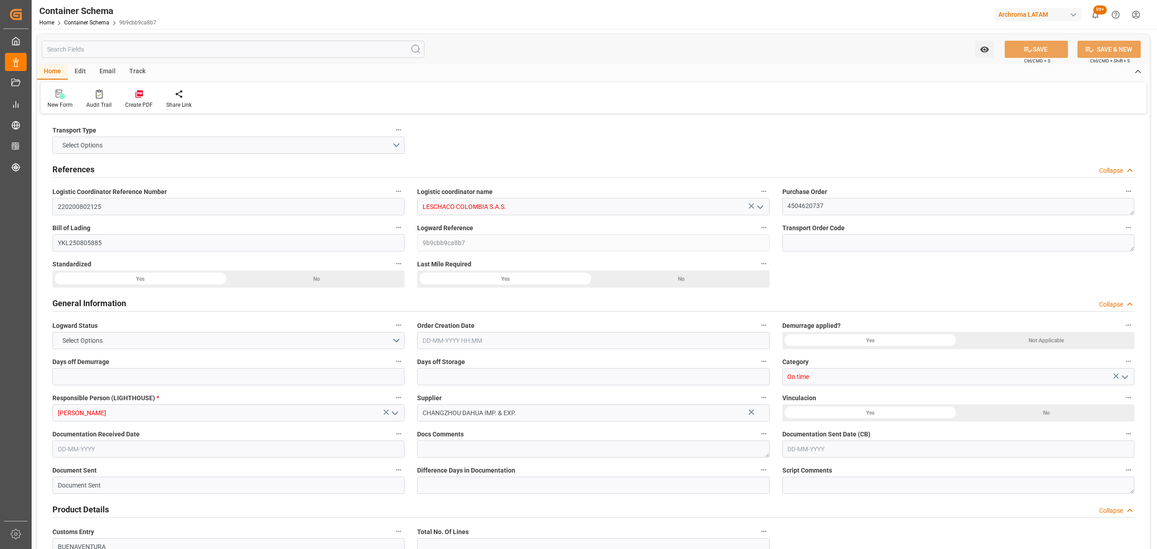
type input "COBUN"
type input "09-09-2025 13:00"
type input "[DATE]"
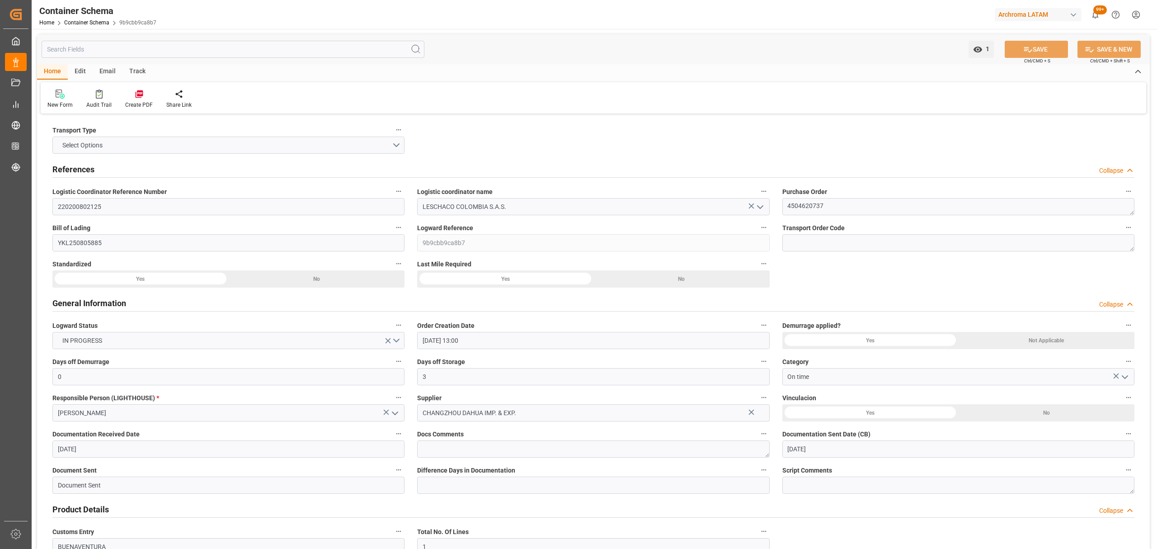
type input "30-08-2025 00:00"
type input "24-09-2025 00:00"
click at [113, 64] on div "Email" at bounding box center [108, 71] width 30 height 15
click at [77, 100] on div "Send Email" at bounding box center [61, 99] width 41 height 20
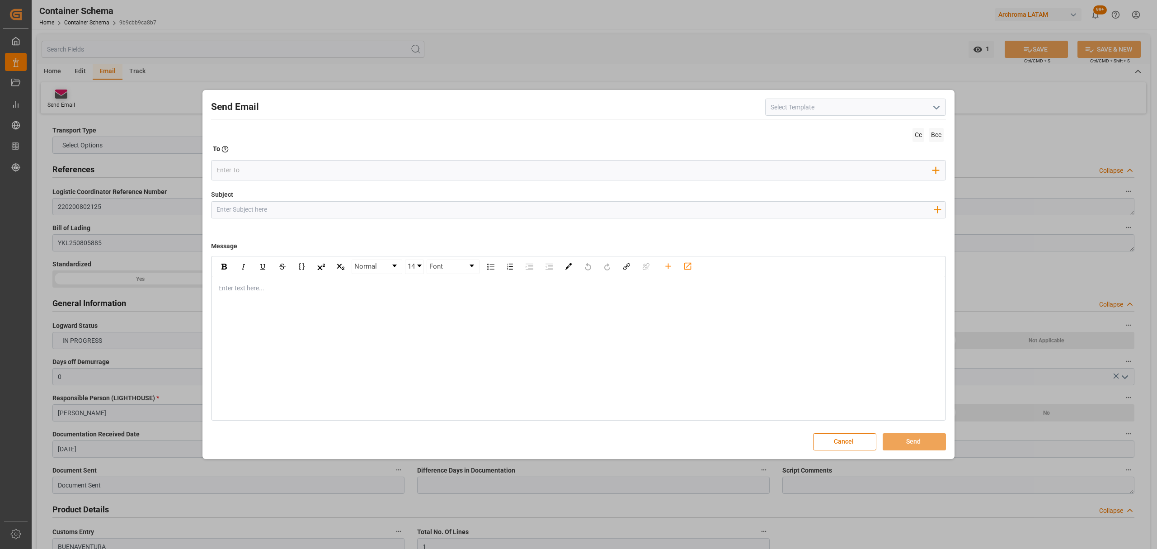
click at [58, 99] on div "Send Email Cc Bcc To Enter the TO Email address Add Field to To Subject Add fie…" at bounding box center [578, 274] width 1157 height 549
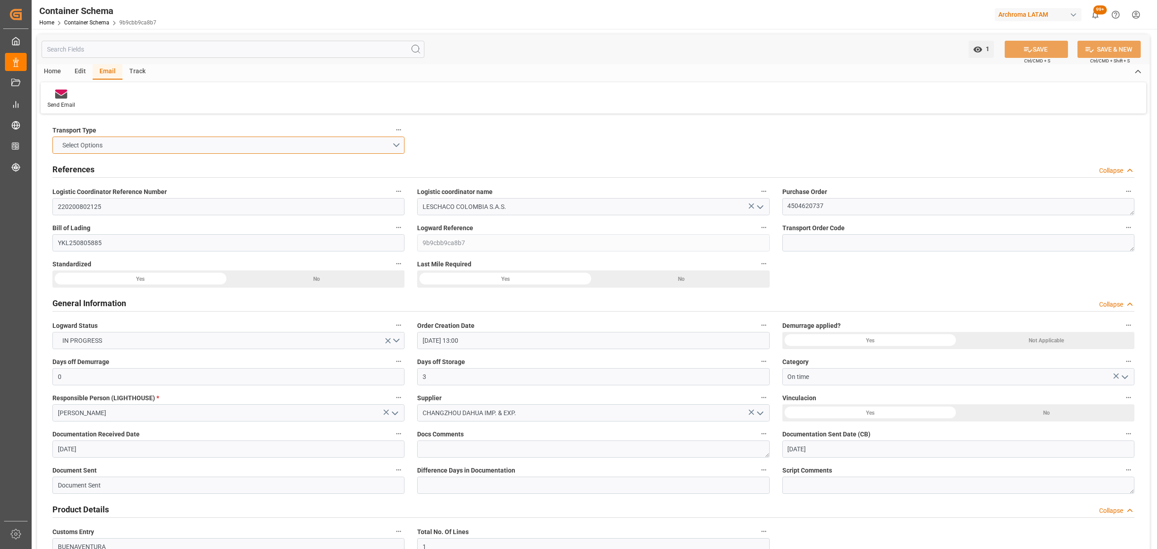
click at [398, 147] on button "Select Options" at bounding box center [228, 144] width 352 height 17
click at [187, 150] on div "SEAFREIGHT" at bounding box center [228, 147] width 351 height 19
click at [1023, 49] on icon at bounding box center [1027, 49] width 9 height 9
click at [69, 96] on div at bounding box center [61, 93] width 28 height 9
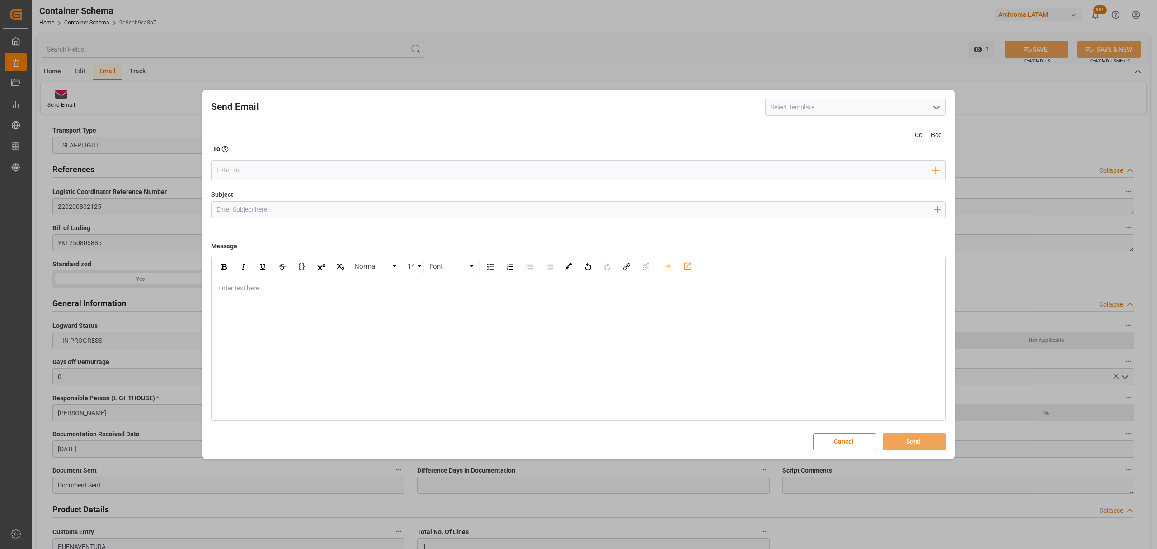
click at [389, 208] on input "Subject" at bounding box center [575, 210] width 727 height 16
paste input "PO 4504620737 // TE // VARIACION ETD// Changzhou Dahua Imp. And Exp. (Group) Co…"
drag, startPoint x: 328, startPoint y: 210, endPoint x: 287, endPoint y: 213, distance: 41.7
click at [287, 213] on input "PO 4504620737 // TE // VARIACION ETD// Changzhou Dahua Imp. And Exp. (Group) Co…" at bounding box center [575, 210] width 727 height 16
drag, startPoint x: 640, startPoint y: 212, endPoint x: 615, endPoint y: 215, distance: 25.1
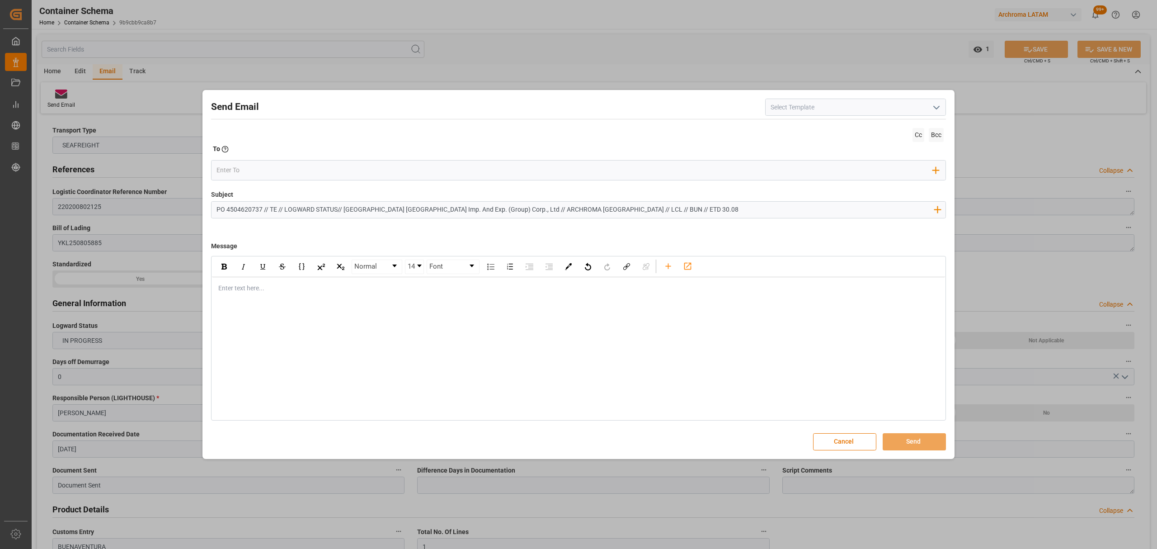
click at [615, 215] on input "PO 4504620737 // TE // LOGWARD STATUS// Changzhou Dahua Imp. And Exp. (Group) C…" at bounding box center [575, 210] width 727 height 16
type input "PO 4504620737 // TE // LOGWARD STATUS// Changzhou Dahua Imp. And Exp. (Group) C…"
click at [235, 293] on div "rdw-editor" at bounding box center [579, 287] width 720 height 9
click at [264, 294] on div "Enter text here..." at bounding box center [578, 288] width 733 height 22
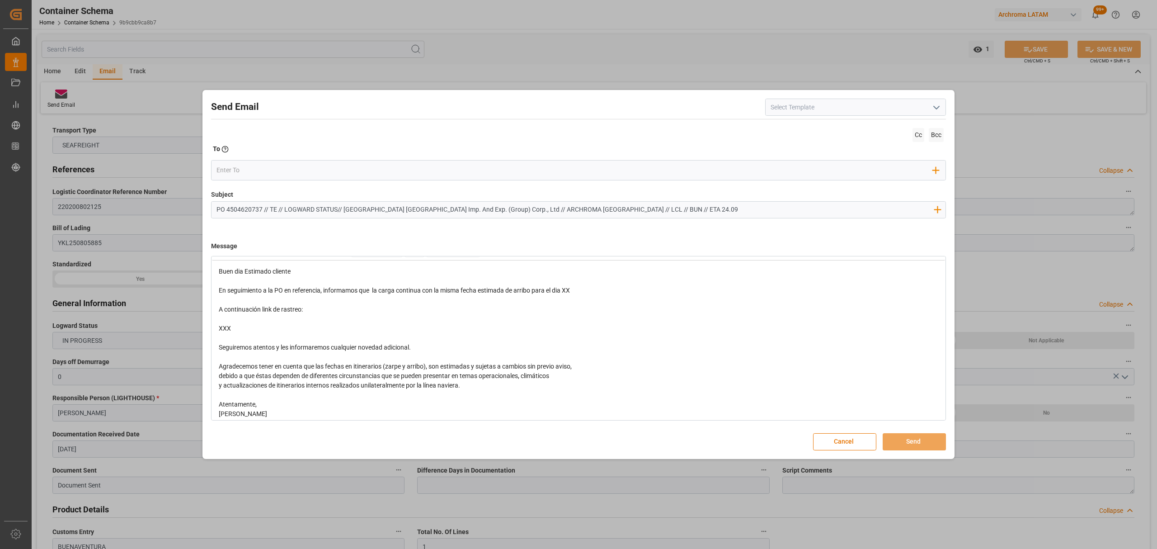
scroll to position [33, 0]
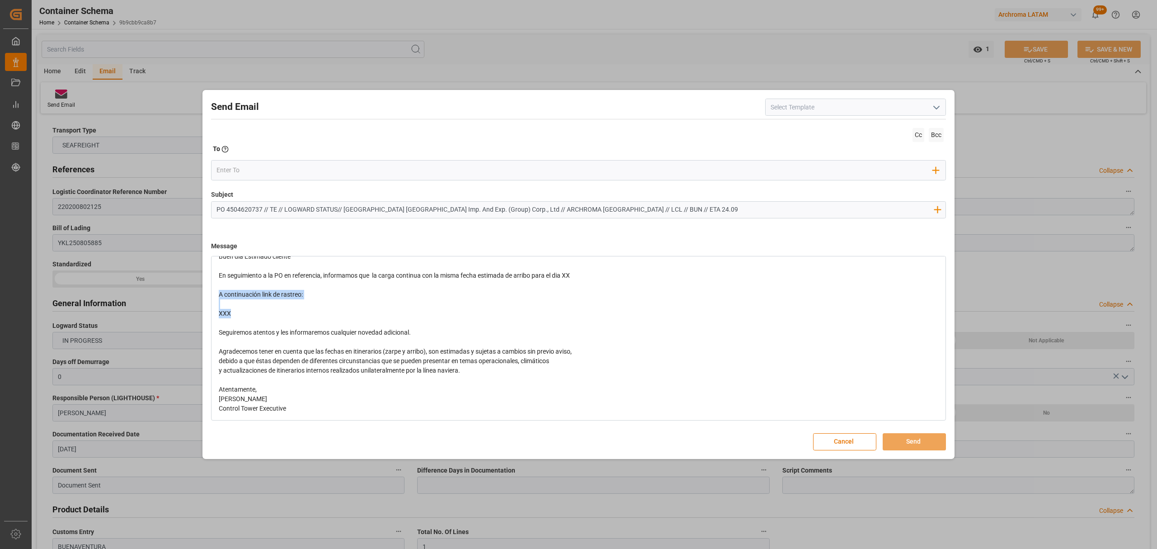
drag, startPoint x: 283, startPoint y: 321, endPoint x: 201, endPoint y: 295, distance: 86.3
click at [201, 295] on div "Send Email Cc Bcc To Enter the TO Email address Add Field to To Subject PO 4504…" at bounding box center [578, 274] width 1157 height 549
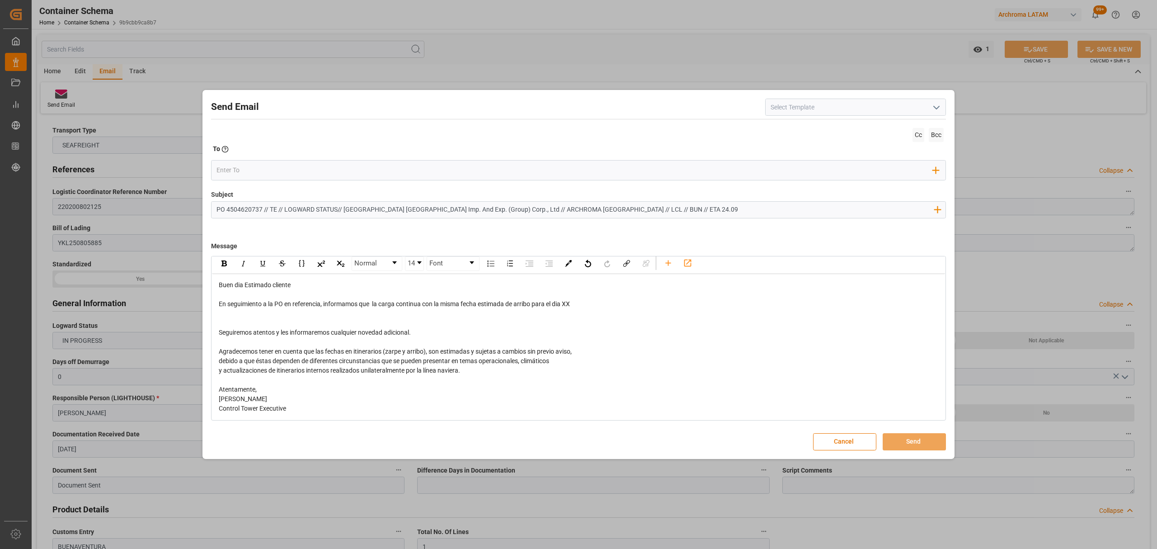
scroll to position [0, 0]
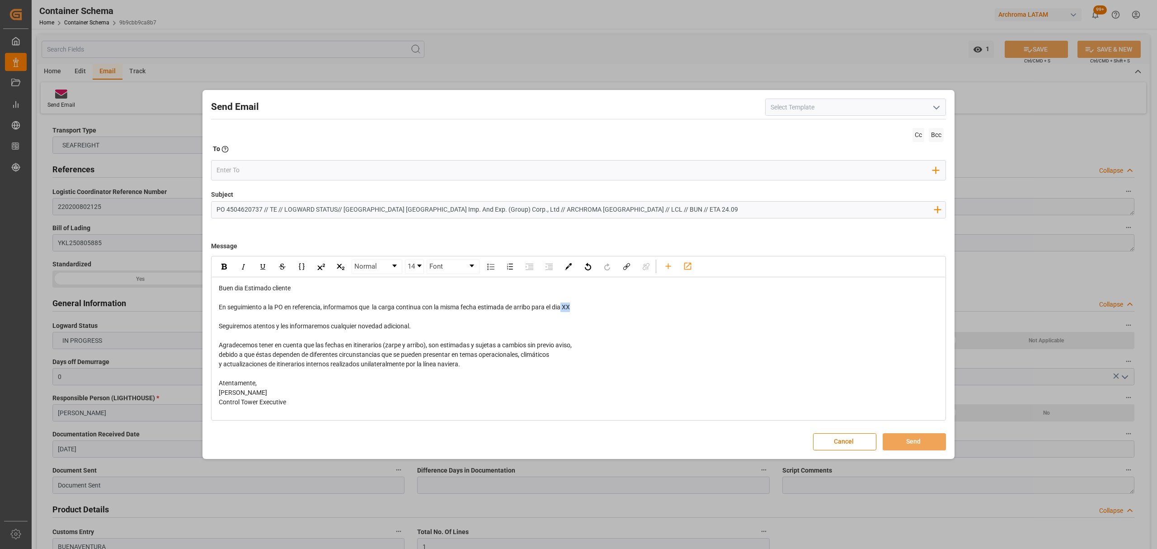
drag, startPoint x: 590, startPoint y: 306, endPoint x: 565, endPoint y: 308, distance: 25.5
click at [565, 308] on div "En seguimiento a la PO en referencia, informamos que la carga continua con la m…" at bounding box center [579, 306] width 720 height 9
click at [378, 319] on div "rdw-editor" at bounding box center [579, 316] width 720 height 9
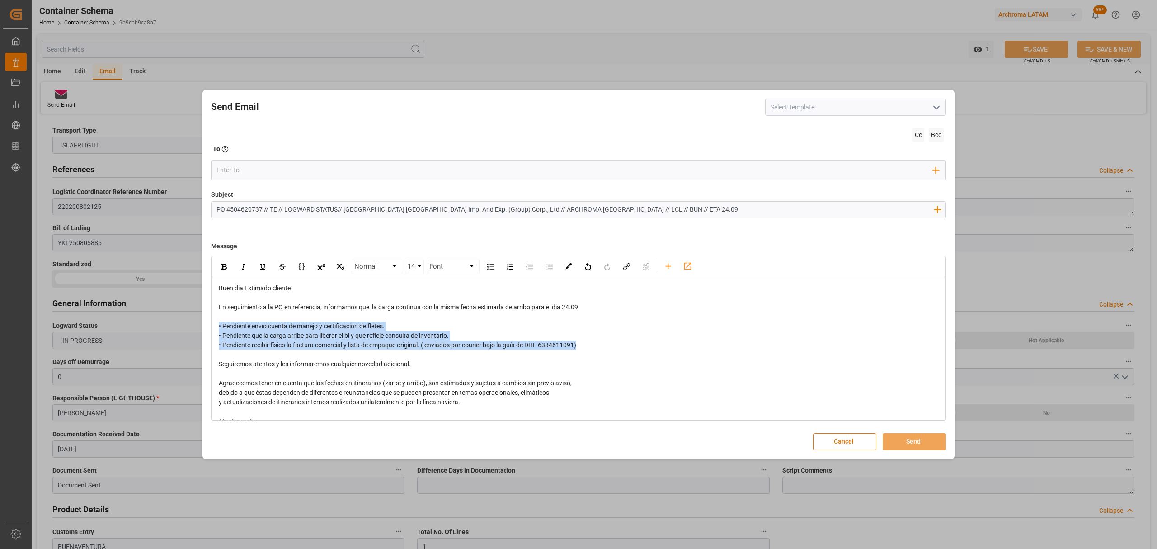
drag, startPoint x: 597, startPoint y: 351, endPoint x: 203, endPoint y: 325, distance: 394.9
click at [203, 325] on div "Send Email Cc Bcc To Enter the TO Email address Add Field to To Subject PO 4504…" at bounding box center [578, 274] width 752 height 369
click at [222, 265] on img "rdw-inline-control" at bounding box center [223, 266] width 5 height 6
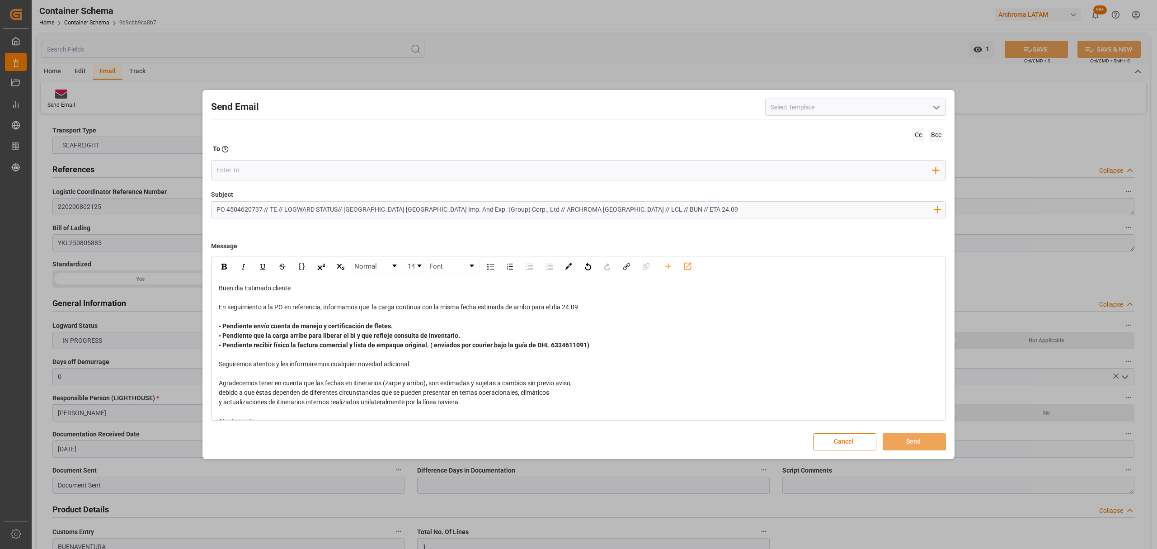
click at [621, 367] on div "Seguiremos atentos y les informaremos cualquier novedad adicional." at bounding box center [579, 363] width 720 height 9
click at [241, 172] on input "email" at bounding box center [574, 171] width 717 height 14
type input "angie"
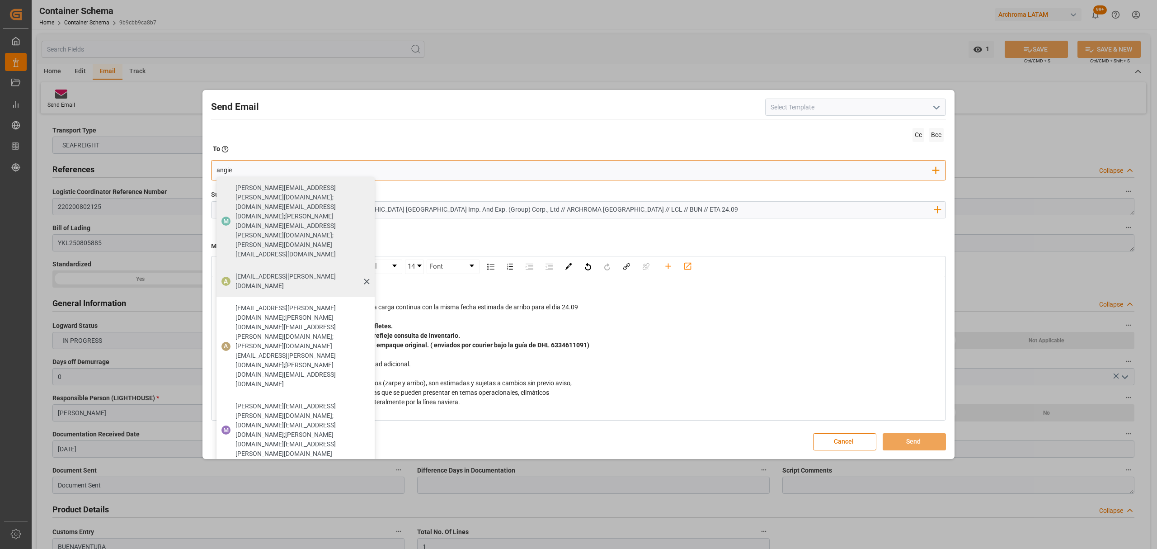
click at [295, 272] on span "angiee.lamilla@archroma.com" at bounding box center [301, 281] width 133 height 19
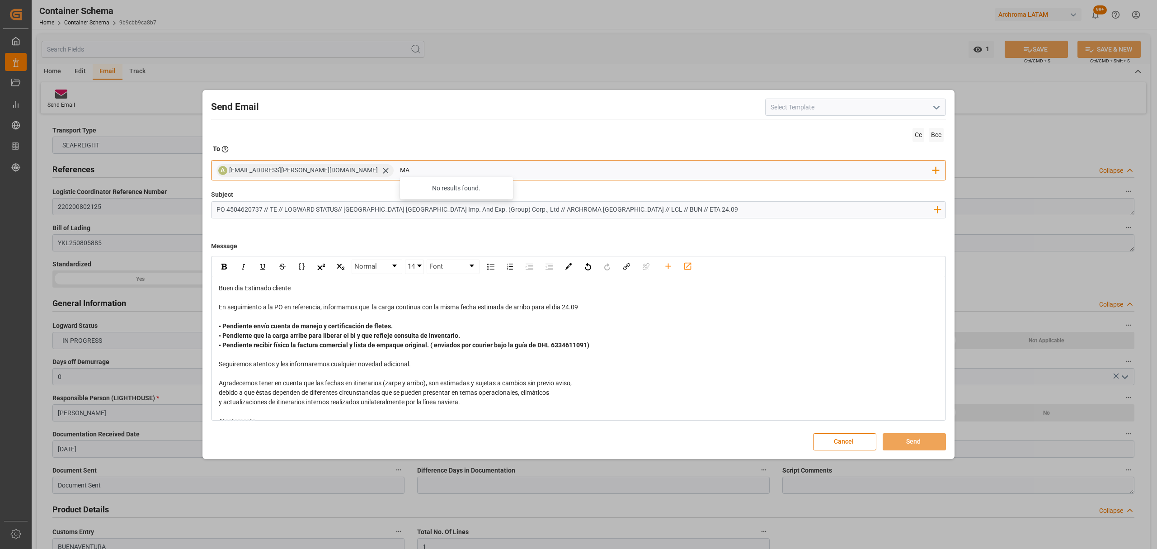
type input "M"
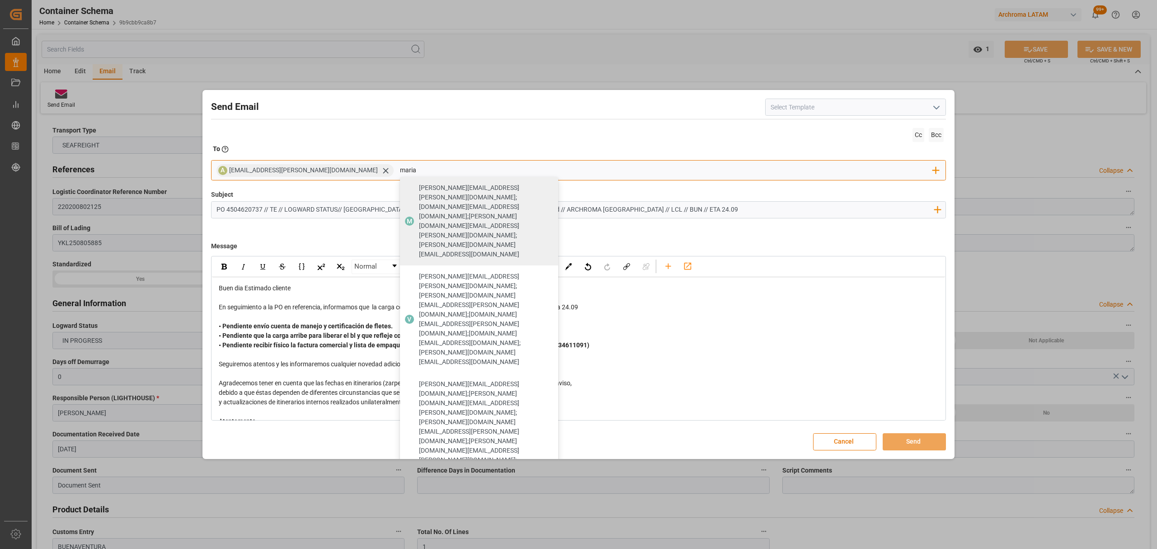
type input "maria"
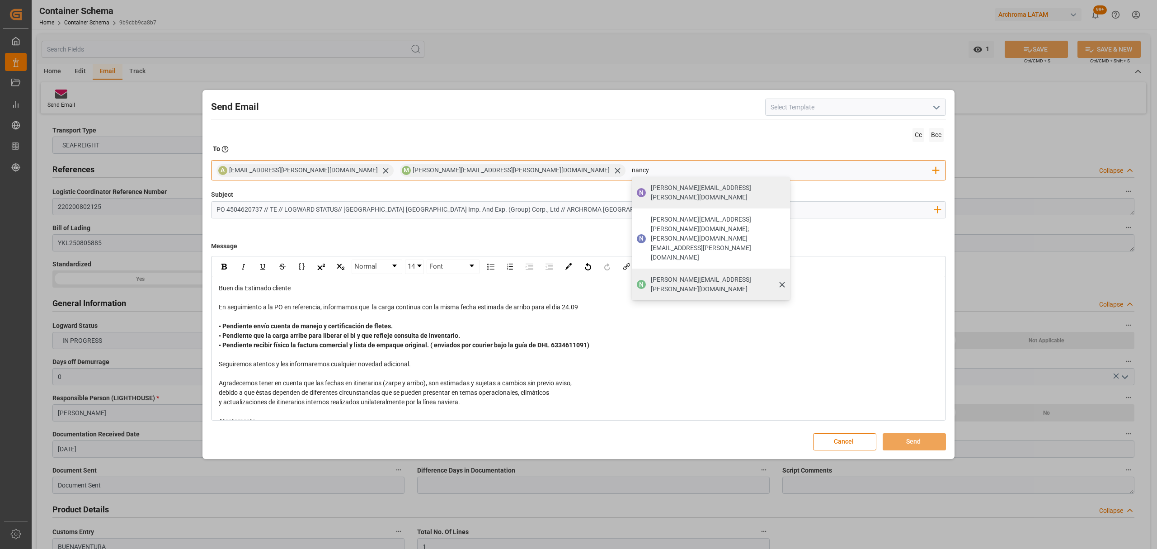
type input "nancy"
click at [651, 275] on span "nancy.castellanos@archroma.com" at bounding box center [717, 284] width 133 height 19
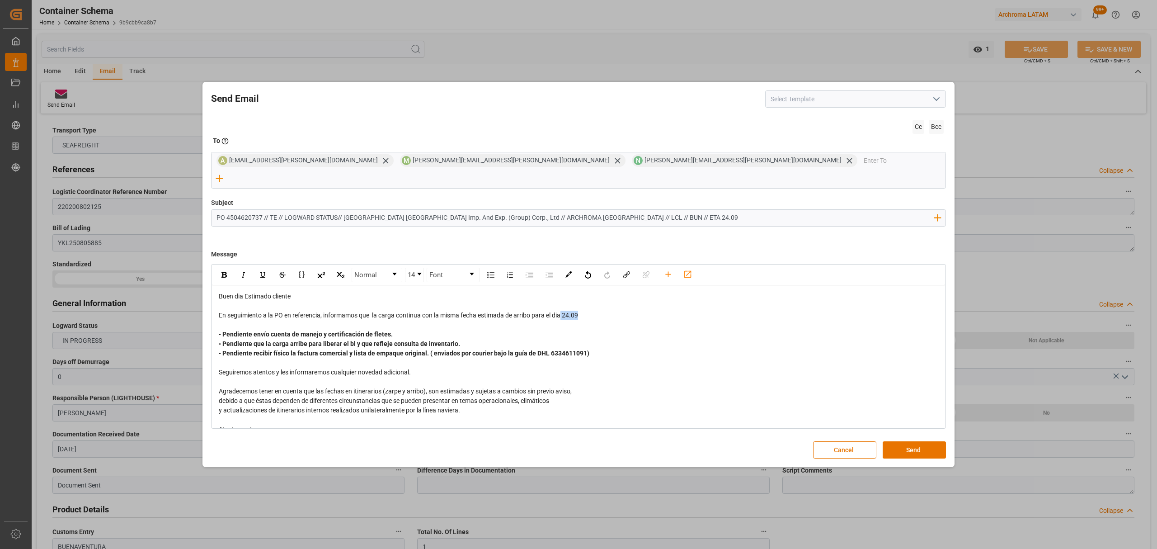
drag, startPoint x: 593, startPoint y: 306, endPoint x: 564, endPoint y: 306, distance: 28.9
click at [564, 310] on div "En seguimiento a la PO en referencia, informamos que la carga continua con la m…" at bounding box center [579, 314] width 720 height 9
click at [219, 268] on div "rdw-inline-control" at bounding box center [224, 275] width 16 height 14
click at [700, 343] on div "• Pendiente envío cuenta de manejo y certificación de fletes. • Pendiente que l…" at bounding box center [579, 343] width 720 height 28
click at [395, 329] on div "• Pendiente envío cuenta de manejo y certificación de fletes. • Pendiente que l…" at bounding box center [579, 343] width 720 height 28
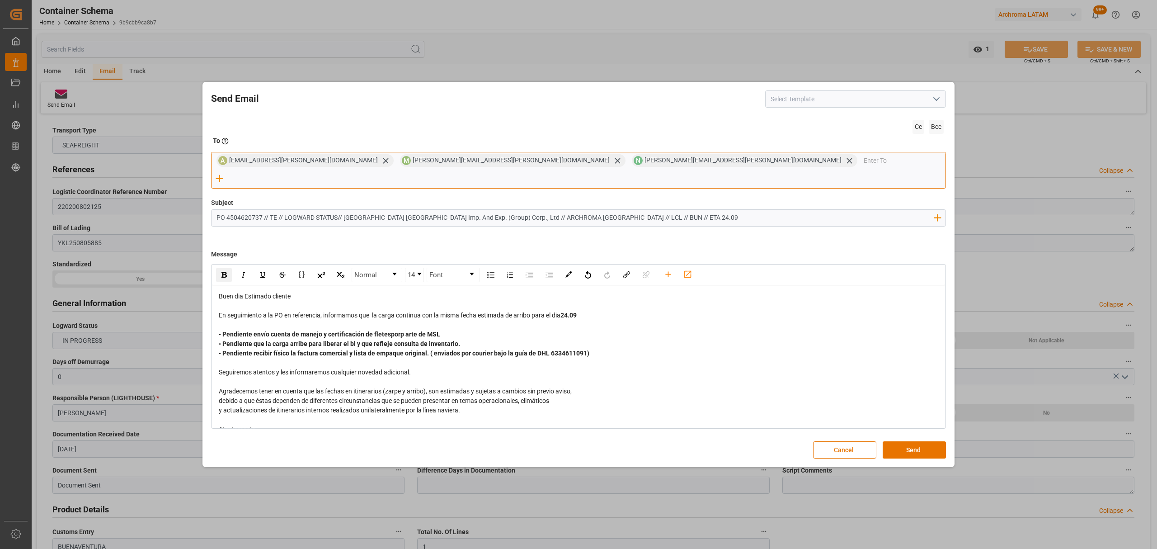
click at [864, 167] on input "email" at bounding box center [905, 161] width 82 height 14
type input "luis"
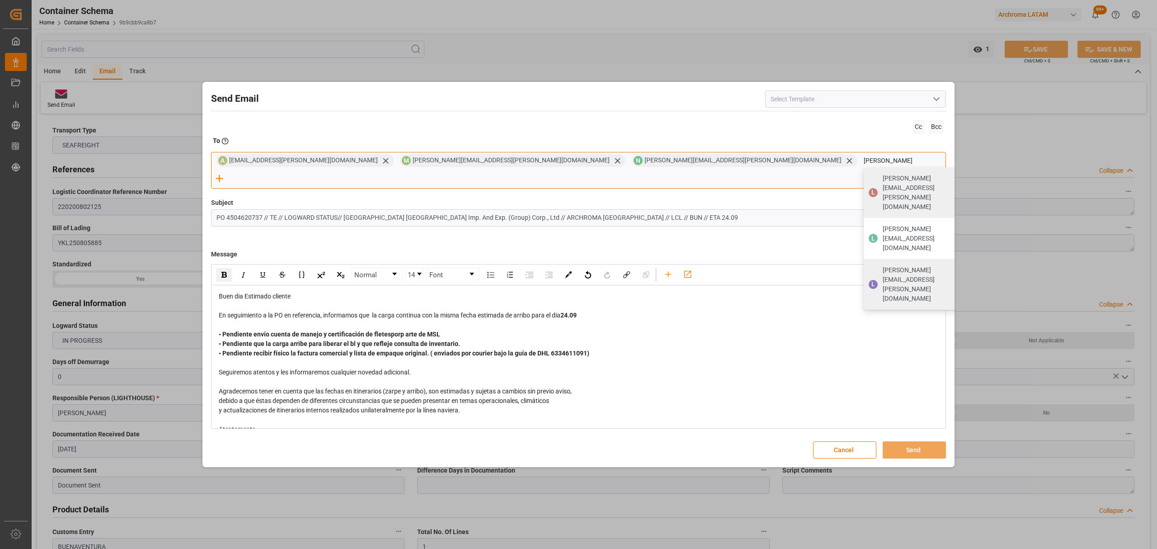
click at [883, 265] on span "luis.montoya@leschaco.com" at bounding box center [927, 284] width 88 height 38
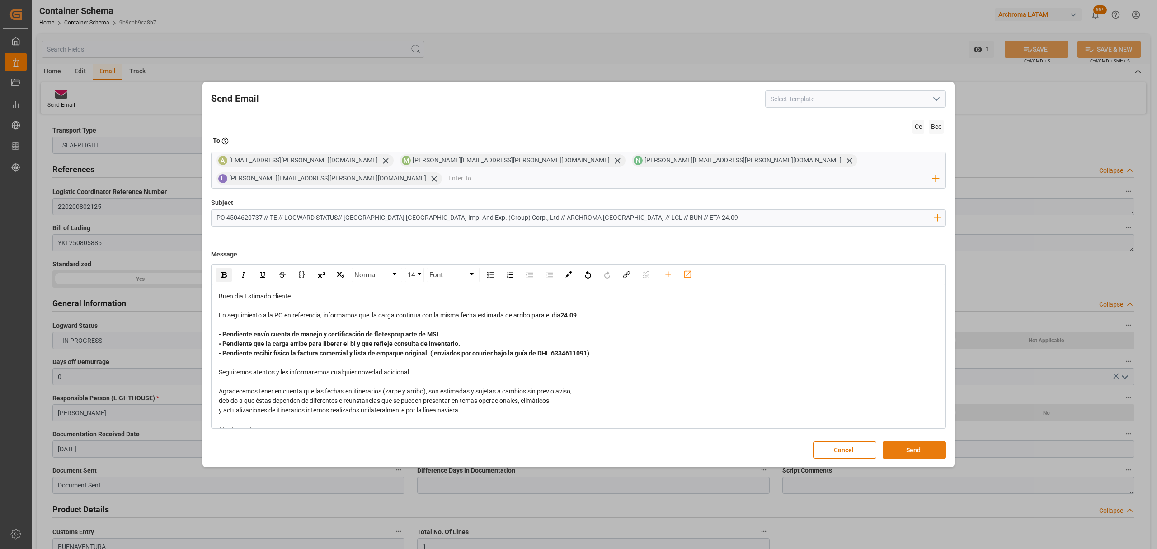
click at [938, 441] on button "Send" at bounding box center [914, 449] width 63 height 17
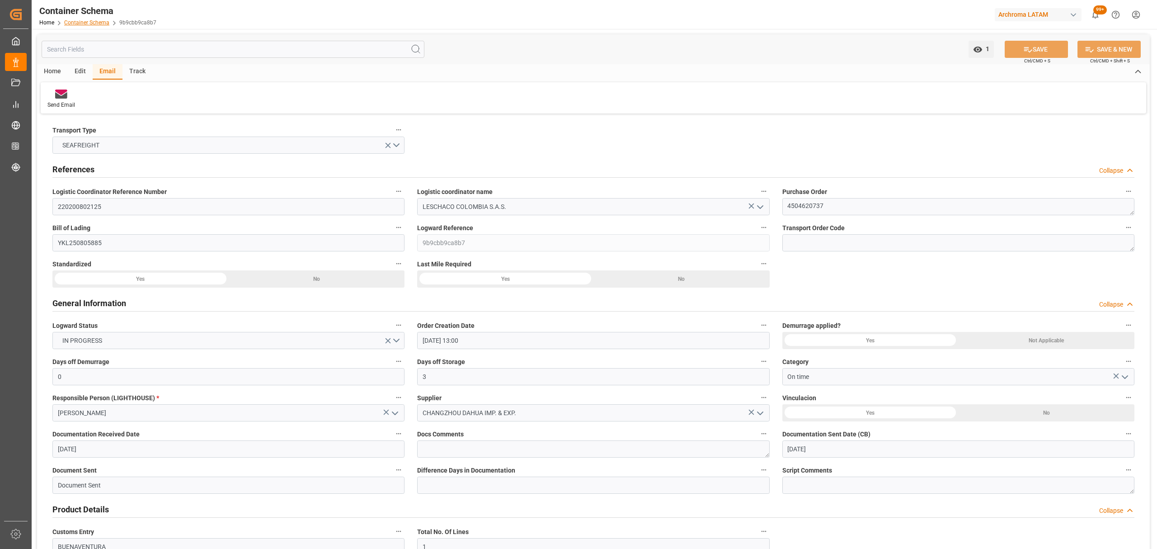
click at [96, 21] on link "Container Schema" at bounding box center [86, 22] width 45 height 6
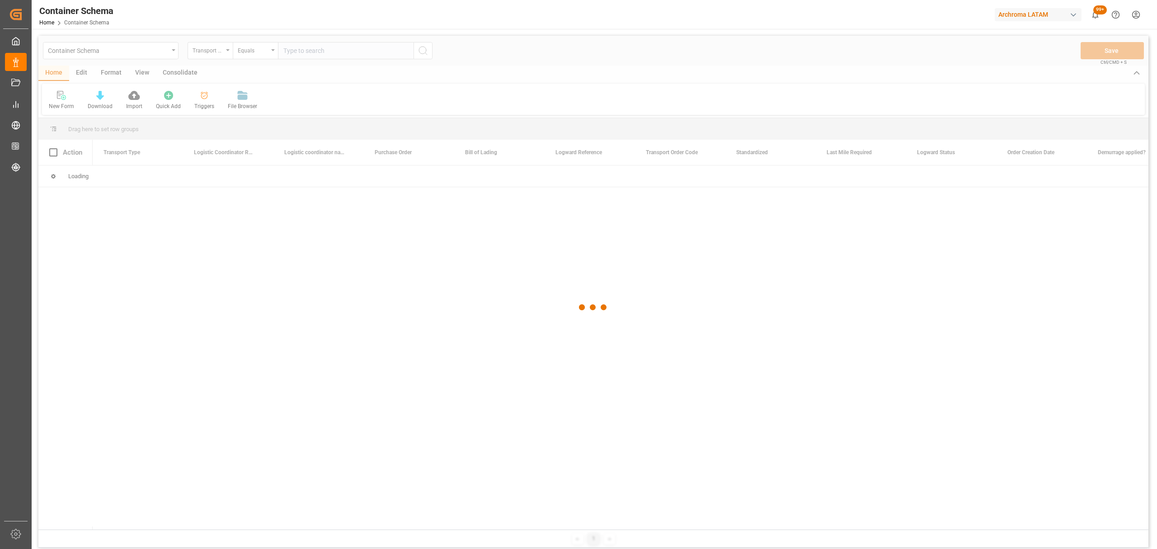
click at [214, 54] on div at bounding box center [593, 307] width 1110 height 543
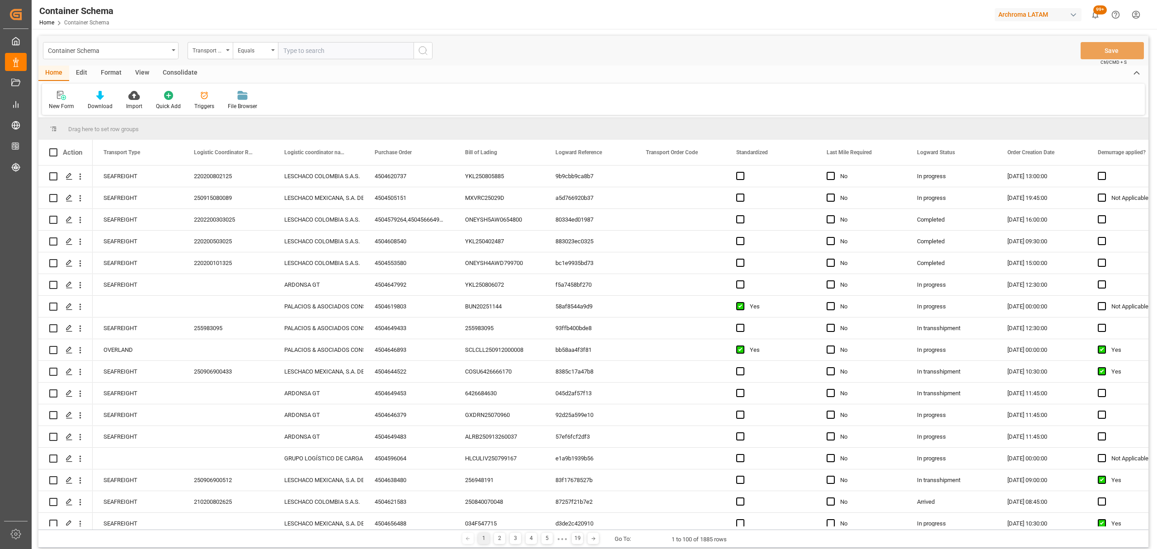
click at [214, 54] on div "Transport Type" at bounding box center [208, 49] width 31 height 10
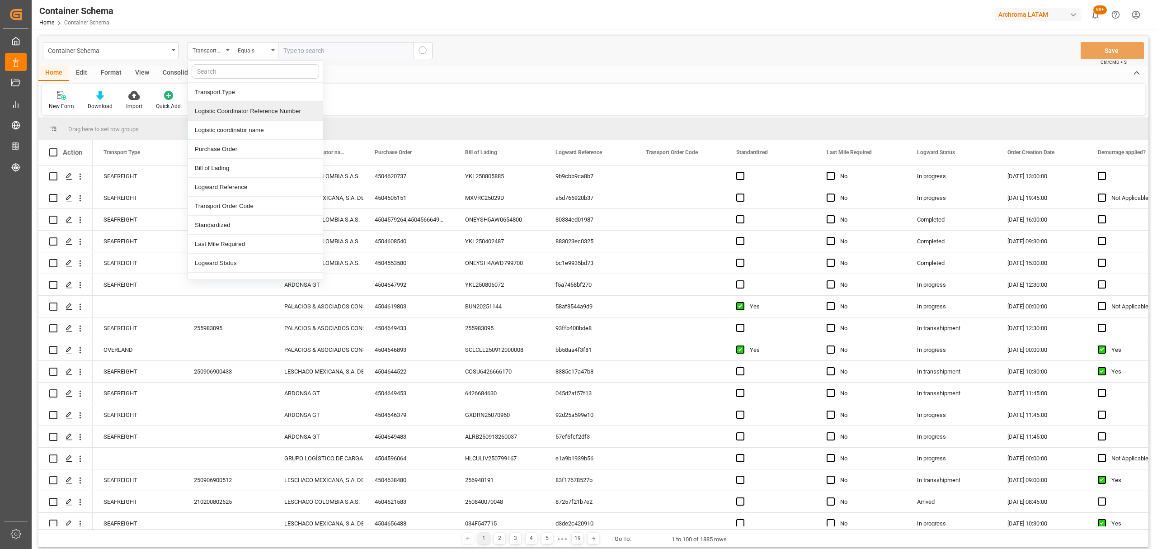
click at [261, 104] on div "Logistic Coordinator Reference Number" at bounding box center [255, 111] width 135 height 19
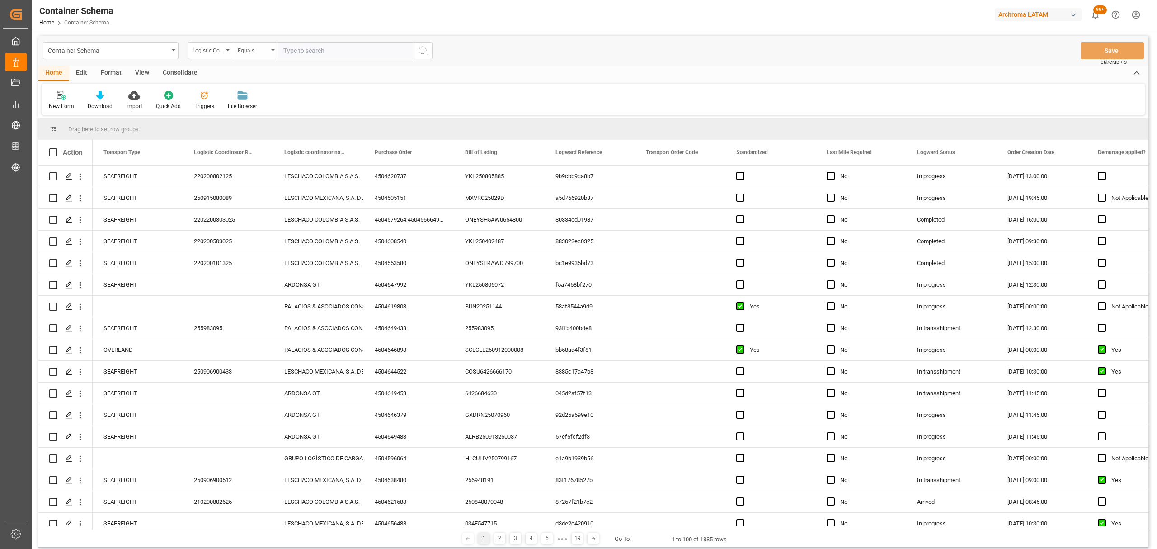
click at [254, 47] on div "Equals" at bounding box center [253, 49] width 31 height 10
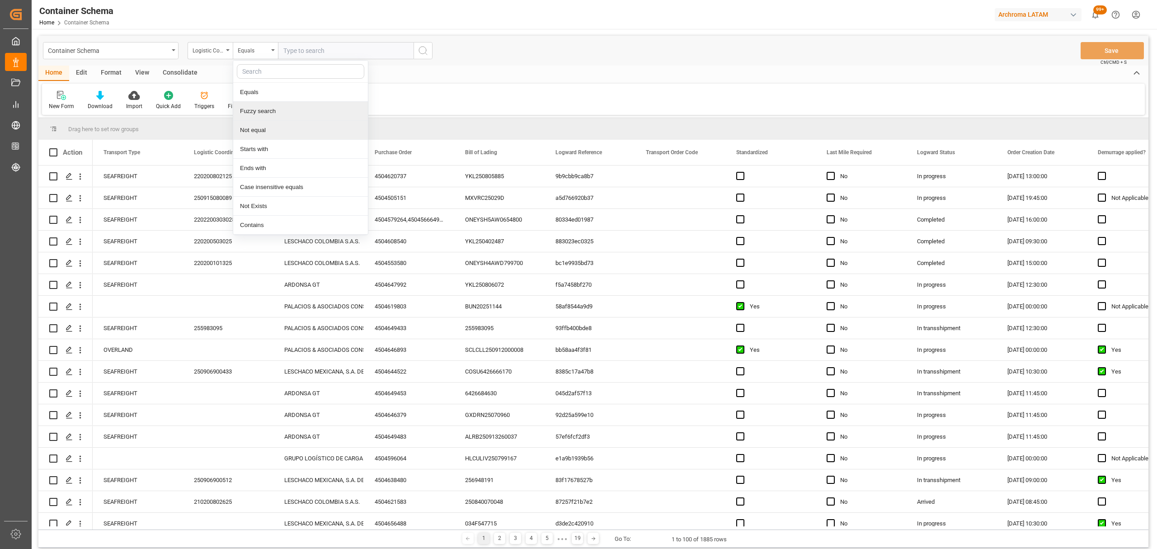
click at [310, 111] on div "Fuzzy search" at bounding box center [300, 111] width 135 height 19
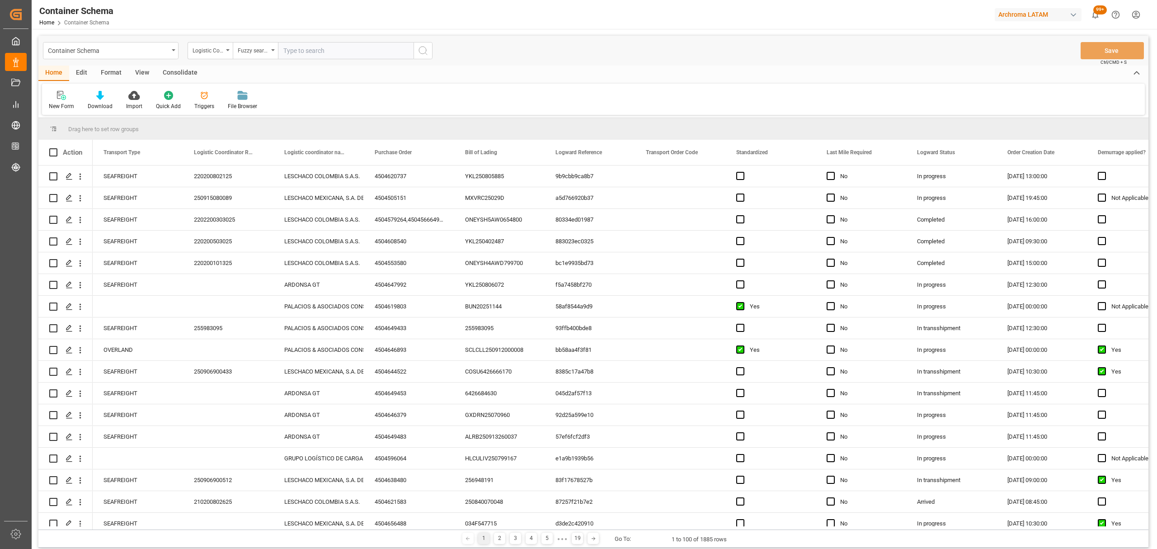
click at [324, 42] on input "text" at bounding box center [346, 50] width 136 height 17
click at [324, 52] on input "text" at bounding box center [346, 50] width 136 height 17
paste input "210200809525"
type input "210200809525"
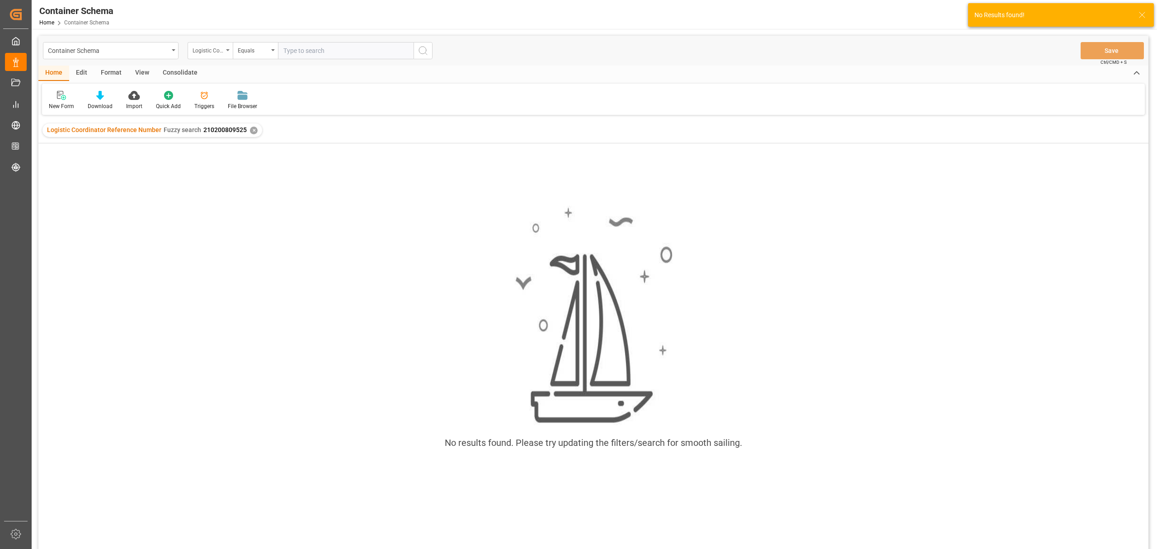
click at [213, 52] on div "Logistic Coordinator Reference Number" at bounding box center [208, 49] width 31 height 10
click at [254, 111] on div "Logistic Coordinator Reference Number" at bounding box center [255, 111] width 135 height 19
click at [255, 56] on div "Equals" at bounding box center [255, 50] width 45 height 17
click at [292, 114] on div "Fuzzy search" at bounding box center [300, 111] width 135 height 19
click at [313, 53] on input "text" at bounding box center [346, 50] width 136 height 17
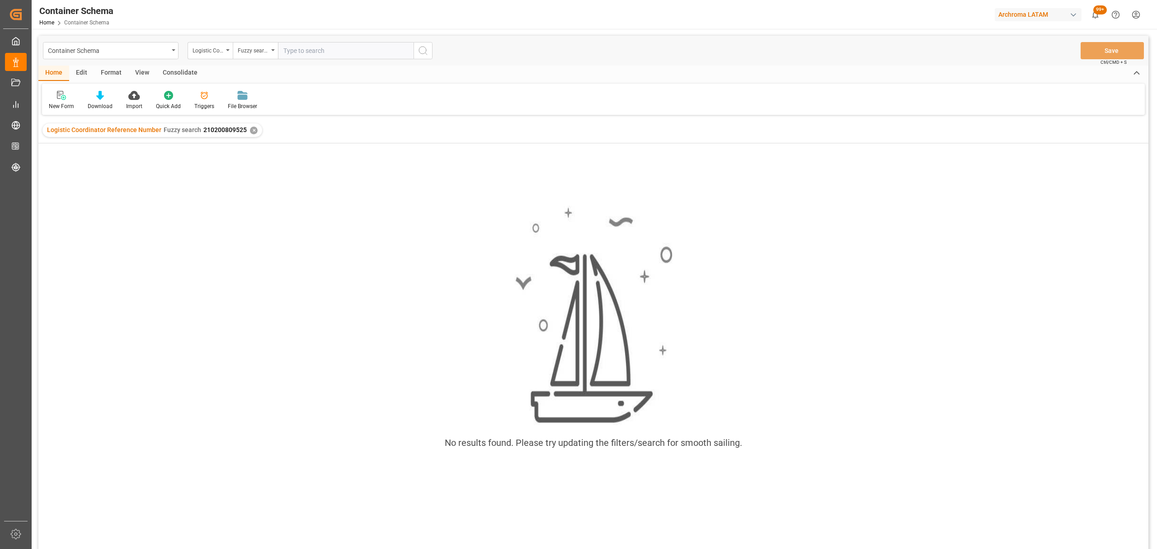
paste input "210200809525"
type input "210200809525"
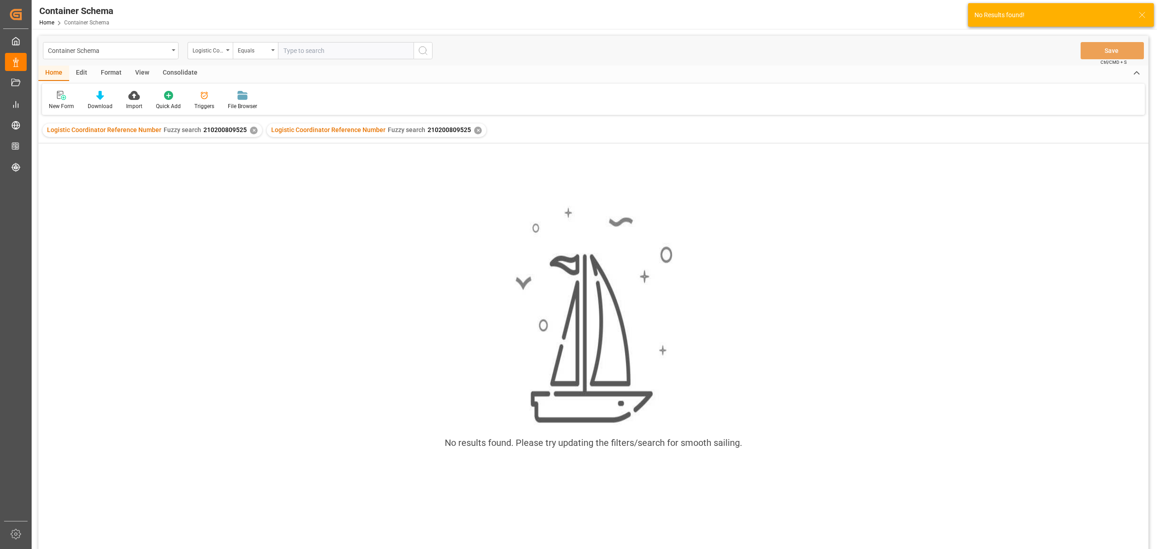
click at [250, 127] on div "✕" at bounding box center [254, 131] width 8 height 8
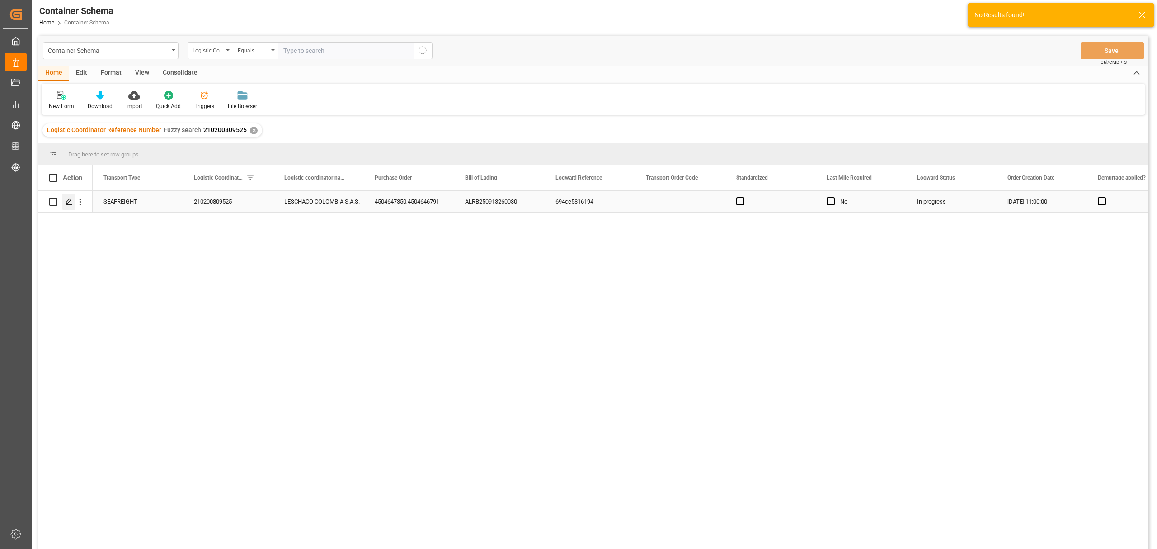
click at [70, 203] on icon "Press SPACE to select this row." at bounding box center [69, 201] width 7 height 7
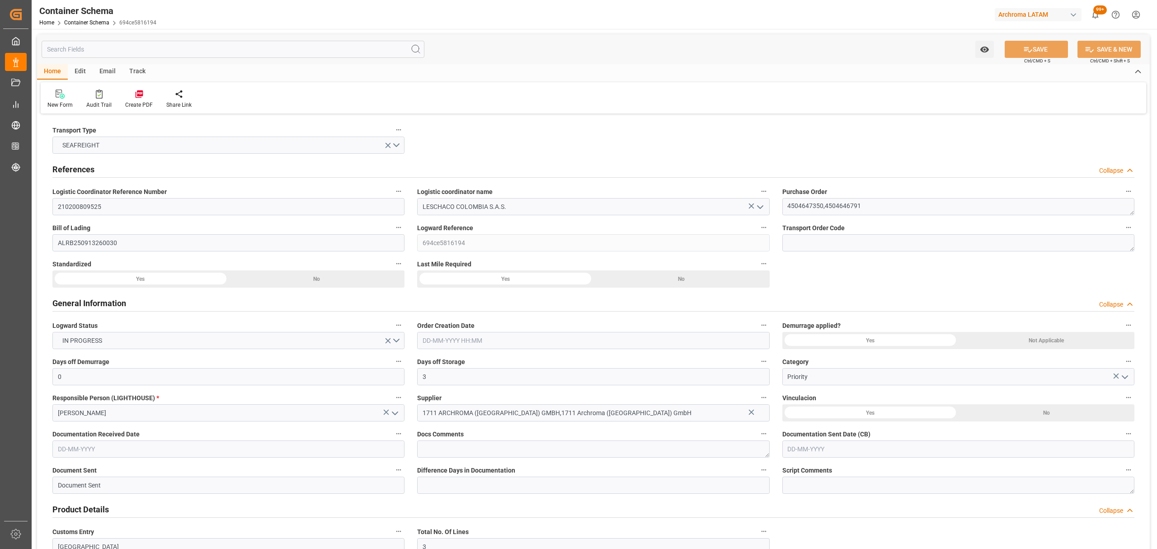
type input "0"
type input "3"
type input "10"
type input "1840"
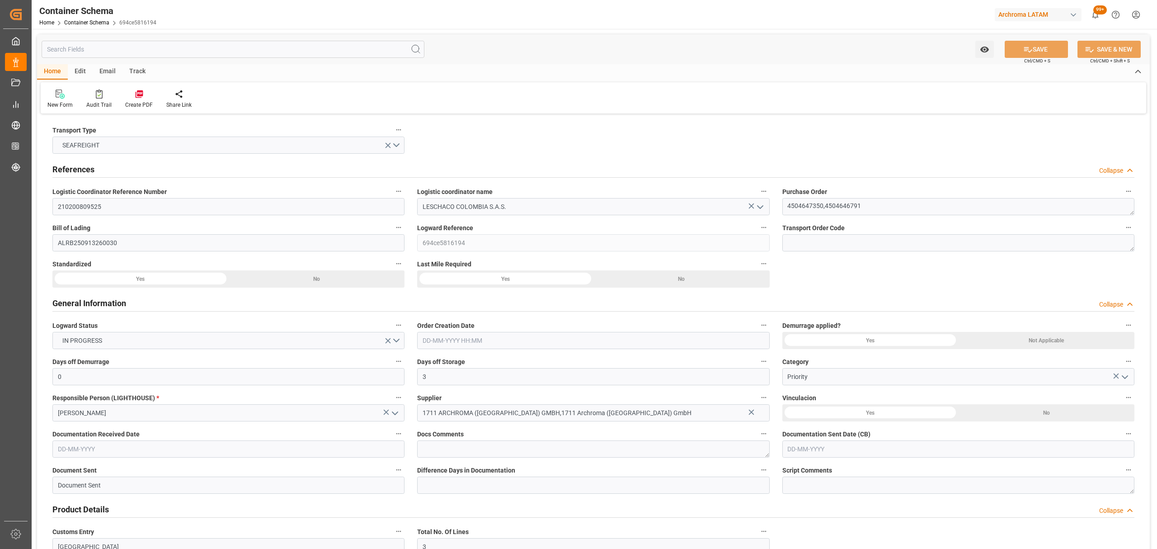
type input "2138877.96"
type input "01-09-2025 11:00"
type input "[DATE]"
type input "04-09-2025 00:00"
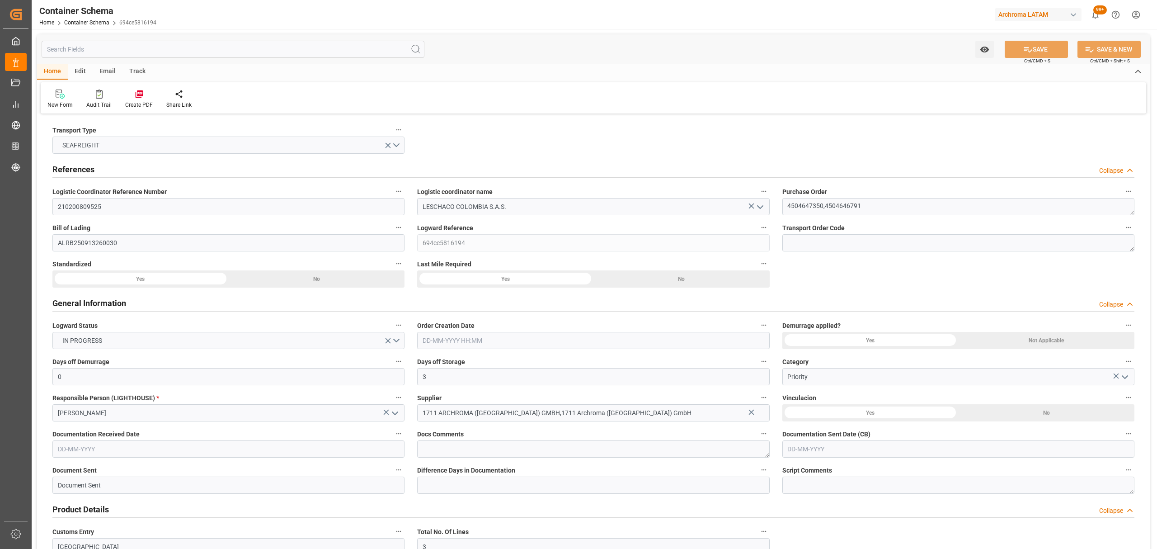
type input "23-09-2025 00:00"
click at [139, 72] on div "Track" at bounding box center [137, 71] width 30 height 15
click at [64, 105] on div "Tracking" at bounding box center [57, 105] width 21 height 8
type input "0"
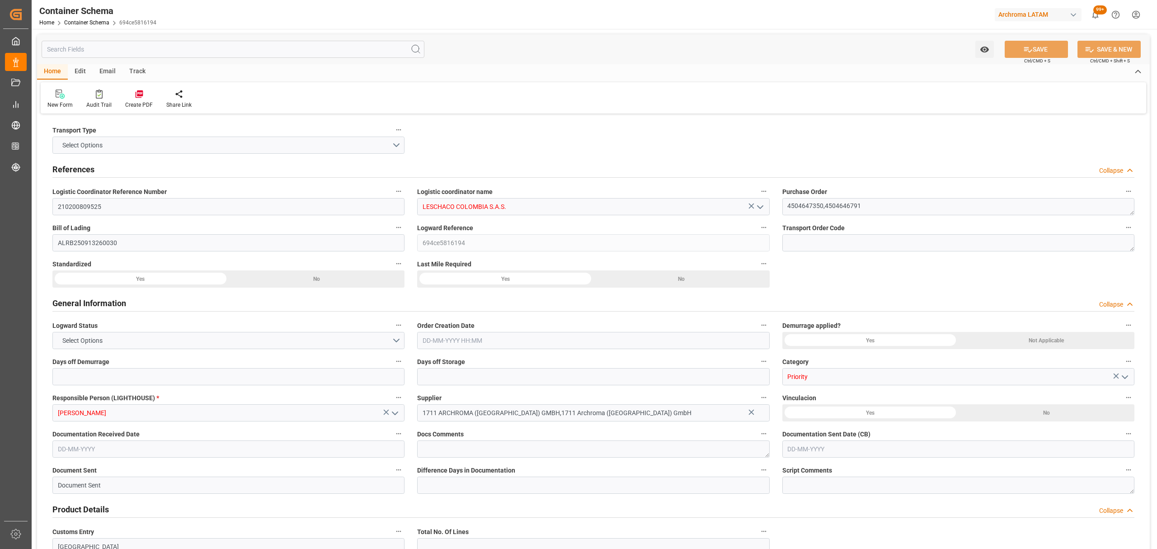
type input "3"
type input "10"
type input "1840"
type input "2138877.96"
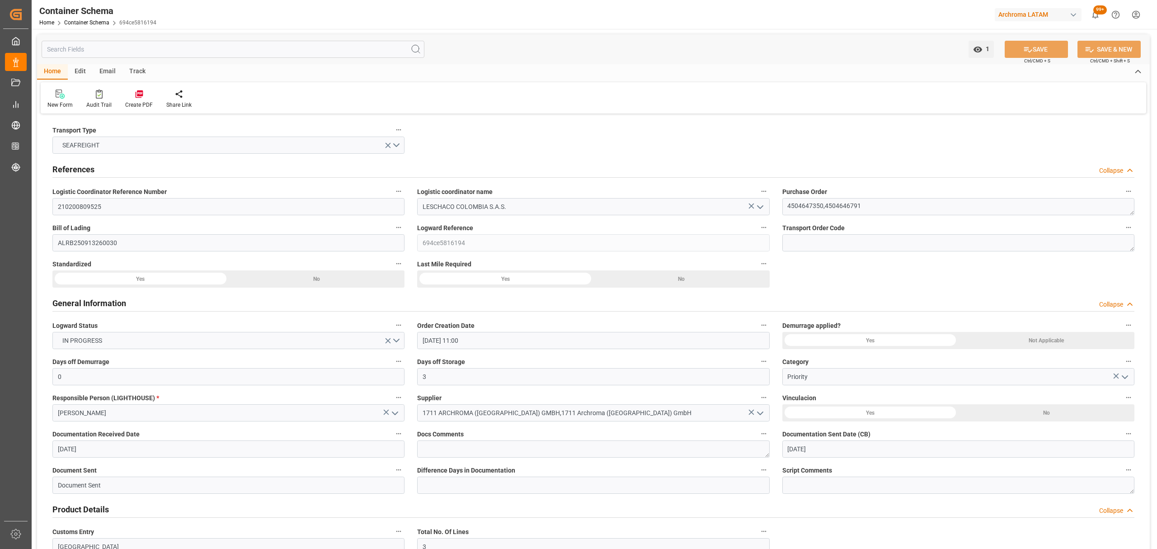
type input "01-09-2025 11:00"
type input "[DATE]"
type input "04-09-2025 00:00"
type input "23-09-2025 00:00"
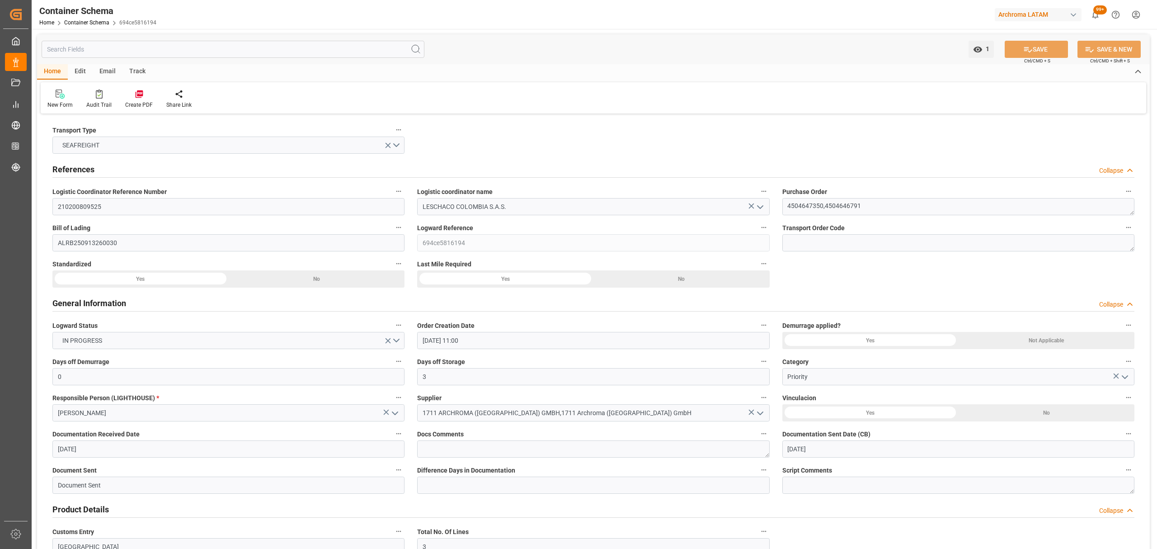
type input "23-09-2025 00:00"
click at [94, 22] on link "Container Schema" at bounding box center [86, 22] width 45 height 6
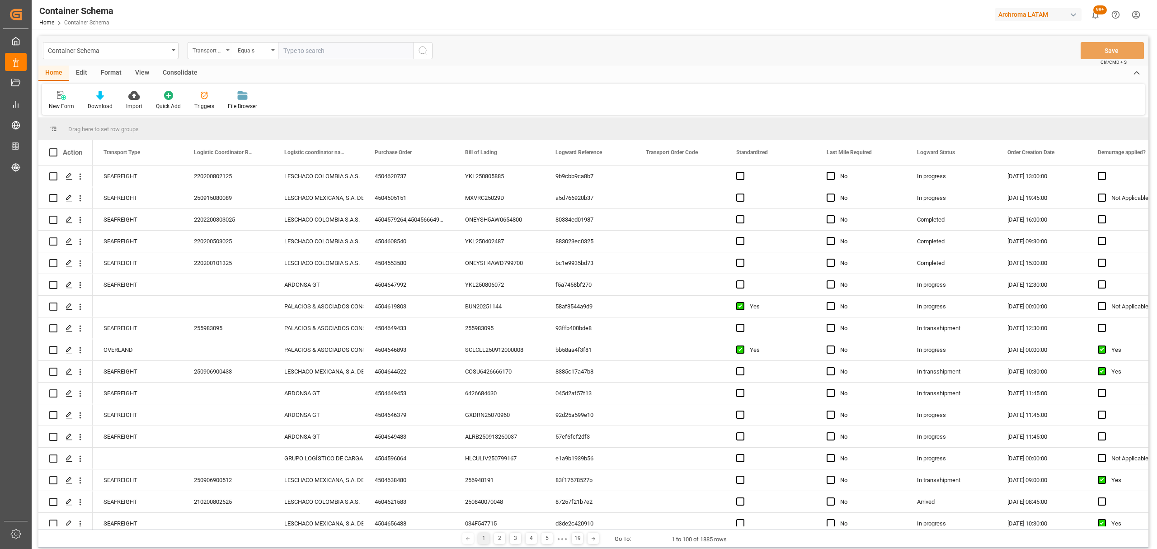
click at [198, 53] on div "Transport Type" at bounding box center [208, 49] width 31 height 10
click at [238, 148] on div "Purchase Order" at bounding box center [255, 149] width 135 height 19
click at [268, 50] on div "Equals" at bounding box center [253, 49] width 31 height 10
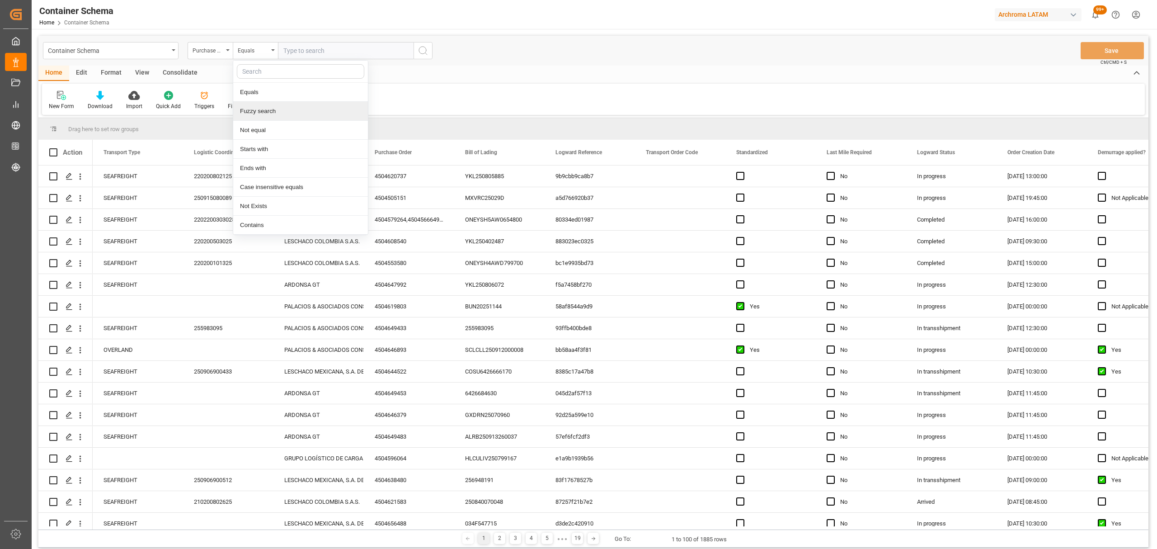
click at [293, 111] on div "Fuzzy search" at bounding box center [300, 111] width 135 height 19
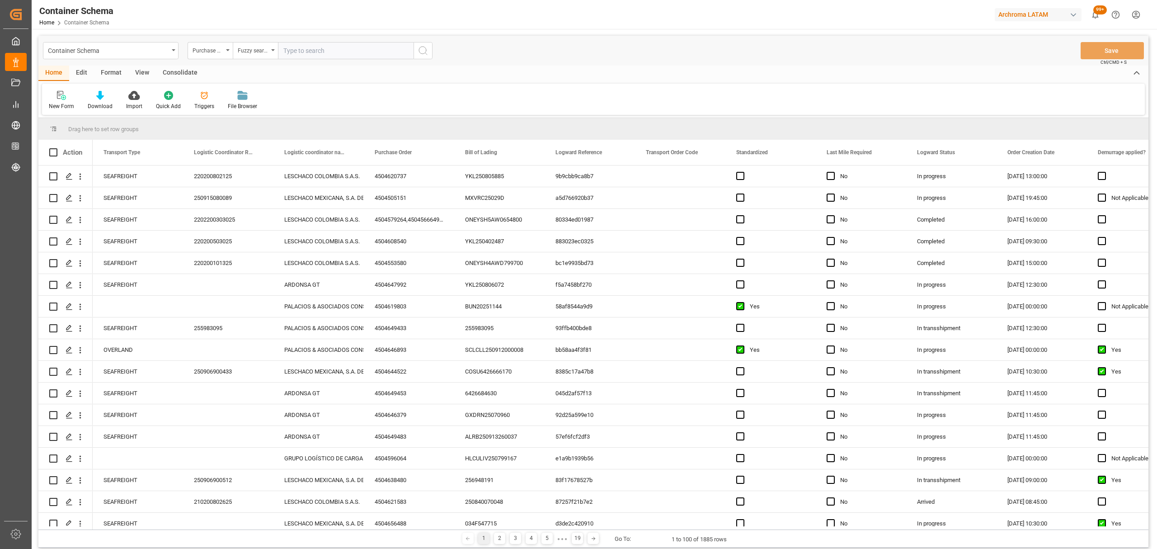
click at [325, 54] on input "text" at bounding box center [346, 50] width 136 height 17
paste input "4504646791"
type input "4504646791"
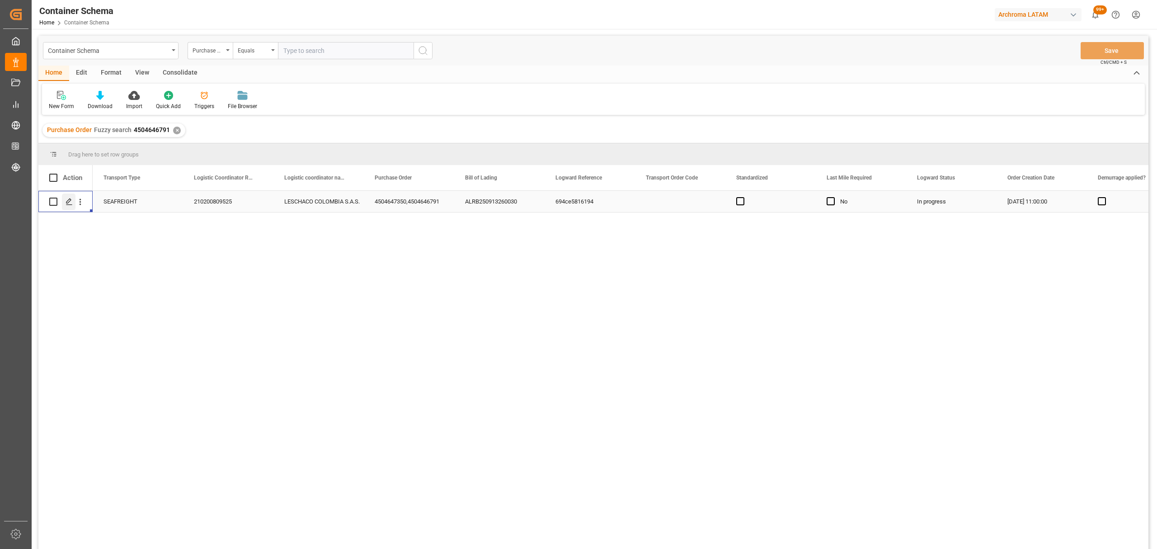
click at [71, 203] on icon "Press SPACE to select this row." at bounding box center [69, 201] width 7 height 7
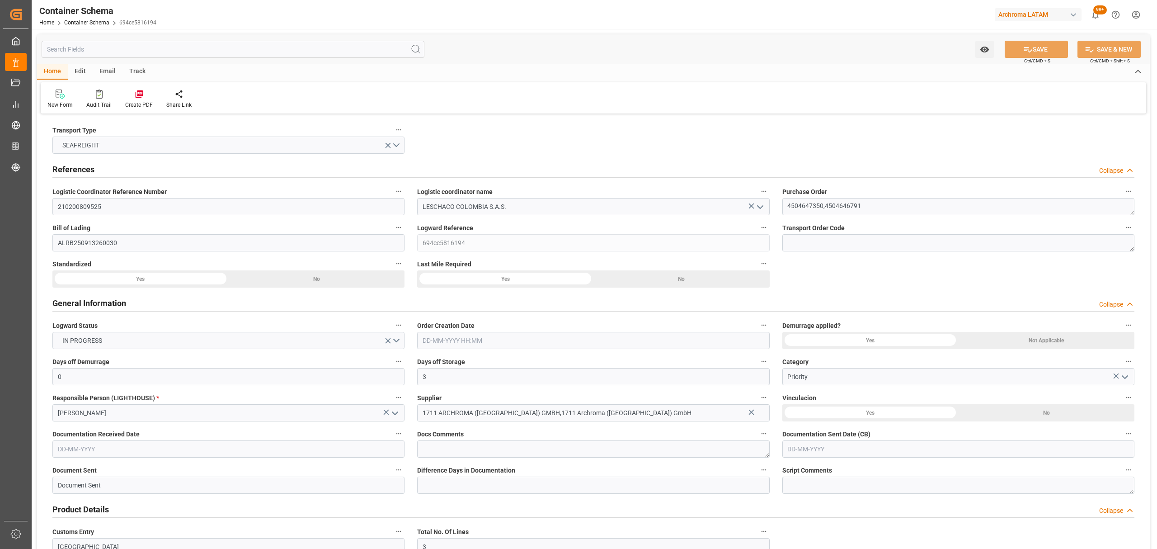
type input "0"
type input "3"
type input "10"
type input "1840"
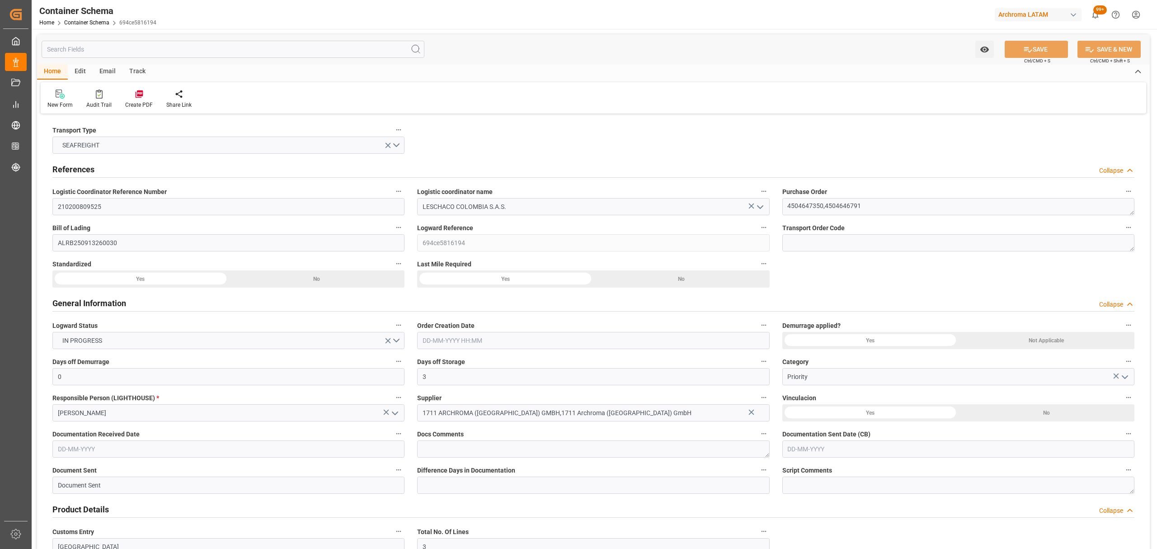
type input "2138877.96"
type input "01-09-2025 11:00"
type input "[DATE]"
type input "04-09-2025 00:00"
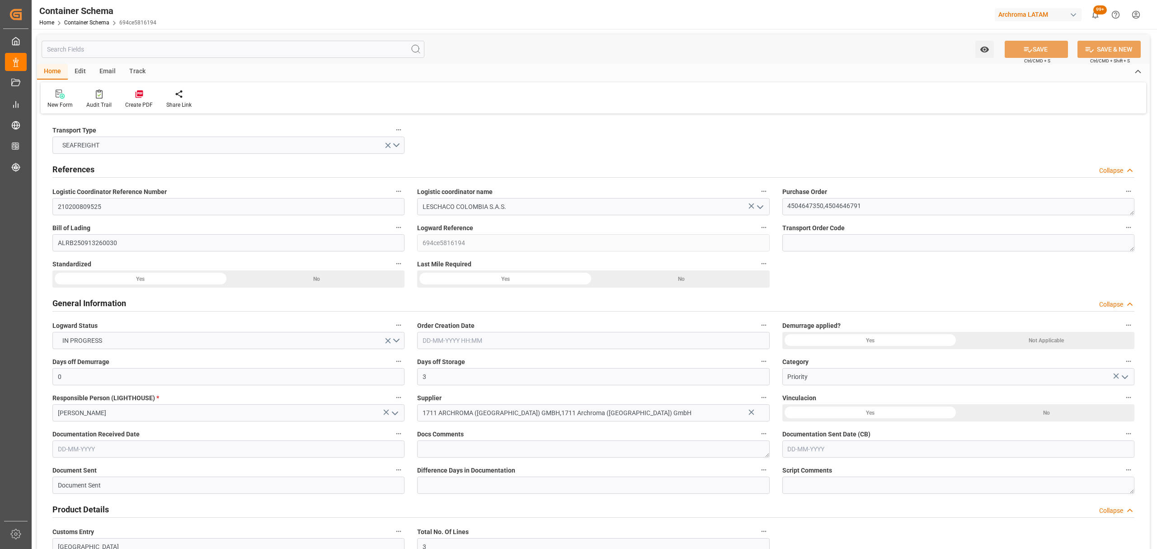
type input "23-09-2025 00:00"
click at [135, 71] on div "Track" at bounding box center [137, 71] width 30 height 15
click at [66, 100] on div "Tracking" at bounding box center [58, 99] width 35 height 20
type input "0"
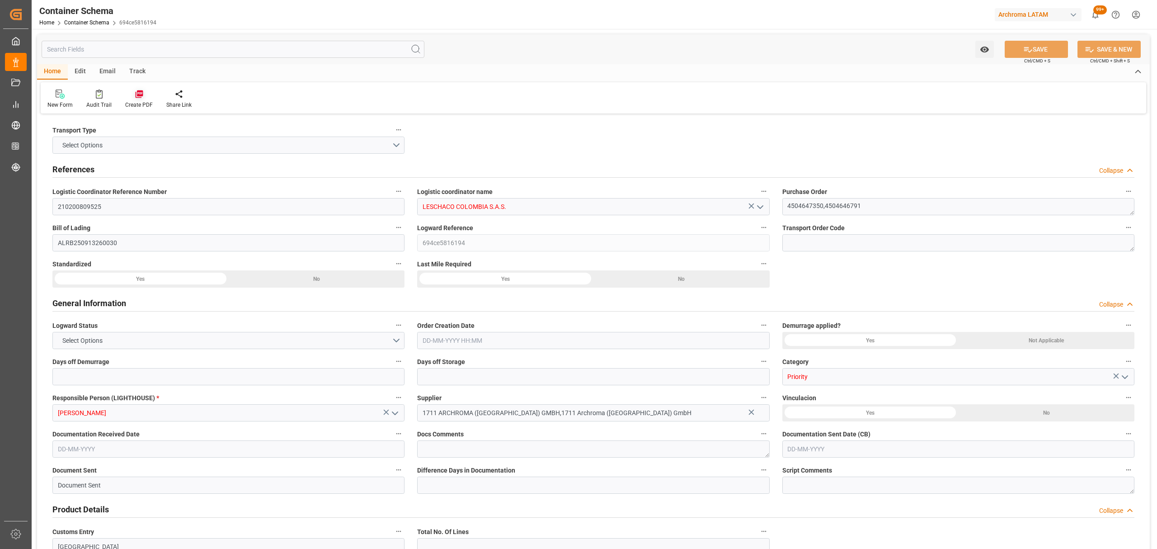
type input "3"
type input "10"
type input "1840"
type input "2138877.96"
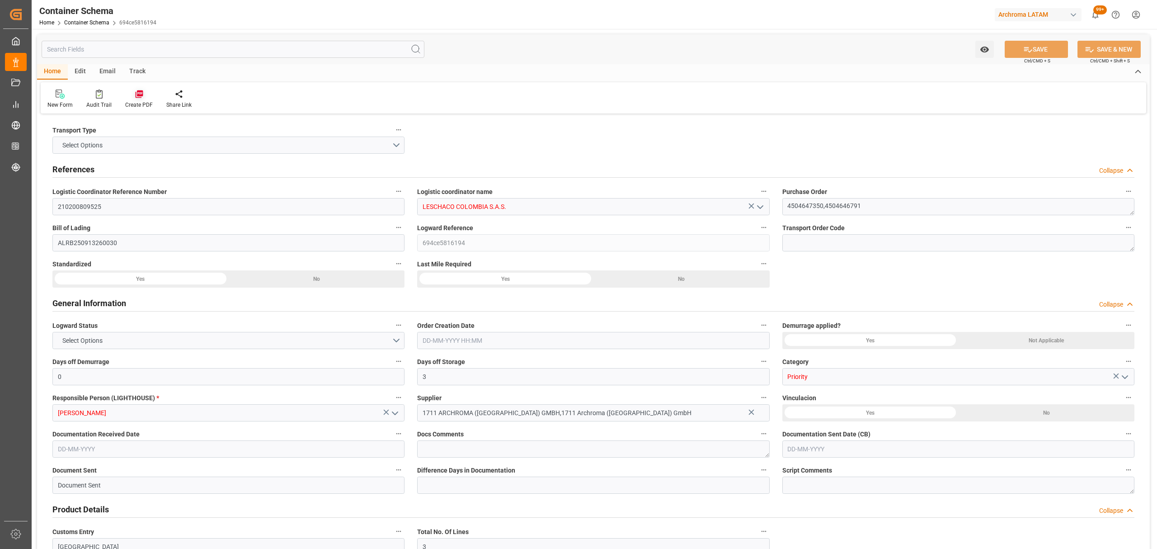
type input "01-09-2025 11:00"
type input "[DATE]"
type input "04-09-2025 00:00"
type input "23-09-2025 00:00"
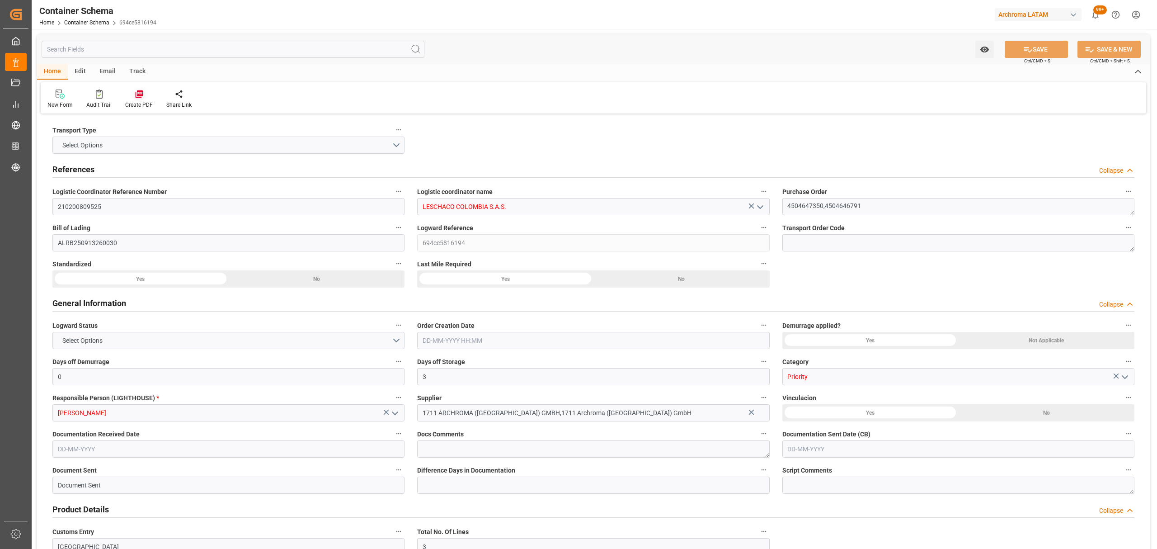
type input "23-09-2025 00:00"
drag, startPoint x: 110, startPoint y: 71, endPoint x: 110, endPoint y: 87, distance: 15.8
click at [112, 71] on div "Email" at bounding box center [108, 71] width 30 height 15
click at [59, 100] on div "Send Email" at bounding box center [61, 99] width 41 height 20
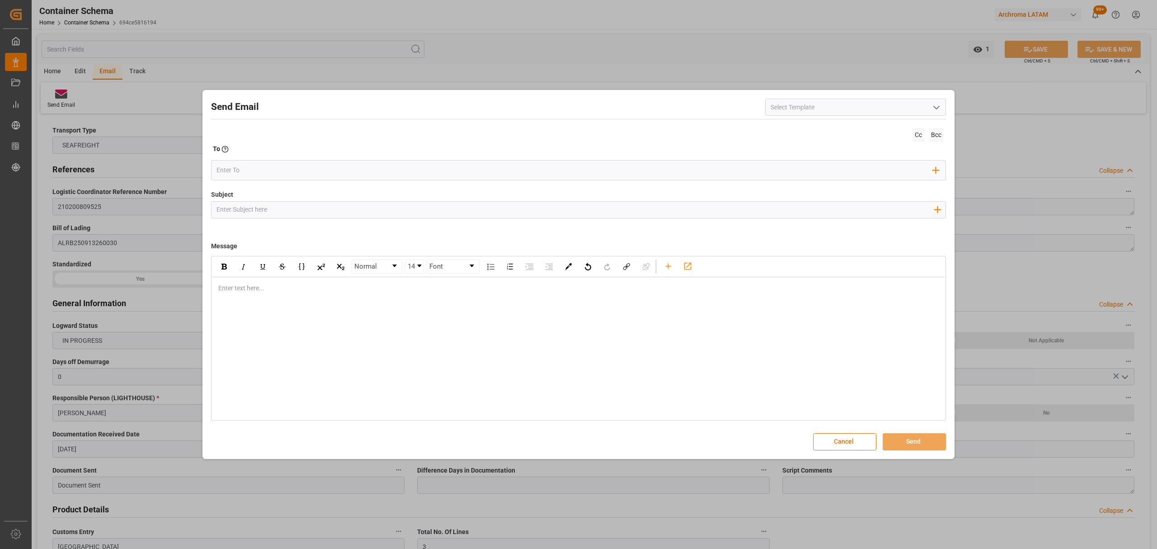
drag, startPoint x: 458, startPoint y: 206, endPoint x: 452, endPoint y: 198, distance: 10.0
click at [458, 206] on input "Subject" at bounding box center [575, 210] width 727 height 16
click at [435, 212] on input "Subject" at bounding box center [575, 210] width 727 height 16
paste input "PO 4504646791 10,20,30,4504647350//TE//CONFIRMACION DE ZARPE// ARCHROMA SWITZER…"
drag, startPoint x: 418, startPoint y: 209, endPoint x: 342, endPoint y: 211, distance: 75.9
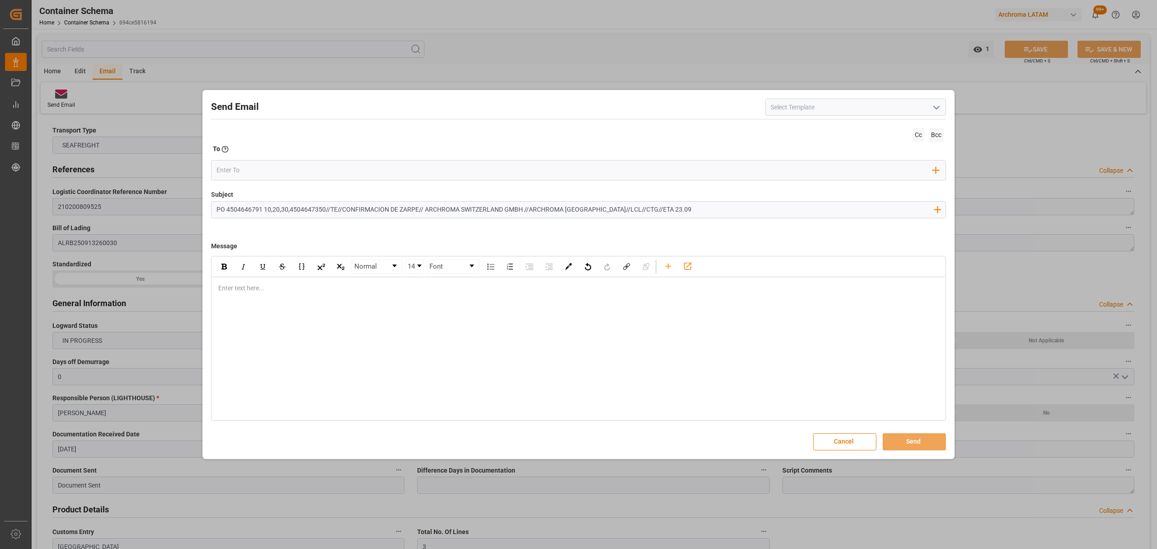
click at [342, 211] on input "PO 4504646791 10,20,30,4504647350//TE//CONFIRMACION DE ZARPE// ARCHROMA SWITZER…" at bounding box center [575, 210] width 727 height 16
type input "PO 4504646791 10,20,30,4504647350//TE//LOGWARD STATUS// ARCHROMA SWITZERLAND GM…"
click at [243, 285] on div "rdw-editor" at bounding box center [579, 287] width 720 height 9
click at [224, 307] on span "en seguimiento a la orden en referencia, estamos a la espera" at bounding box center [303, 306] width 168 height 7
click at [403, 306] on div "En seguimiento a la orden en referencia, estamos a la espera" at bounding box center [579, 306] width 720 height 9
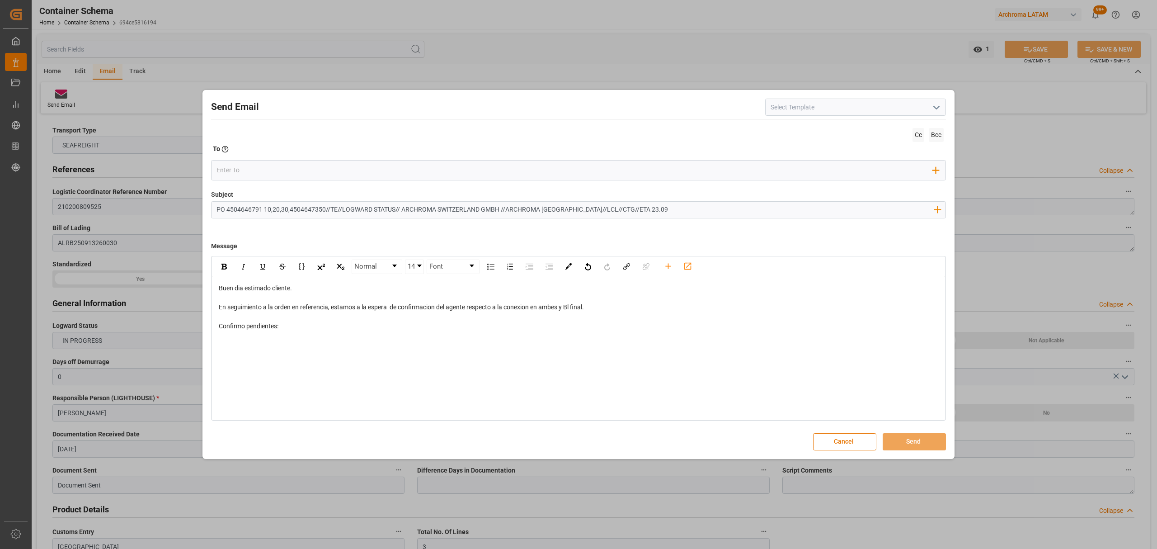
click at [561, 310] on span "En seguimiento a la orden en referencia, estamos a la espera de confirmacion de…" at bounding box center [401, 306] width 365 height 7
click at [559, 308] on span "En seguimiento a la orden en referencia, estamos a la espera de confirmacion de…" at bounding box center [401, 306] width 365 height 7
click at [274, 328] on span "Confirmo pendientes:" at bounding box center [249, 325] width 60 height 7
click at [299, 328] on div "Confirmo pendientes:" at bounding box center [579, 325] width 720 height 9
click at [247, 366] on div "rdw-editor" at bounding box center [579, 363] width 720 height 9
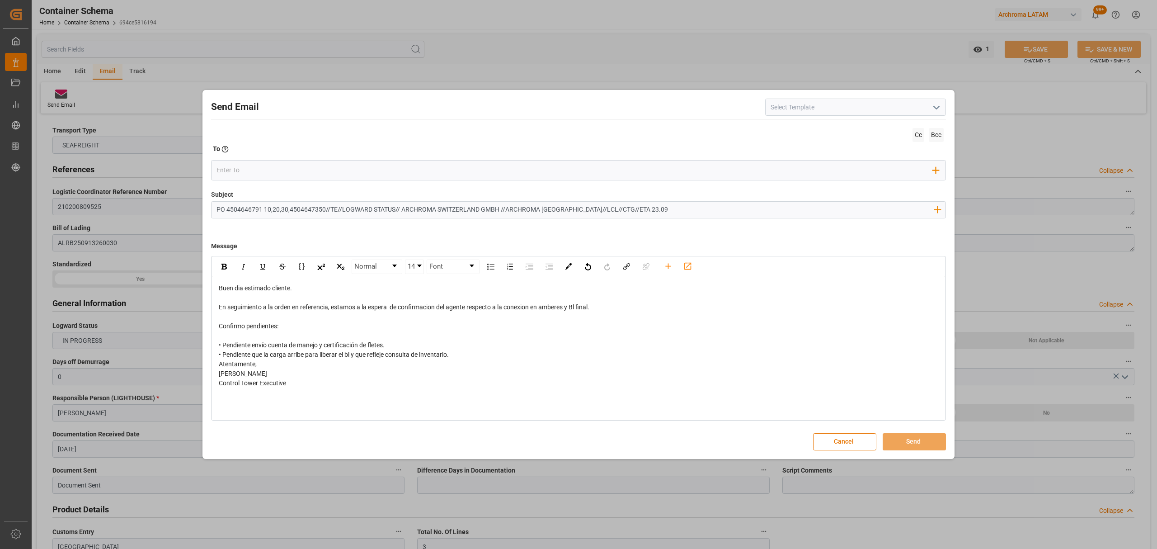
click at [486, 357] on div "• Pendiente envío cuenta de manejo y certificación de fletes. • Pendiente que l…" at bounding box center [579, 349] width 720 height 19
drag, startPoint x: 467, startPoint y: 353, endPoint x: 215, endPoint y: 302, distance: 256.9
click at [210, 345] on div "Send Email Cc Bcc To Enter the TO Email address Add Field to To Subject PO 4504…" at bounding box center [578, 274] width 747 height 364
click at [223, 276] on div "Normal 14 Font" at bounding box center [578, 267] width 733 height 20
click at [223, 271] on div "rdw-inline-control" at bounding box center [224, 267] width 16 height 14
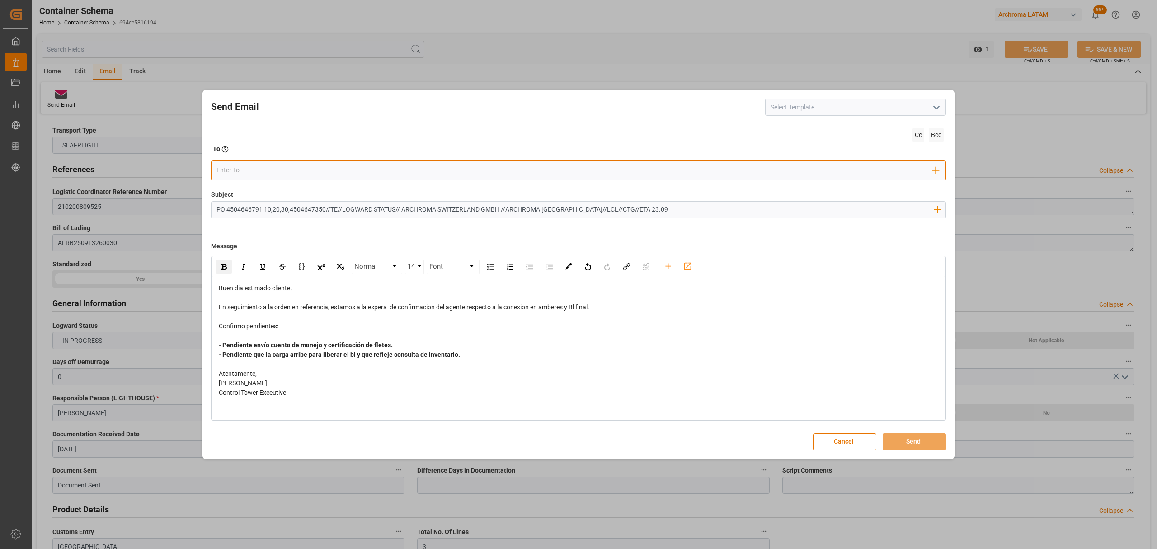
click at [290, 167] on input "email" at bounding box center [574, 171] width 717 height 14
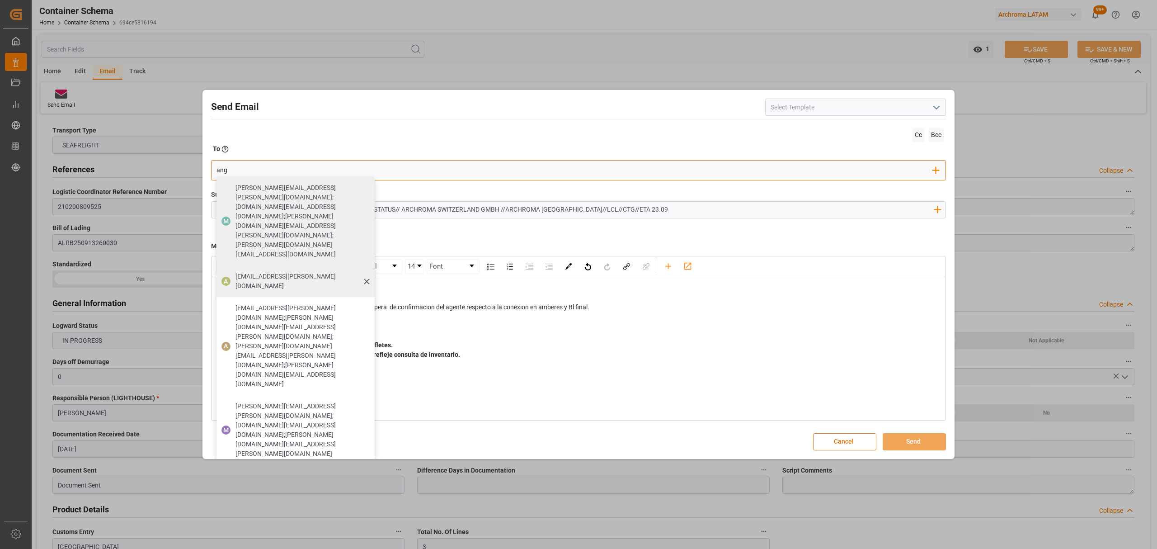
type input "ang"
click at [241, 272] on span "angiee.lamilla@archroma.com" at bounding box center [301, 281] width 133 height 19
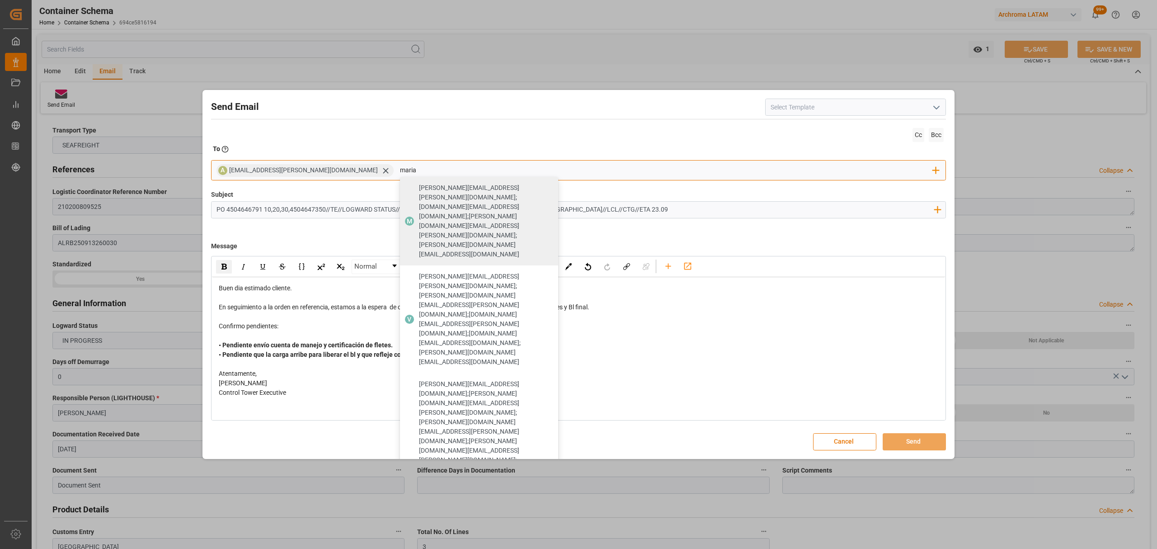
type input "maria"
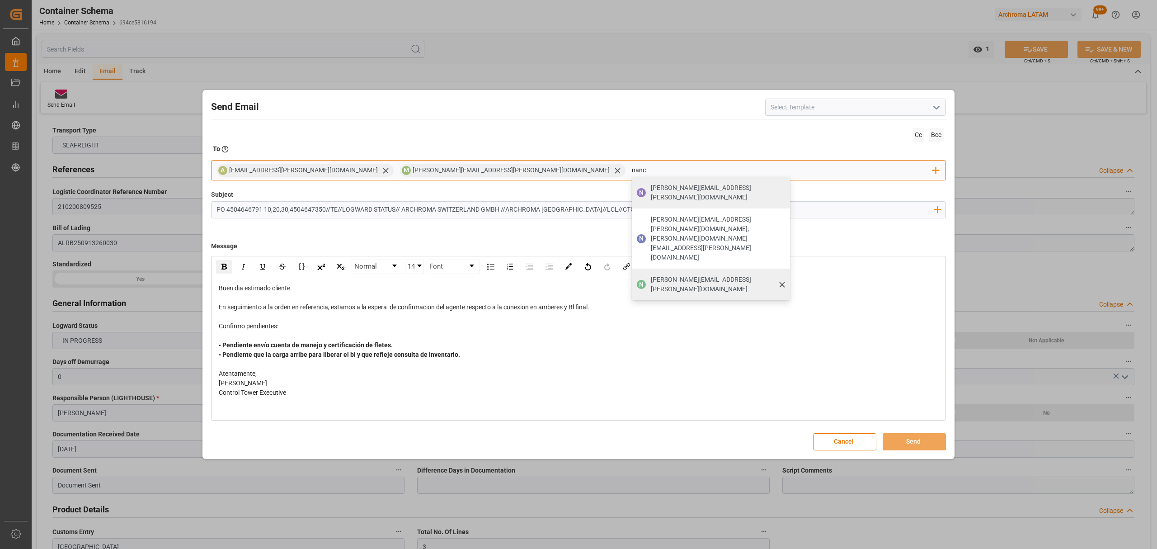
type input "nanc"
click at [648, 272] on div "nancy.castellanos@archroma.com" at bounding box center [717, 284] width 139 height 25
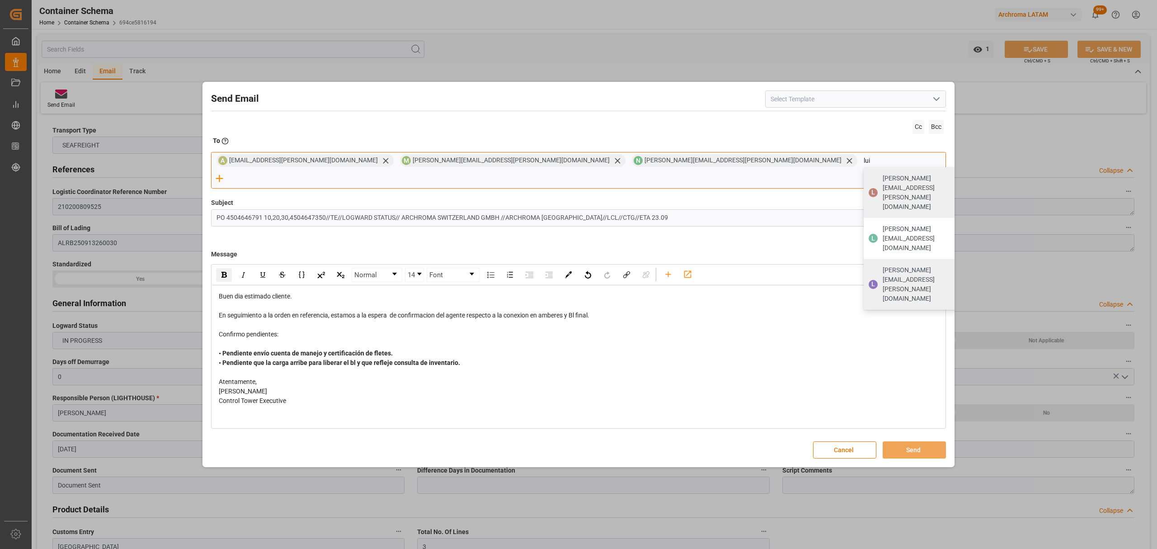
type input "lui"
click at [883, 265] on span "luis.montoya@leschaco.com" at bounding box center [927, 284] width 88 height 38
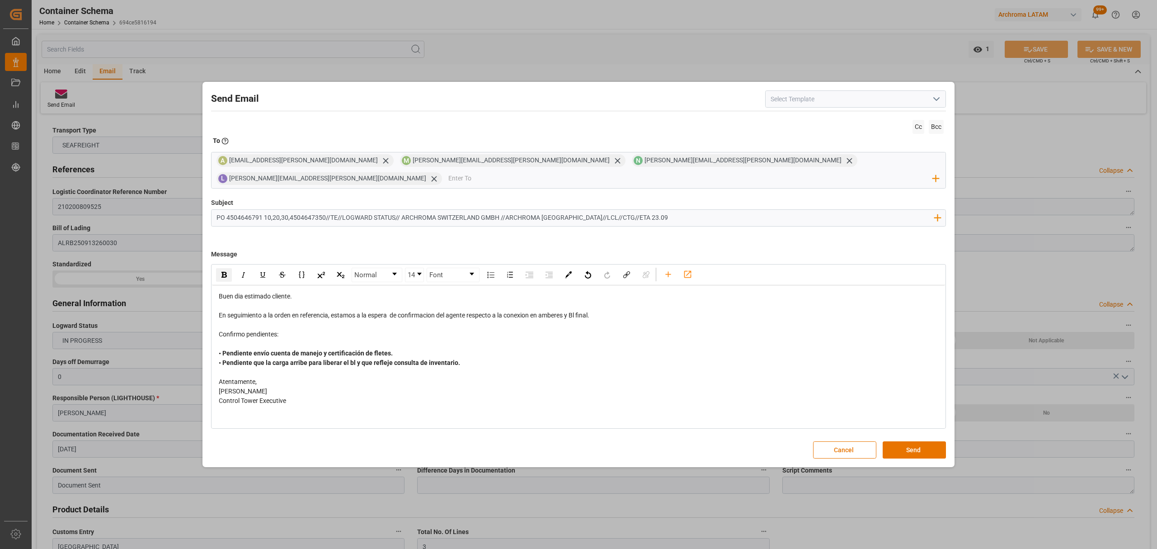
click at [409, 348] on div "• Pendiente envío cuenta de manejo y certificación de fletes. • Pendiente que l…" at bounding box center [579, 357] width 720 height 19
click at [932, 441] on button "Send" at bounding box center [914, 449] width 63 height 17
